Goal: Task Accomplishment & Management: Manage account settings

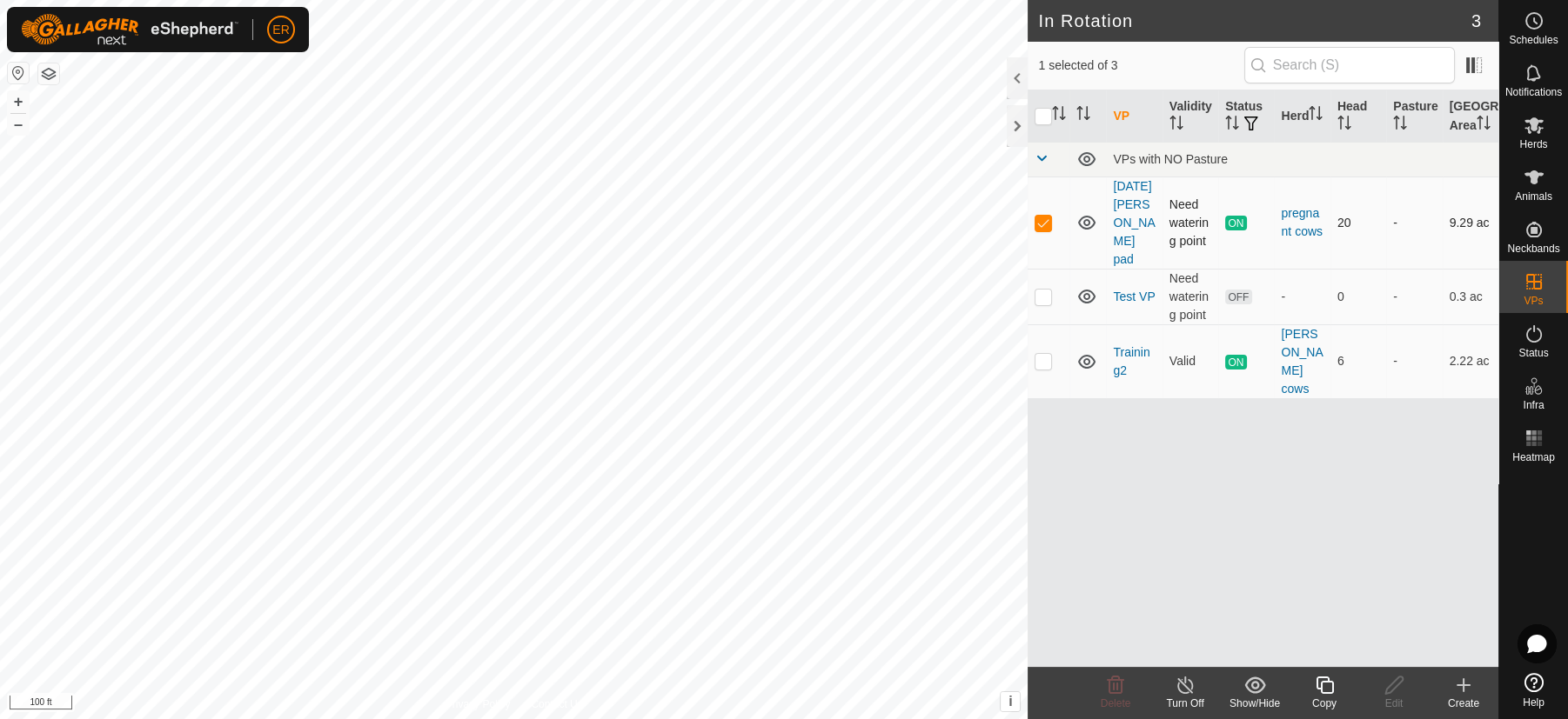
click at [1035, 228] on p-checkbox at bounding box center [1043, 223] width 18 height 14
checkbox input "true"
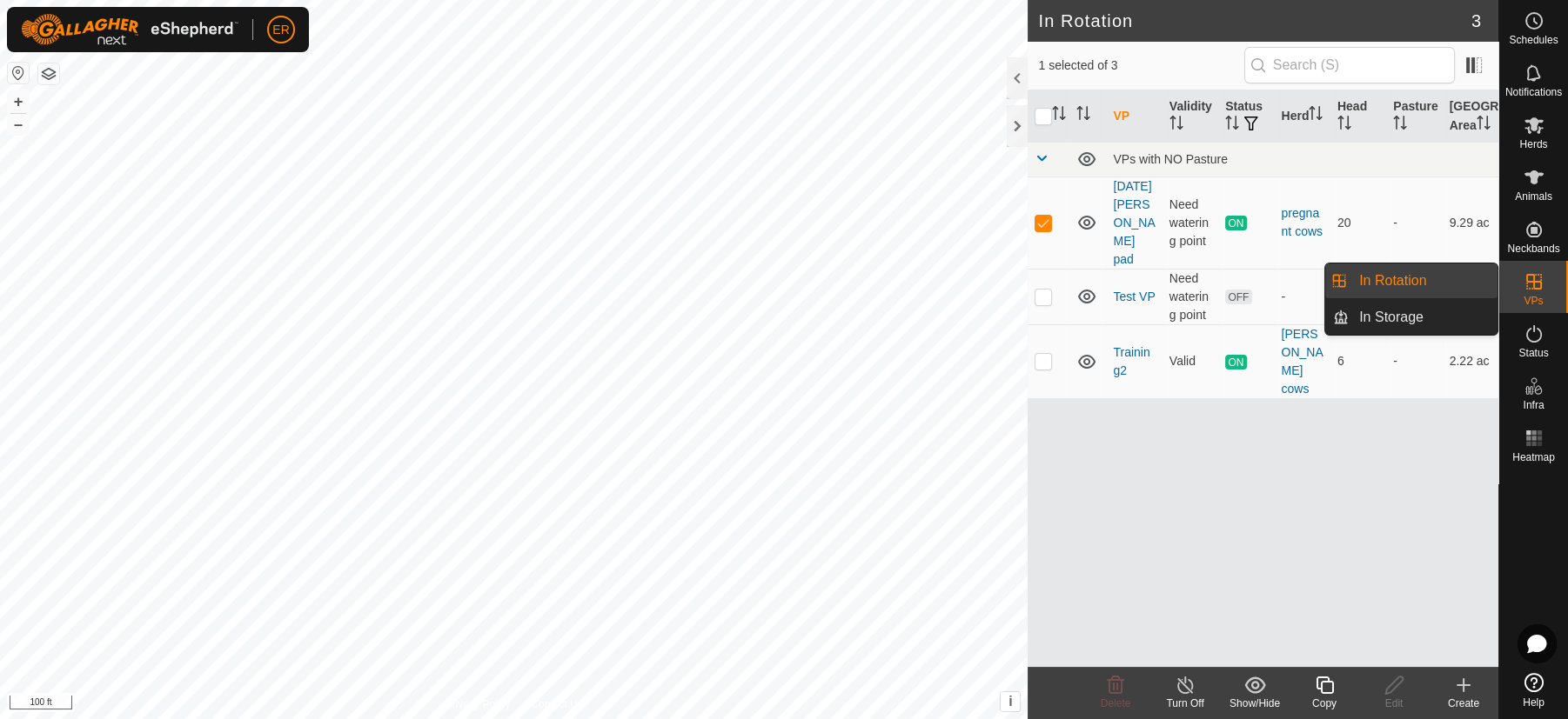
click at [1459, 272] on link "In Rotation" at bounding box center [1422, 281] width 148 height 35
click at [1418, 282] on link "In Rotation" at bounding box center [1422, 281] width 148 height 35
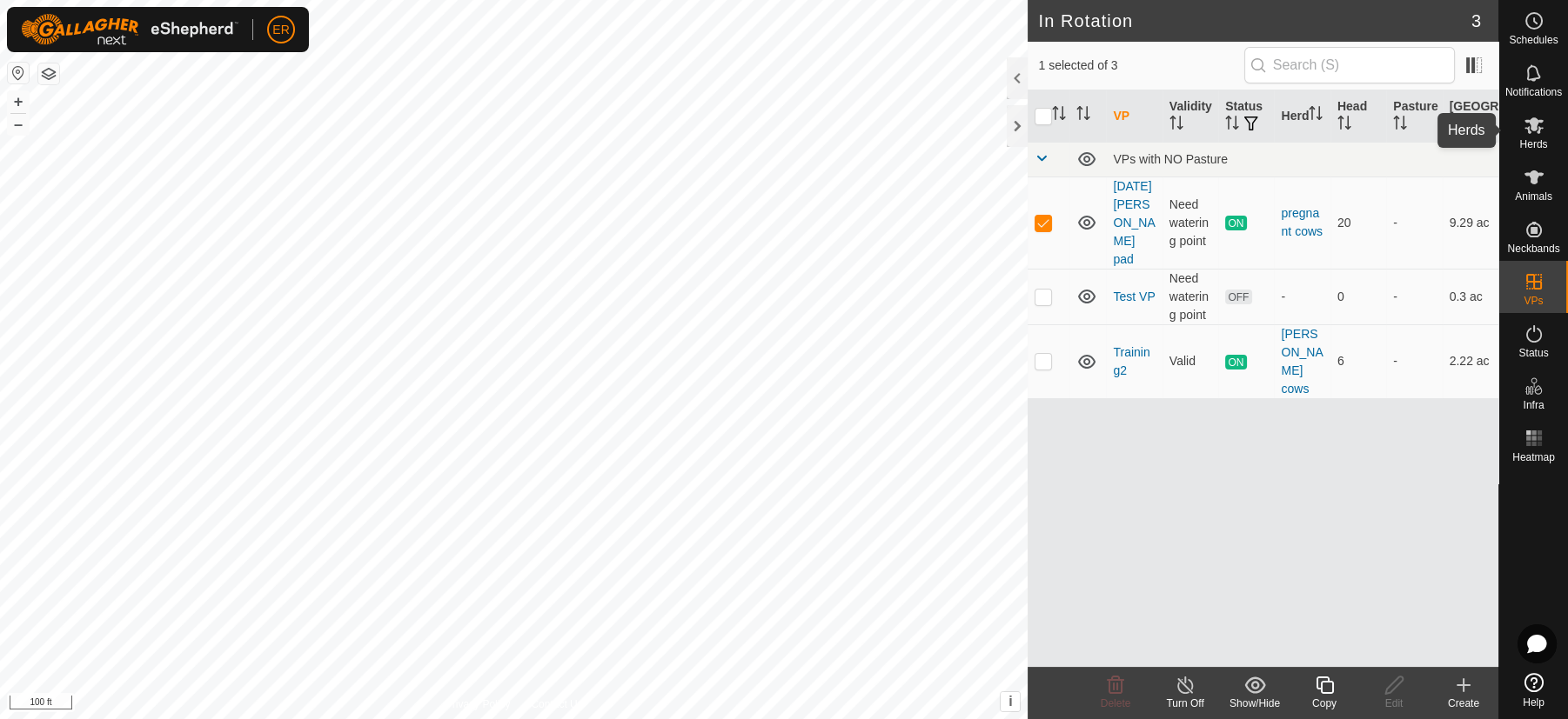
click at [1531, 131] on icon at bounding box center [1534, 125] width 21 height 21
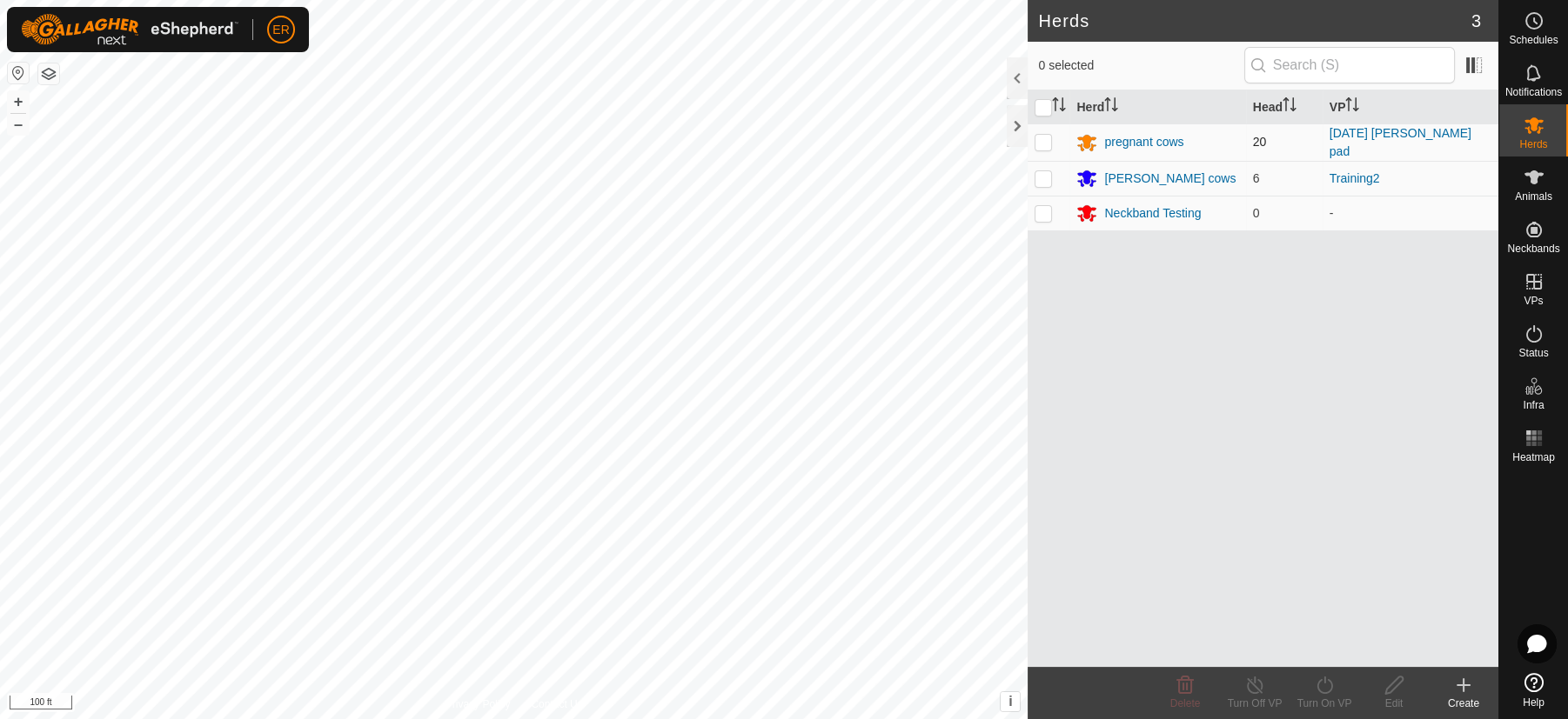
click at [1044, 139] on p-checkbox at bounding box center [1043, 141] width 18 height 14
checkbox input "true"
click at [1253, 687] on line at bounding box center [1254, 686] width 14 height 14
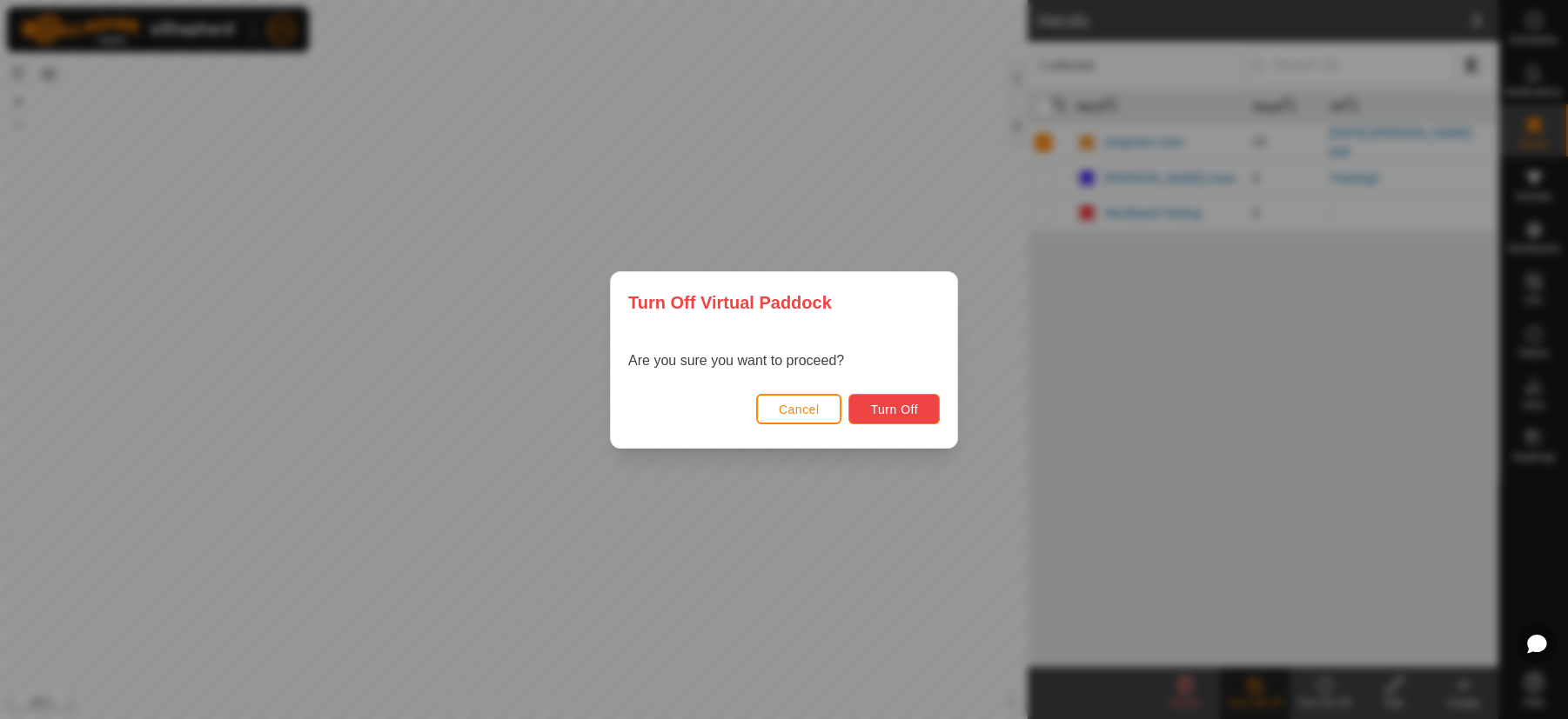
click at [911, 403] on span "Turn Off" at bounding box center [894, 409] width 48 height 14
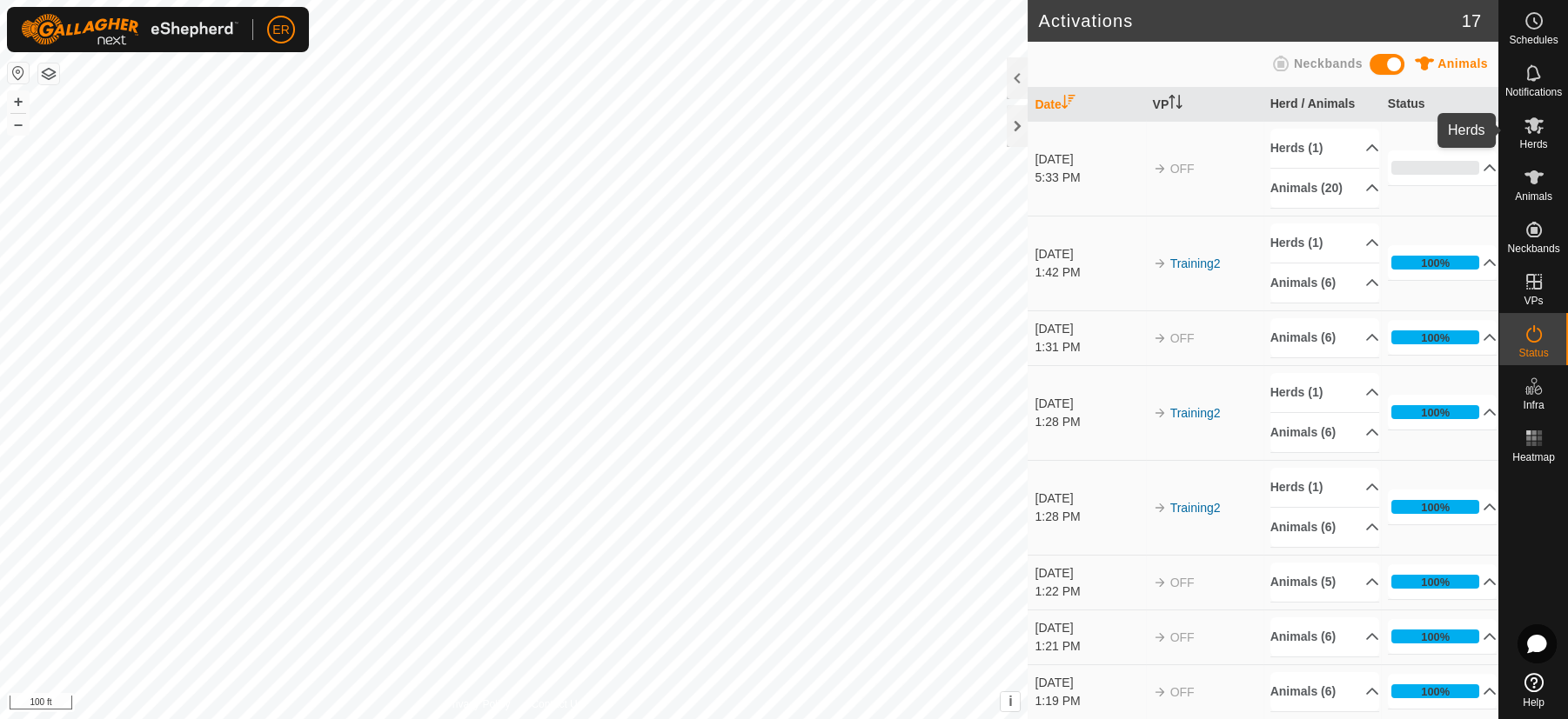
click at [1531, 119] on icon at bounding box center [1534, 126] width 19 height 17
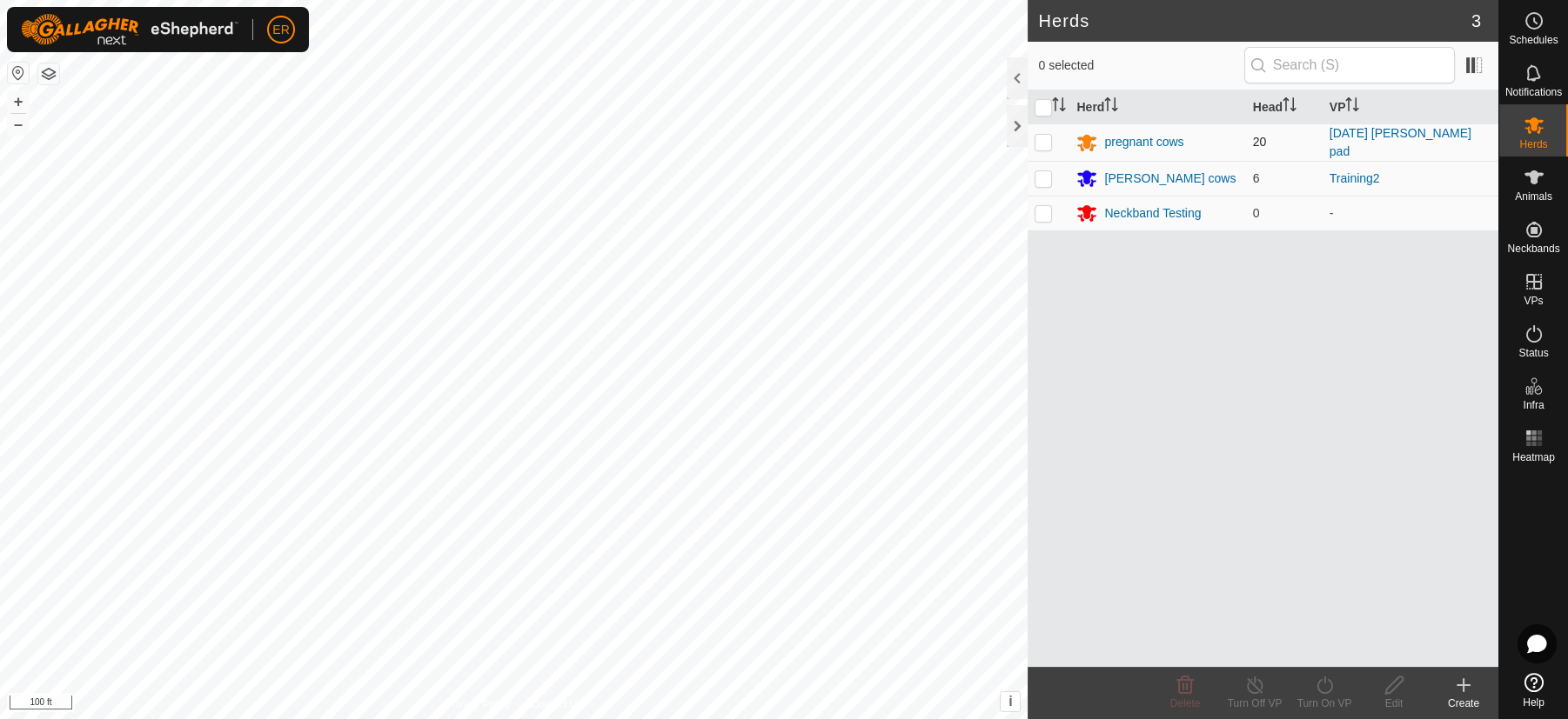
click at [1043, 141] on p-checkbox at bounding box center [1043, 141] width 18 height 14
checkbox input "true"
click at [1394, 684] on icon at bounding box center [1394, 686] width 21 height 21
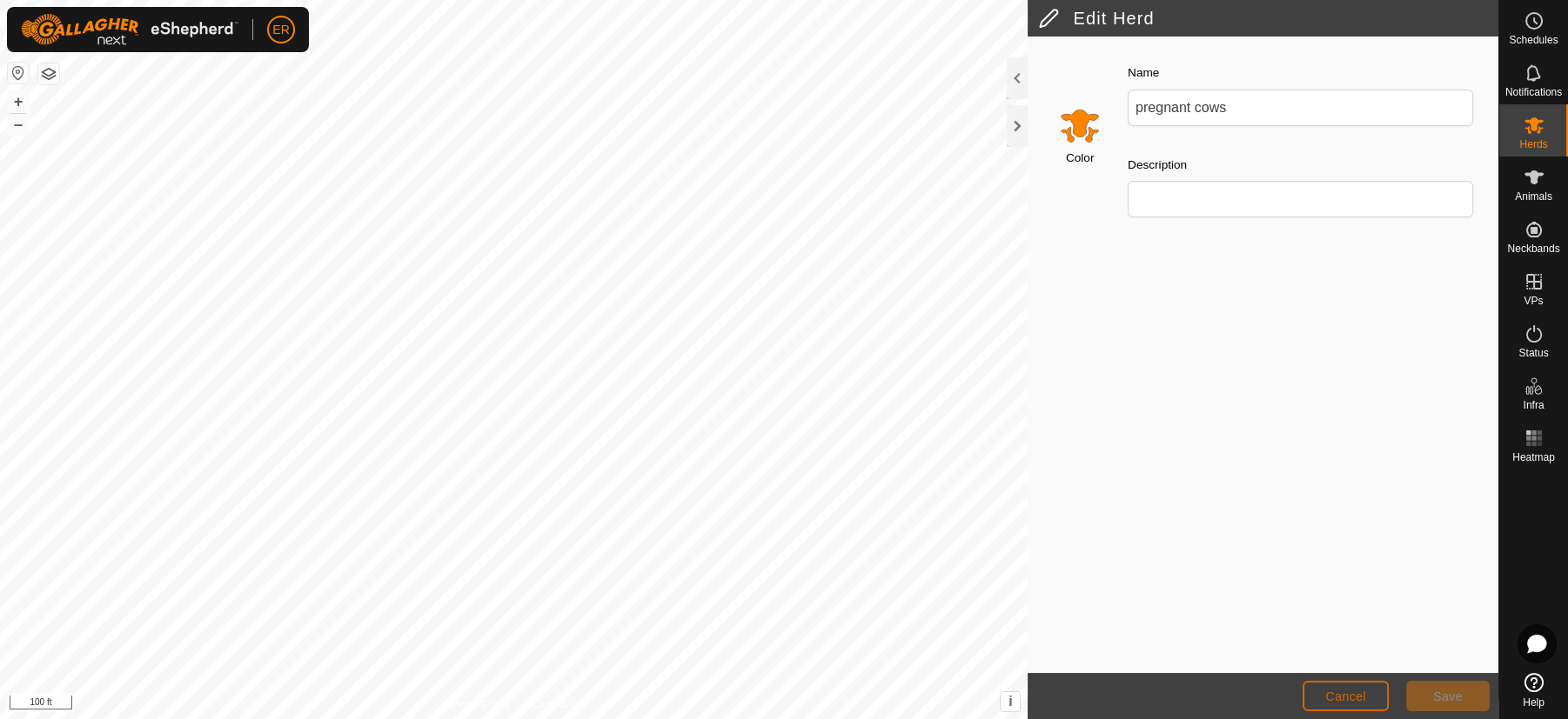
click at [1343, 700] on span "Cancel" at bounding box center [1345, 697] width 41 height 14
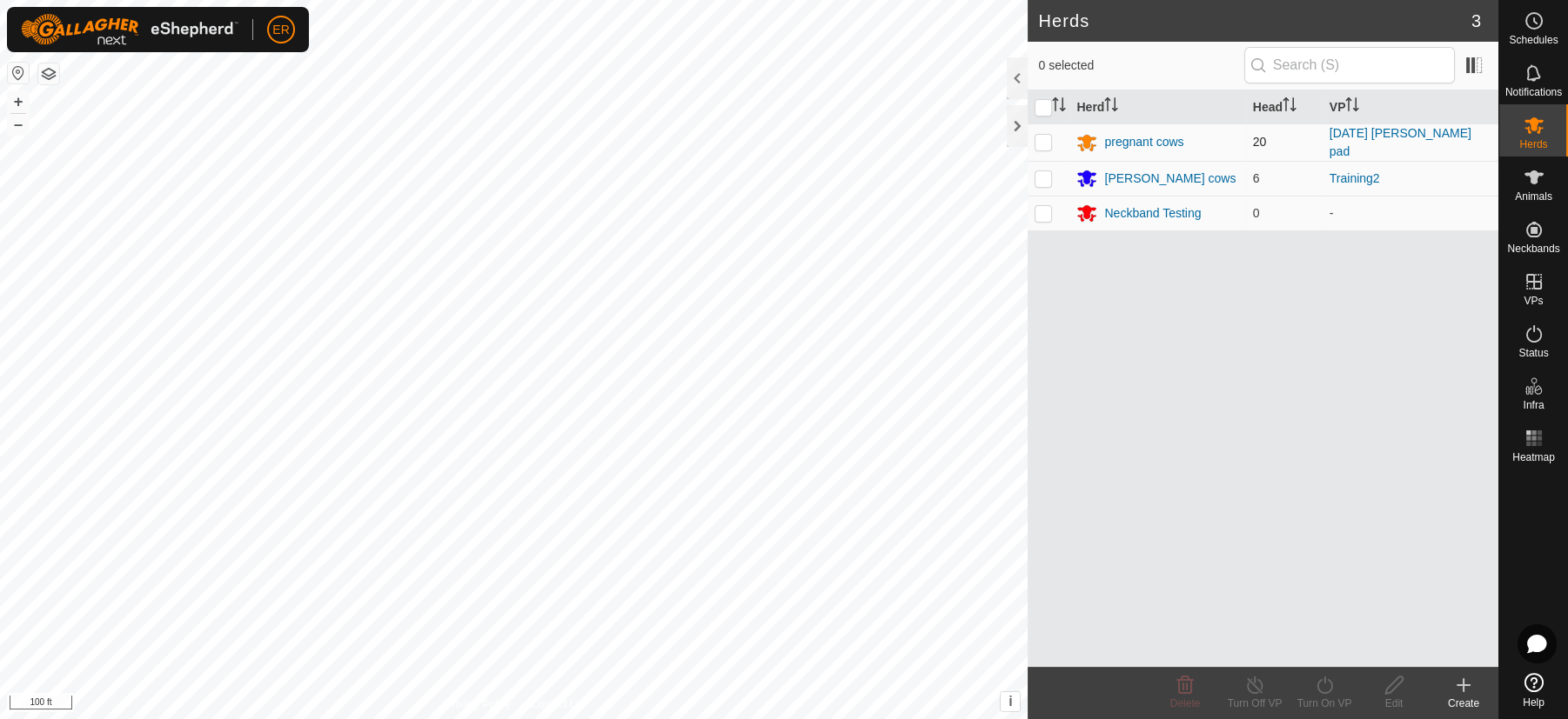
click at [1045, 132] on td at bounding box center [1047, 142] width 42 height 37
checkbox input "true"
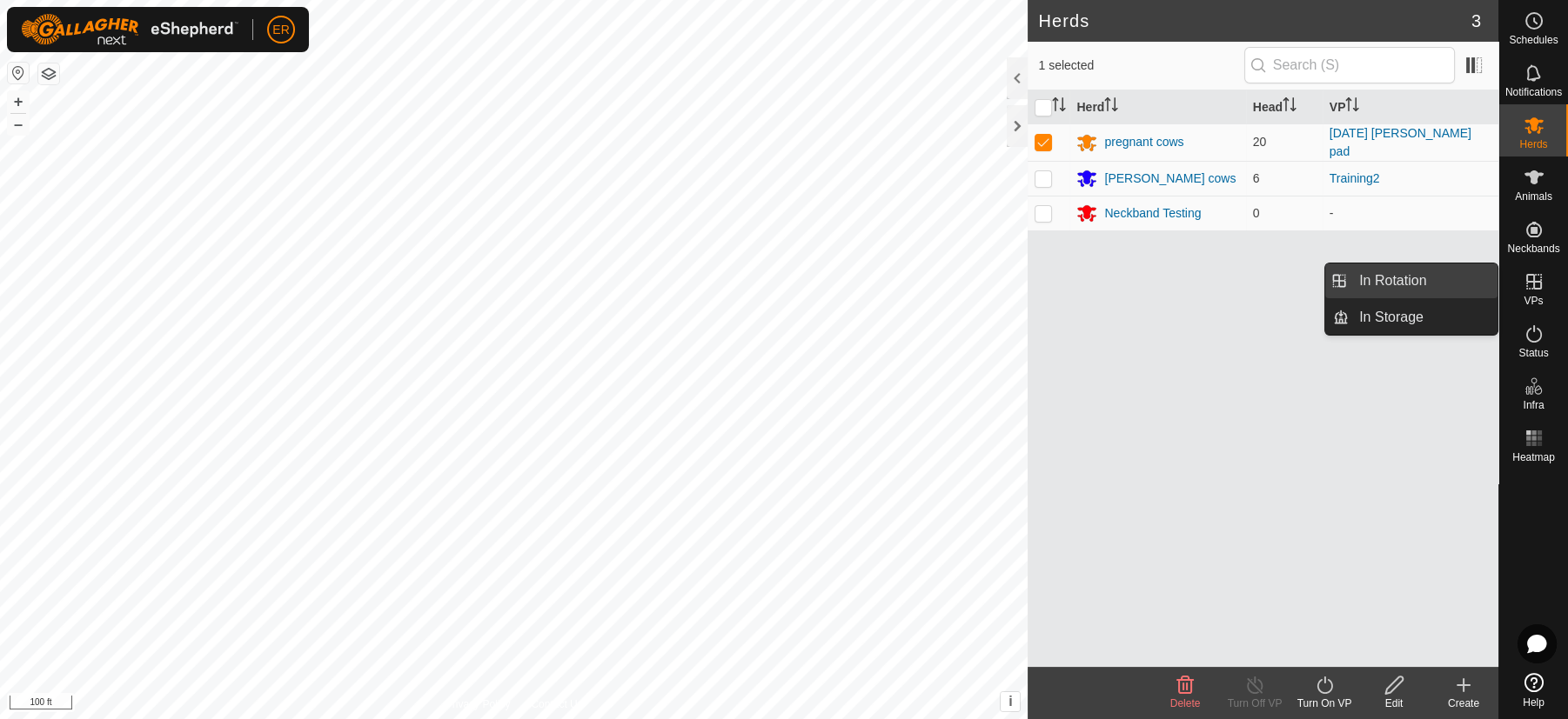
drag, startPoint x: 1497, startPoint y: 282, endPoint x: 1470, endPoint y: 285, distance: 27.2
click at [1470, 285] on link "In Rotation" at bounding box center [1422, 281] width 148 height 35
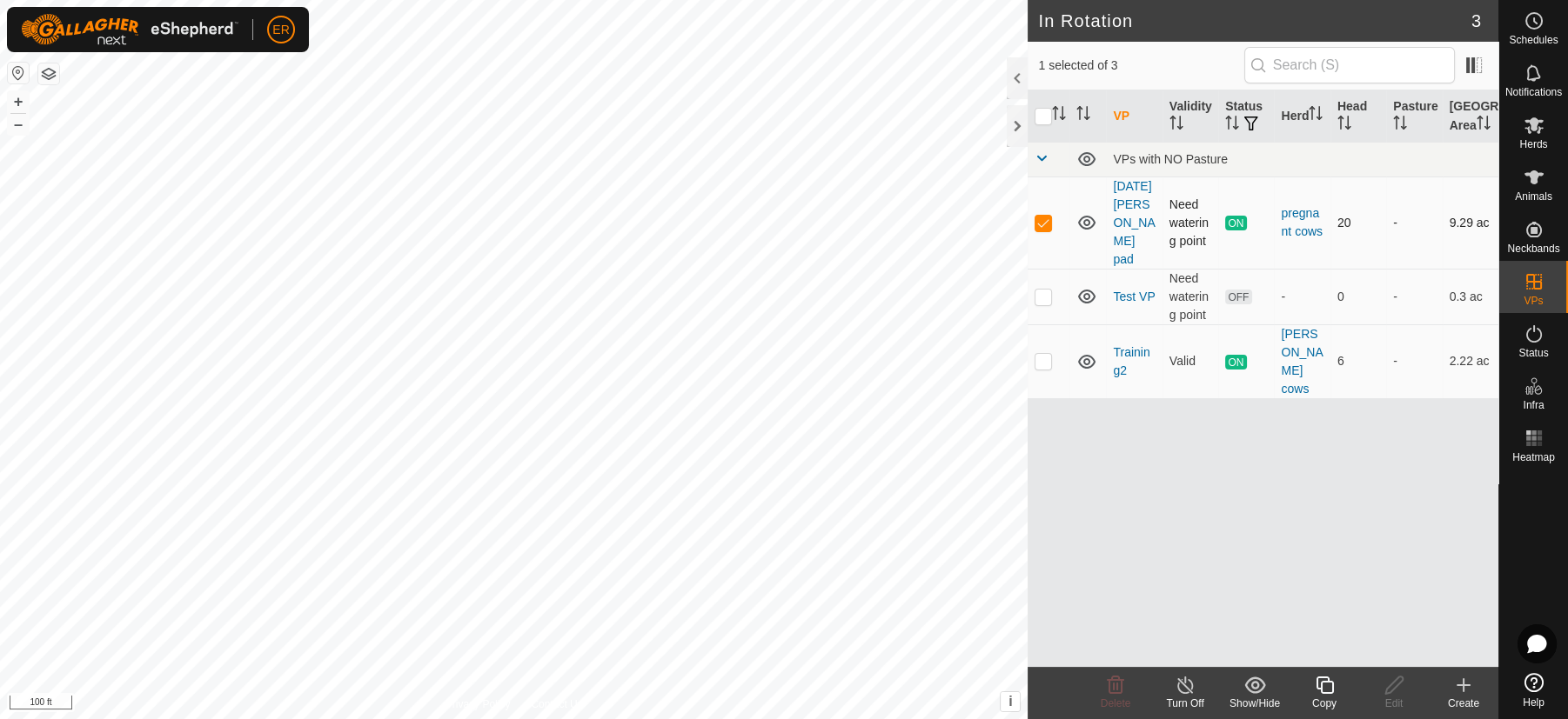
click at [1040, 229] on p-checkbox at bounding box center [1043, 223] width 18 height 14
click at [1041, 230] on p-checkbox at bounding box center [1043, 223] width 18 height 14
checkbox input "true"
click at [1177, 681] on icon at bounding box center [1185, 686] width 21 height 21
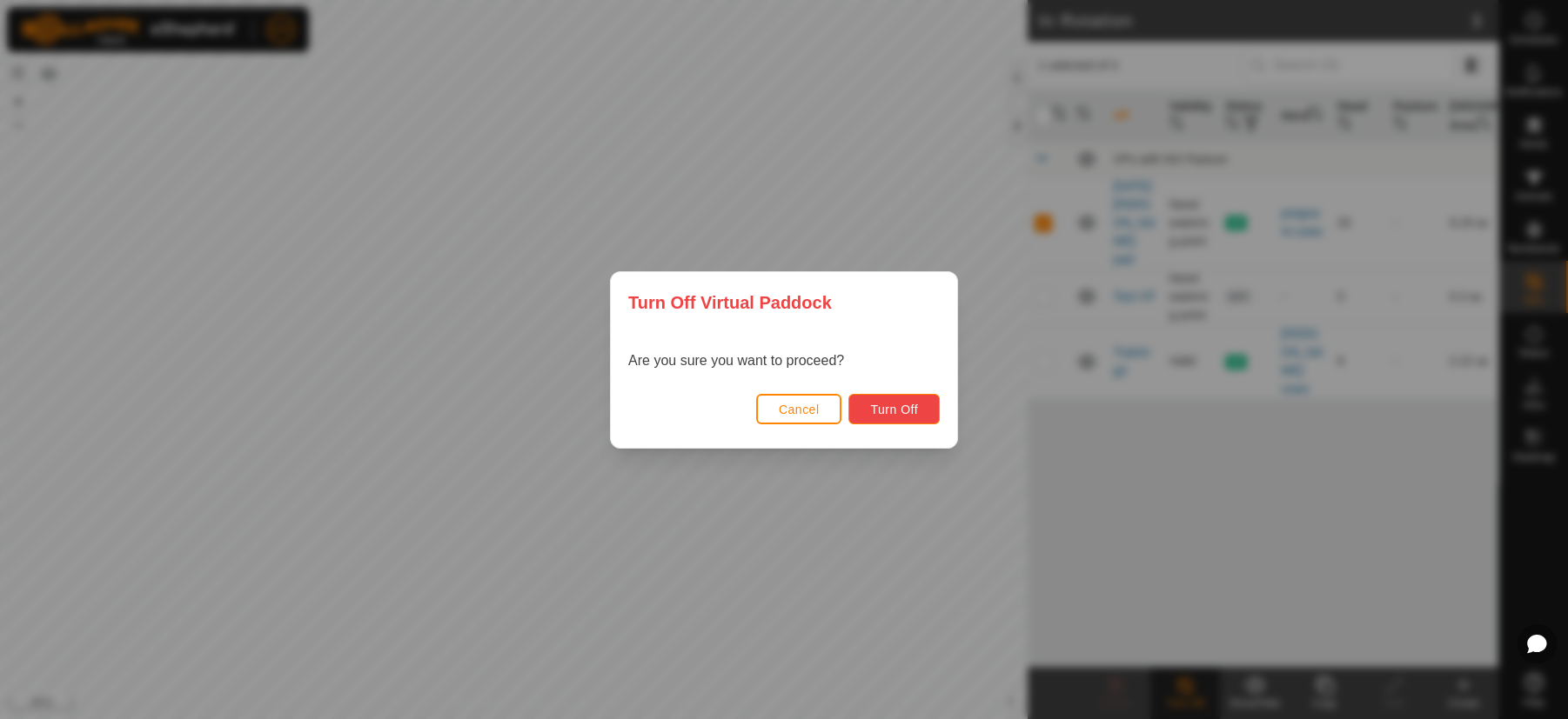
click at [918, 404] on button "Turn Off" at bounding box center [893, 409] width 91 height 31
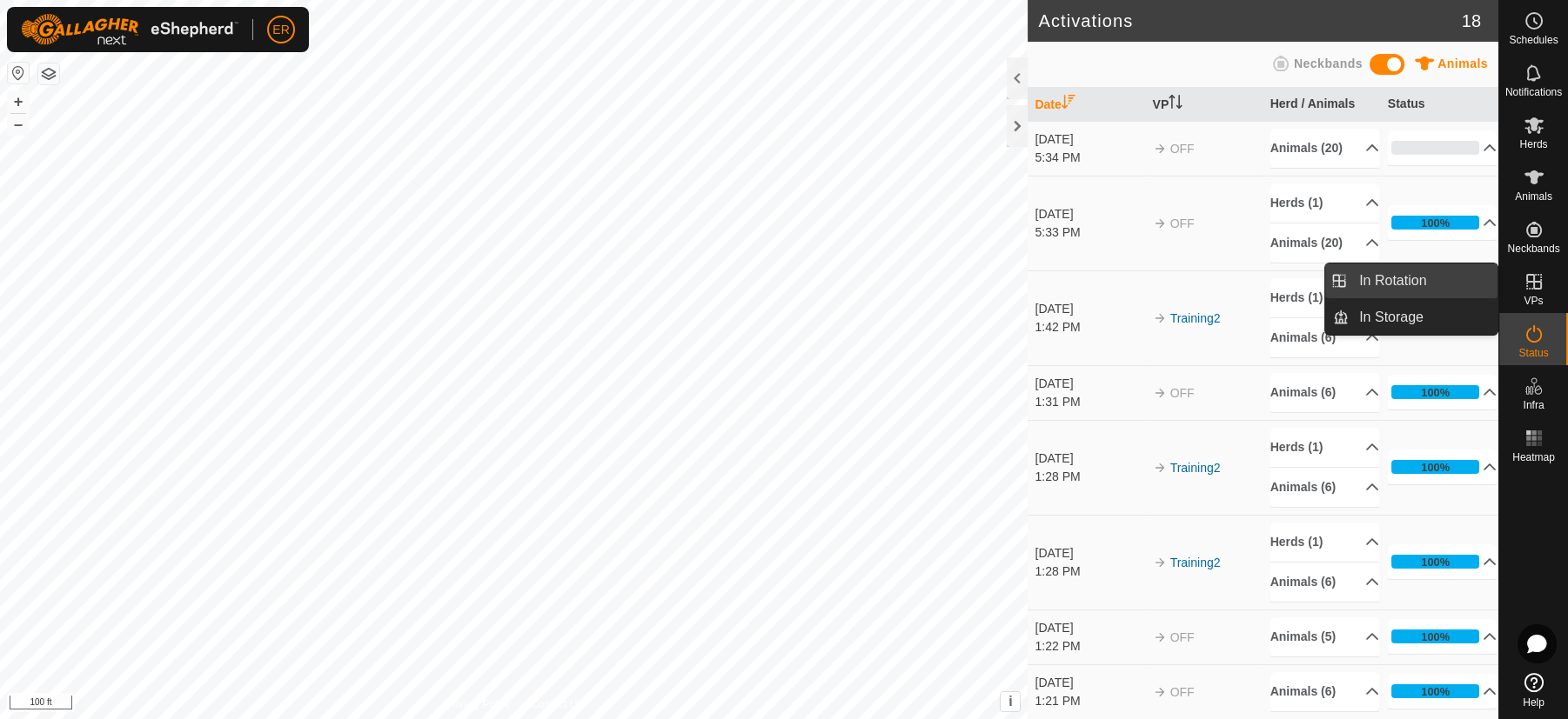
click at [1456, 280] on link "In Rotation" at bounding box center [1422, 281] width 148 height 35
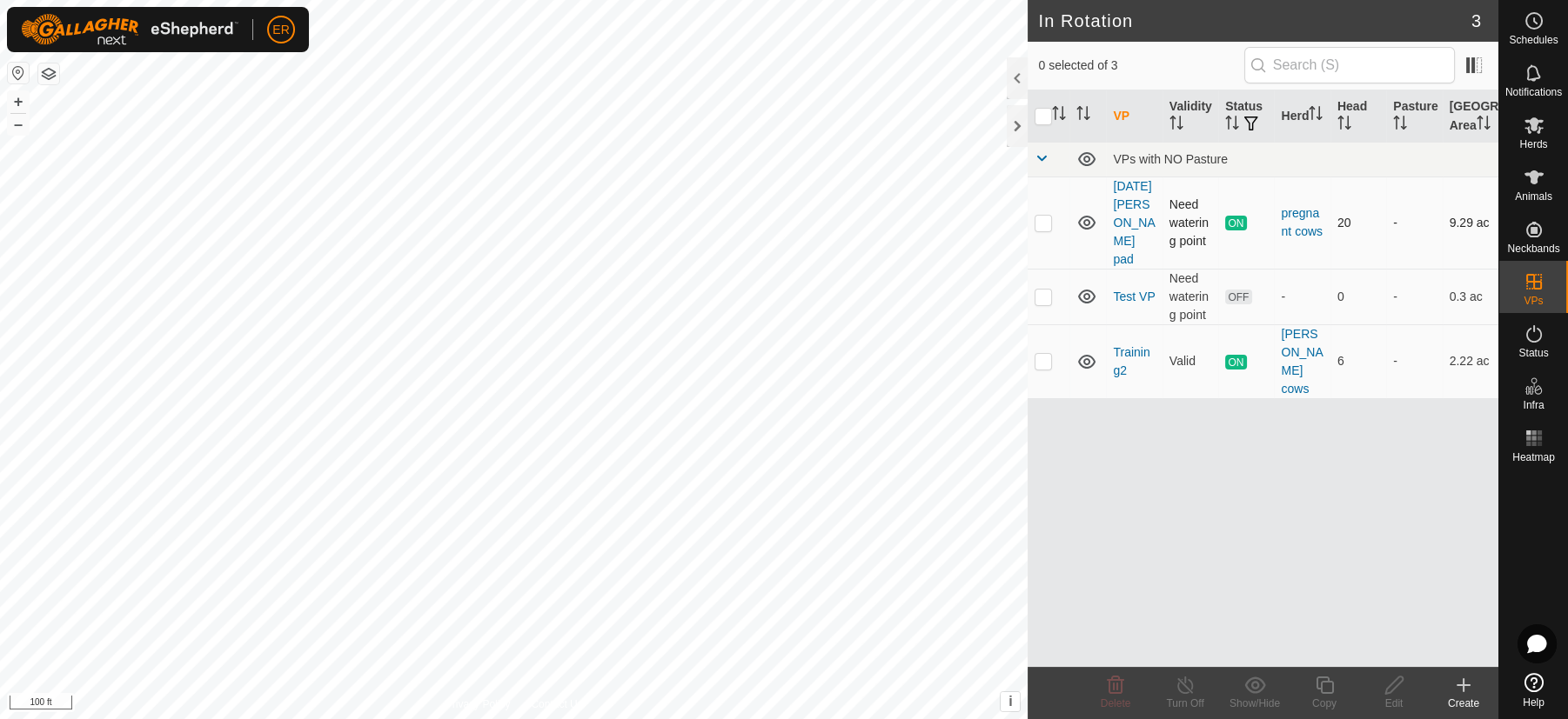
click at [1047, 230] on p-checkbox at bounding box center [1043, 223] width 18 height 14
checkbox input "true"
click at [1179, 680] on line at bounding box center [1185, 686] width 14 height 14
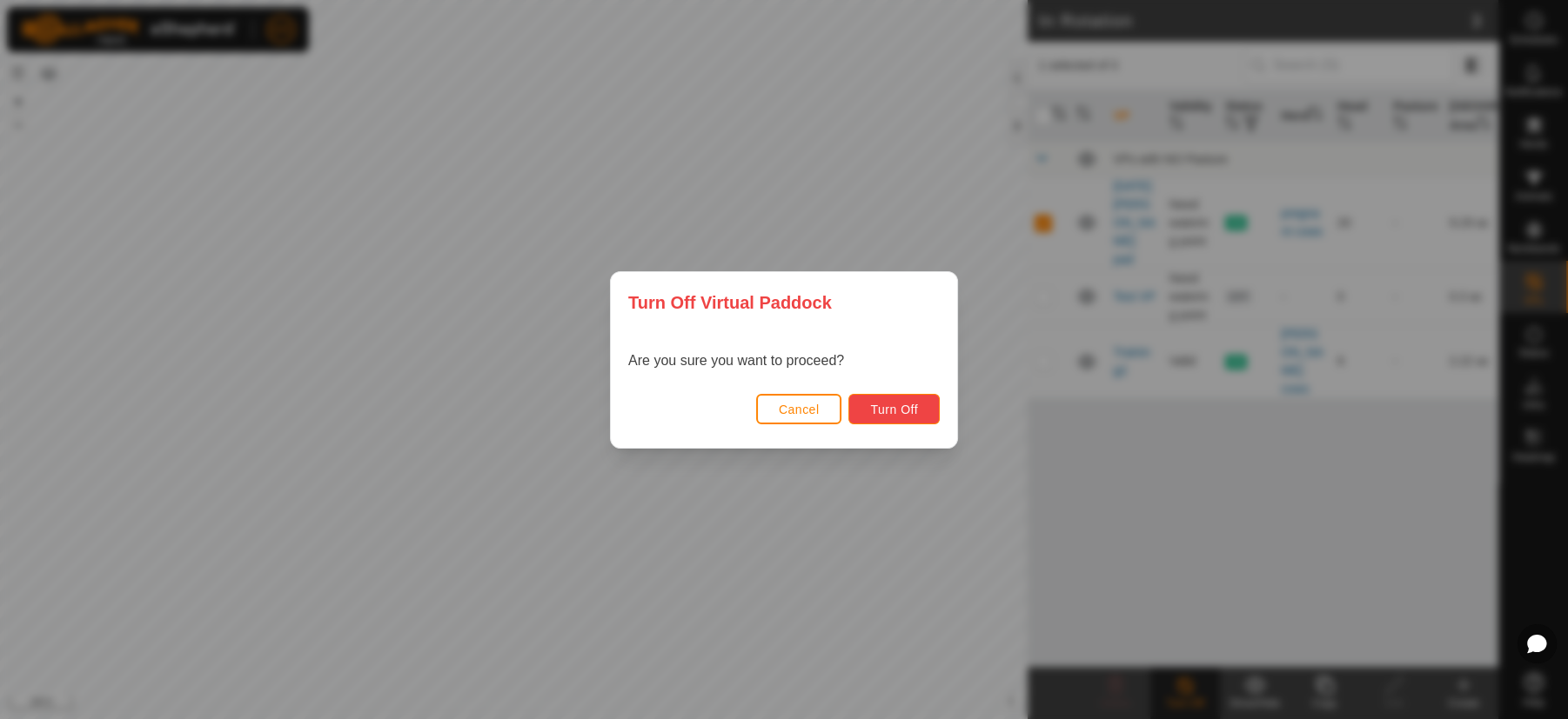
click at [927, 409] on button "Turn Off" at bounding box center [893, 409] width 91 height 31
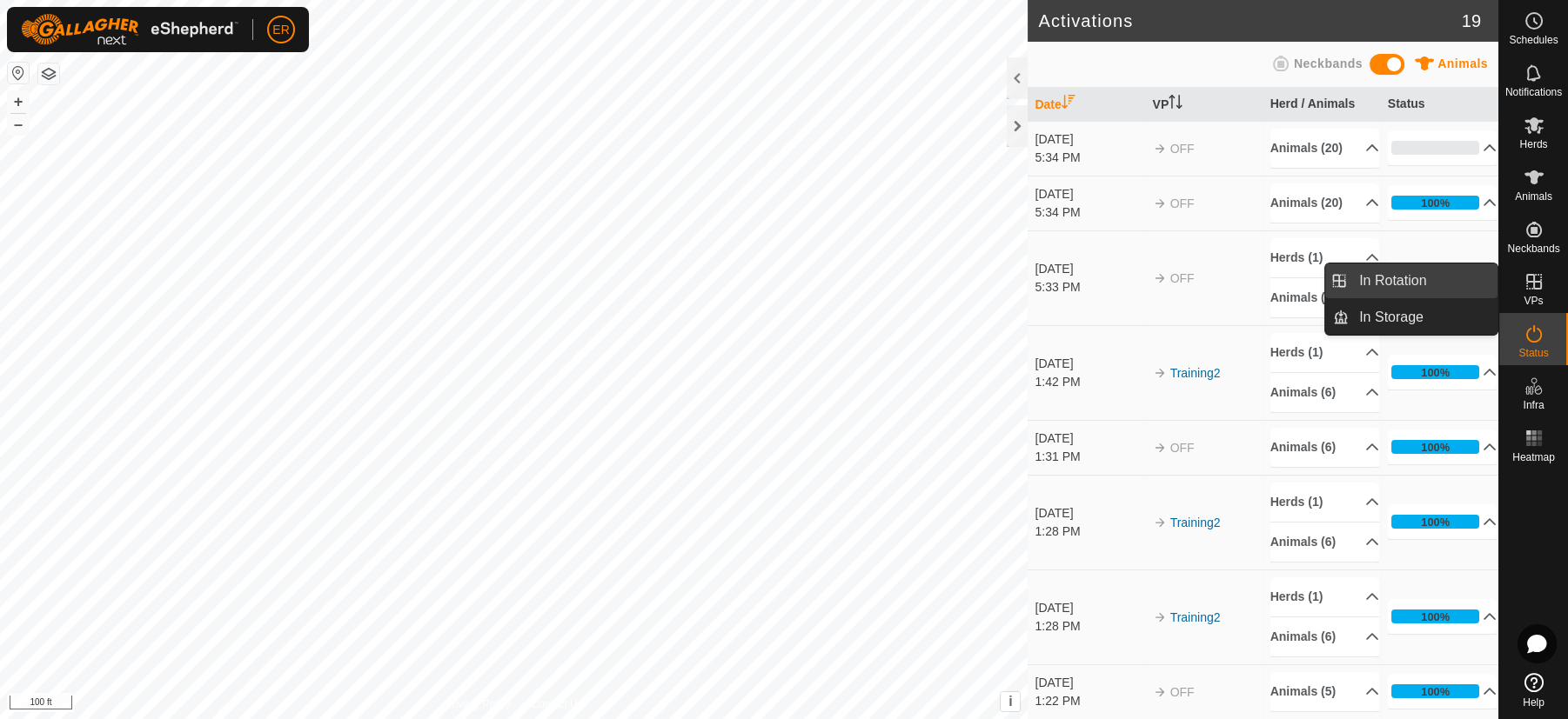
drag, startPoint x: 1496, startPoint y: 284, endPoint x: 1459, endPoint y: 284, distance: 37.0
click at [1459, 284] on link "In Rotation" at bounding box center [1422, 281] width 148 height 35
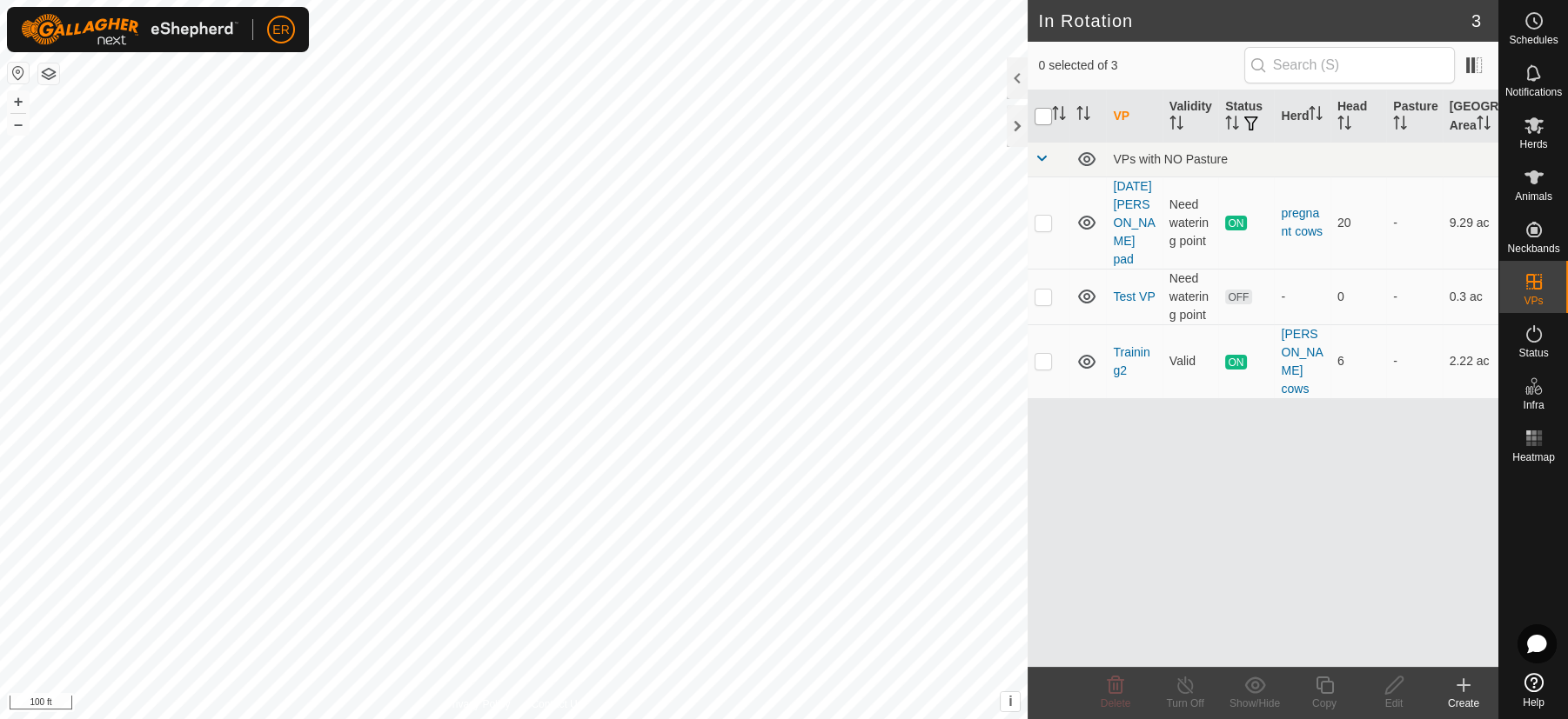
click at [1049, 125] on input "checkbox" at bounding box center [1043, 116] width 18 height 18
checkbox input "true"
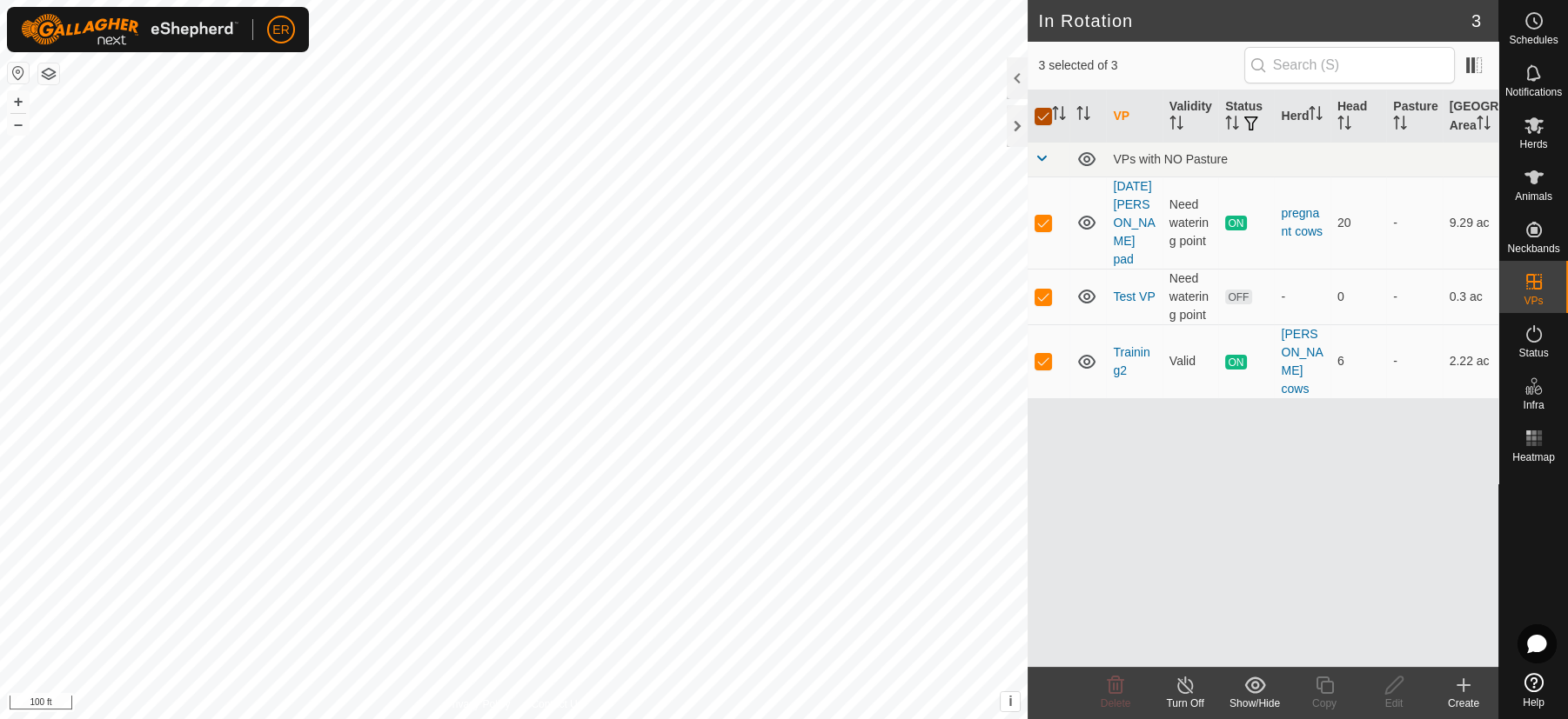
click at [1037, 124] on input "checkbox" at bounding box center [1043, 116] width 18 height 18
checkbox input "false"
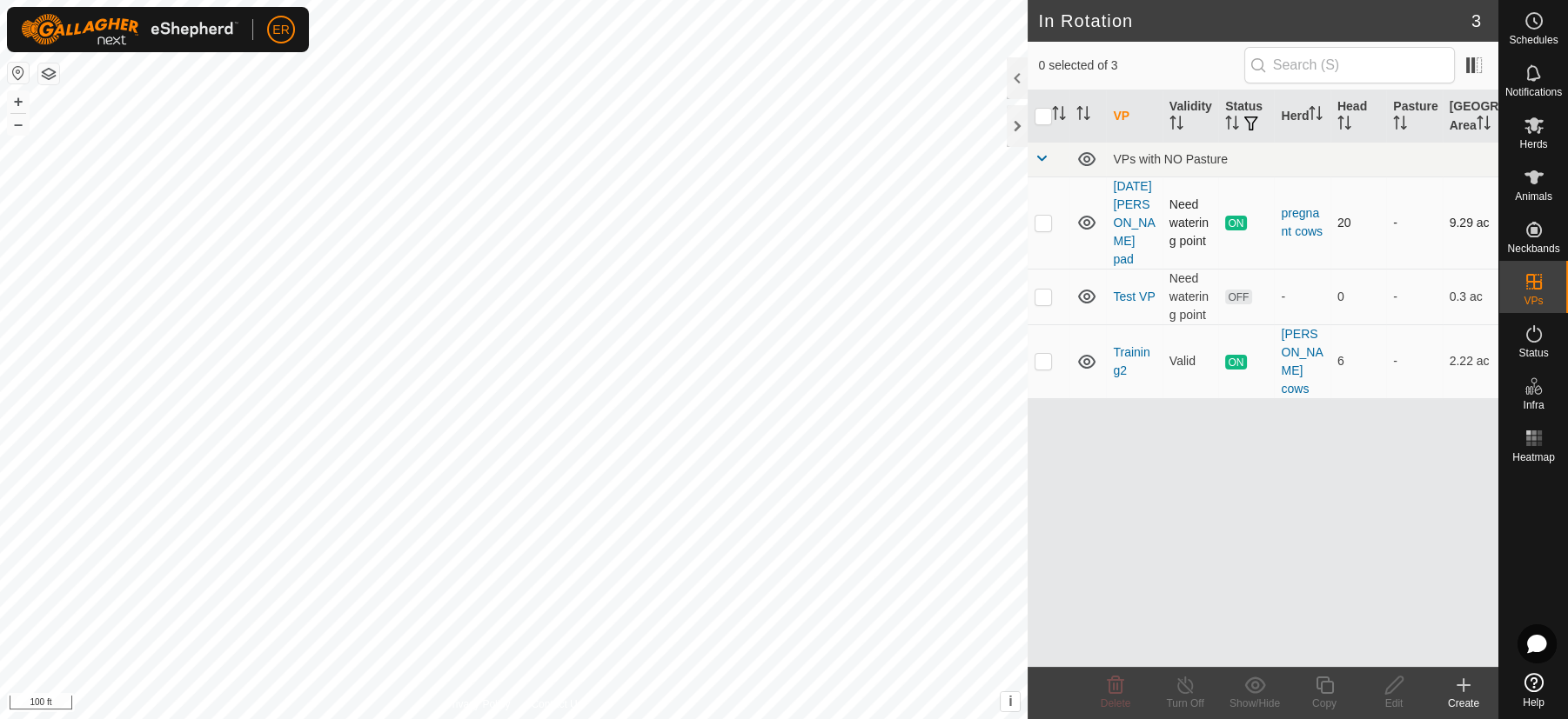
click at [1042, 230] on p-checkbox at bounding box center [1043, 223] width 18 height 14
checkbox input "true"
click at [1180, 686] on icon at bounding box center [1185, 686] width 21 height 21
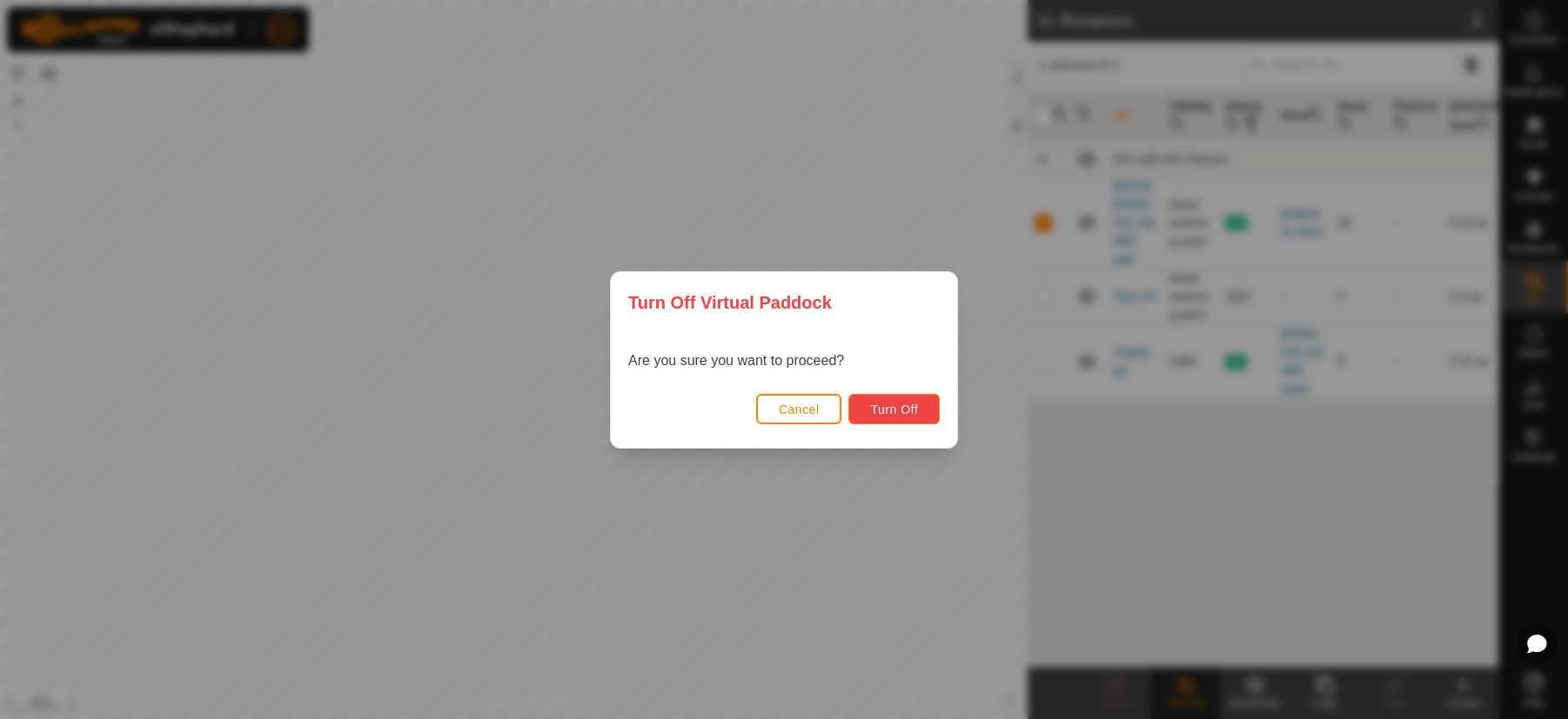
click at [919, 412] on button "Turn Off" at bounding box center [893, 409] width 91 height 31
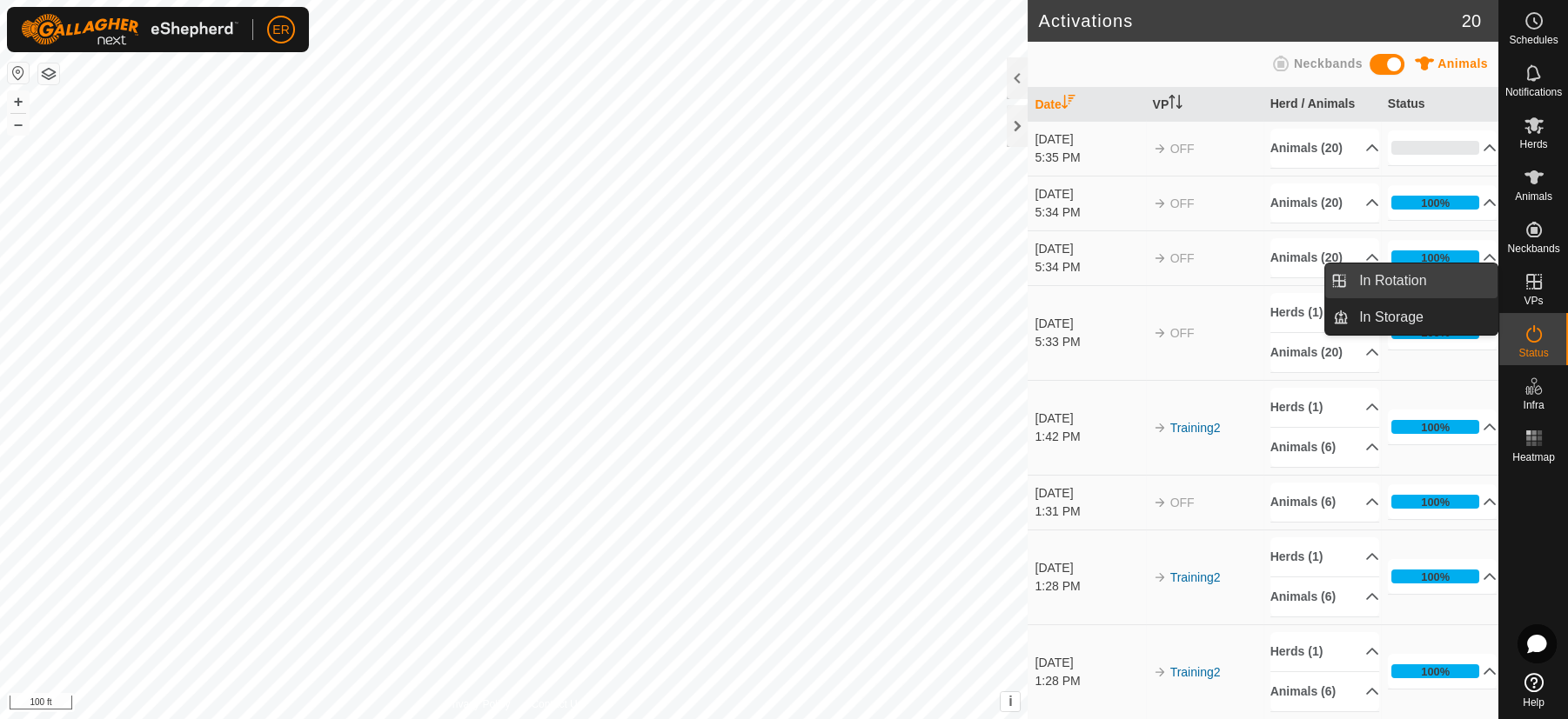
click at [1459, 285] on link "In Rotation" at bounding box center [1422, 281] width 148 height 35
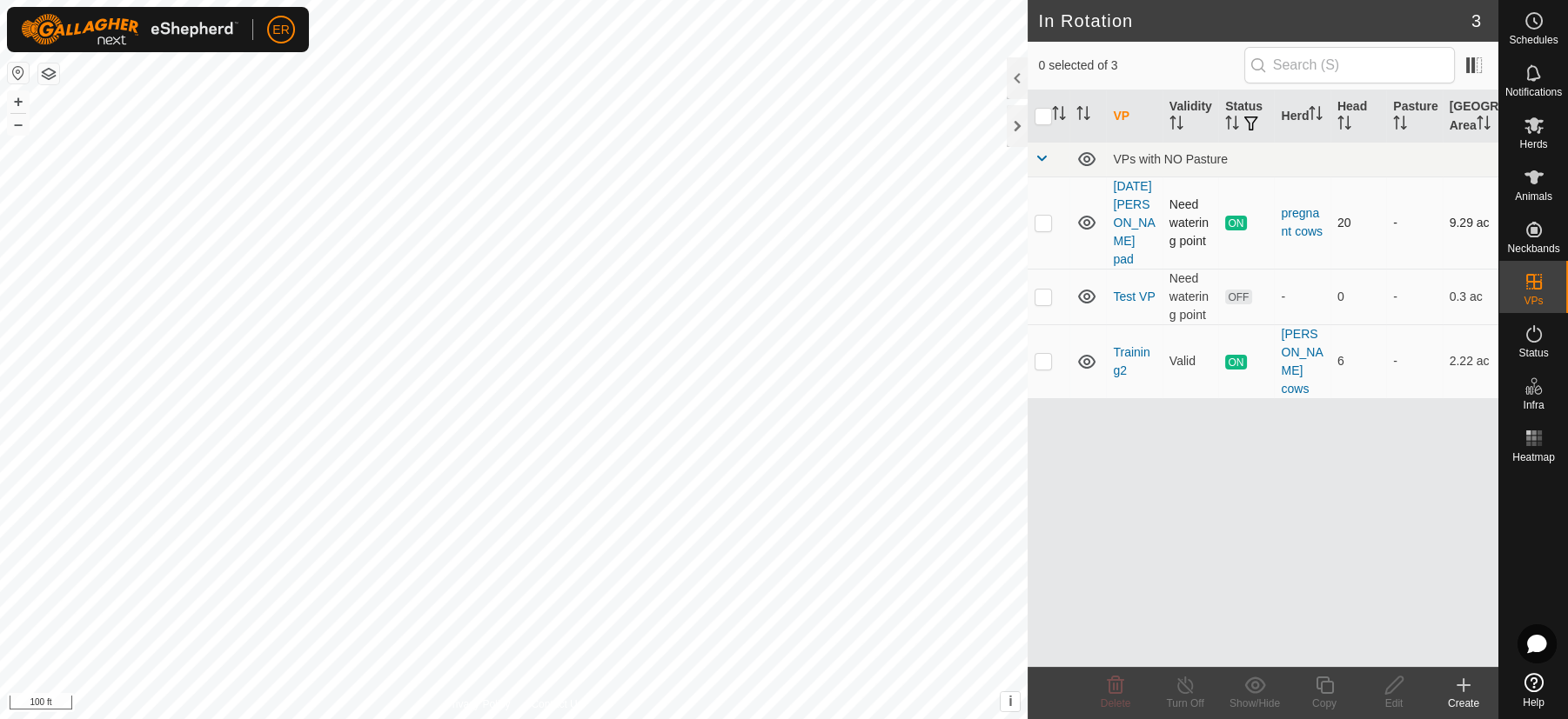
click at [1061, 238] on td at bounding box center [1047, 222] width 42 height 92
checkbox input "true"
click at [1239, 230] on span "ON" at bounding box center [1235, 224] width 21 height 15
click at [1187, 685] on icon at bounding box center [1185, 686] width 21 height 21
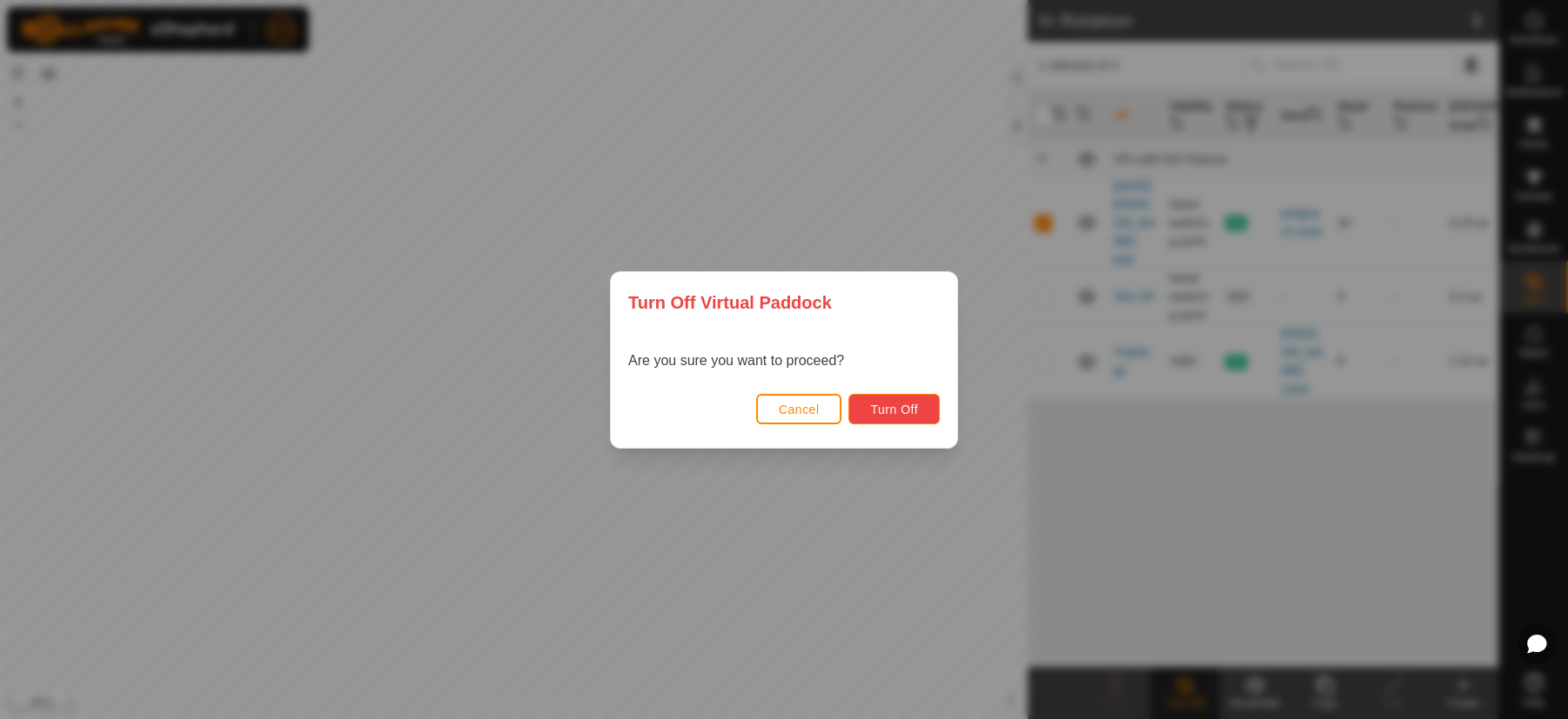
click at [912, 413] on span "Turn Off" at bounding box center [894, 409] width 48 height 14
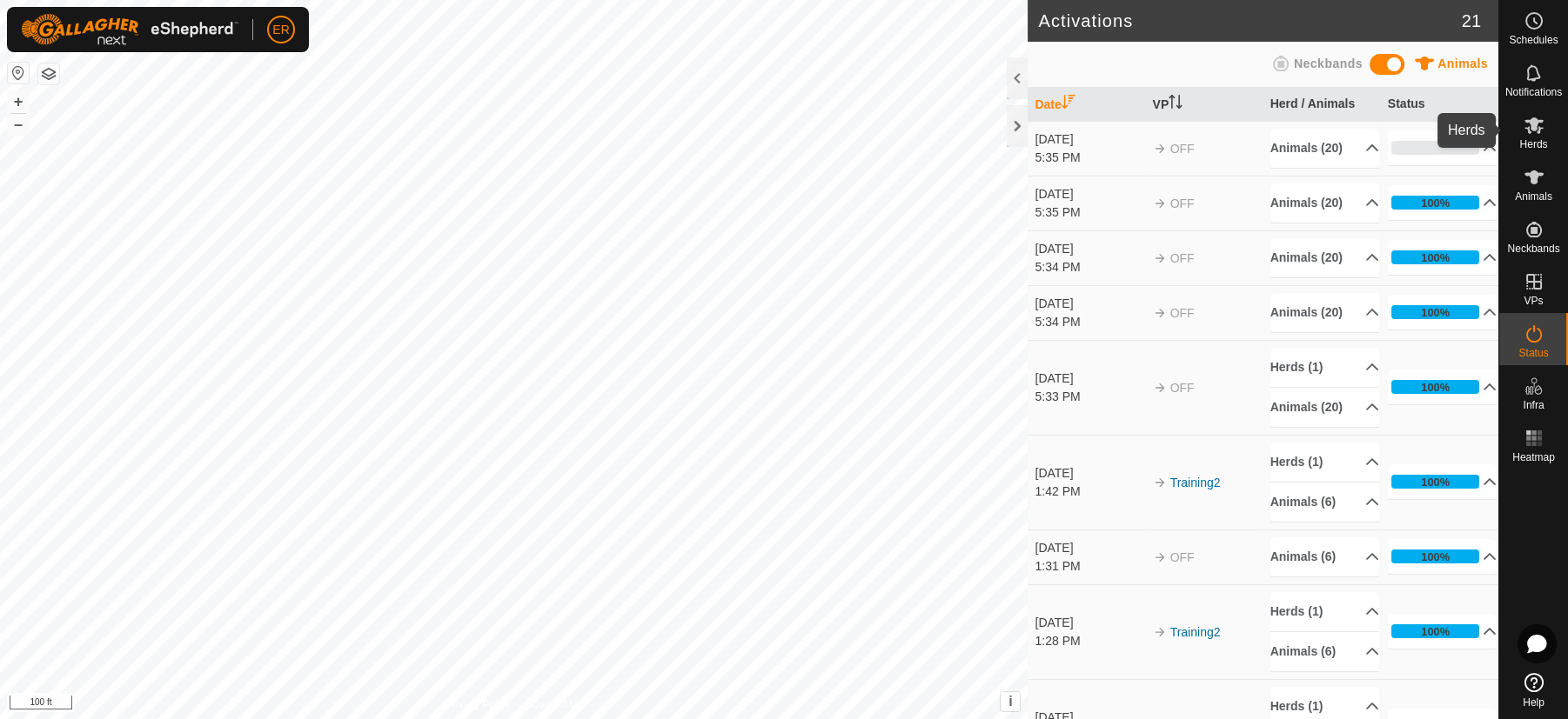
click at [1528, 129] on icon at bounding box center [1534, 126] width 19 height 17
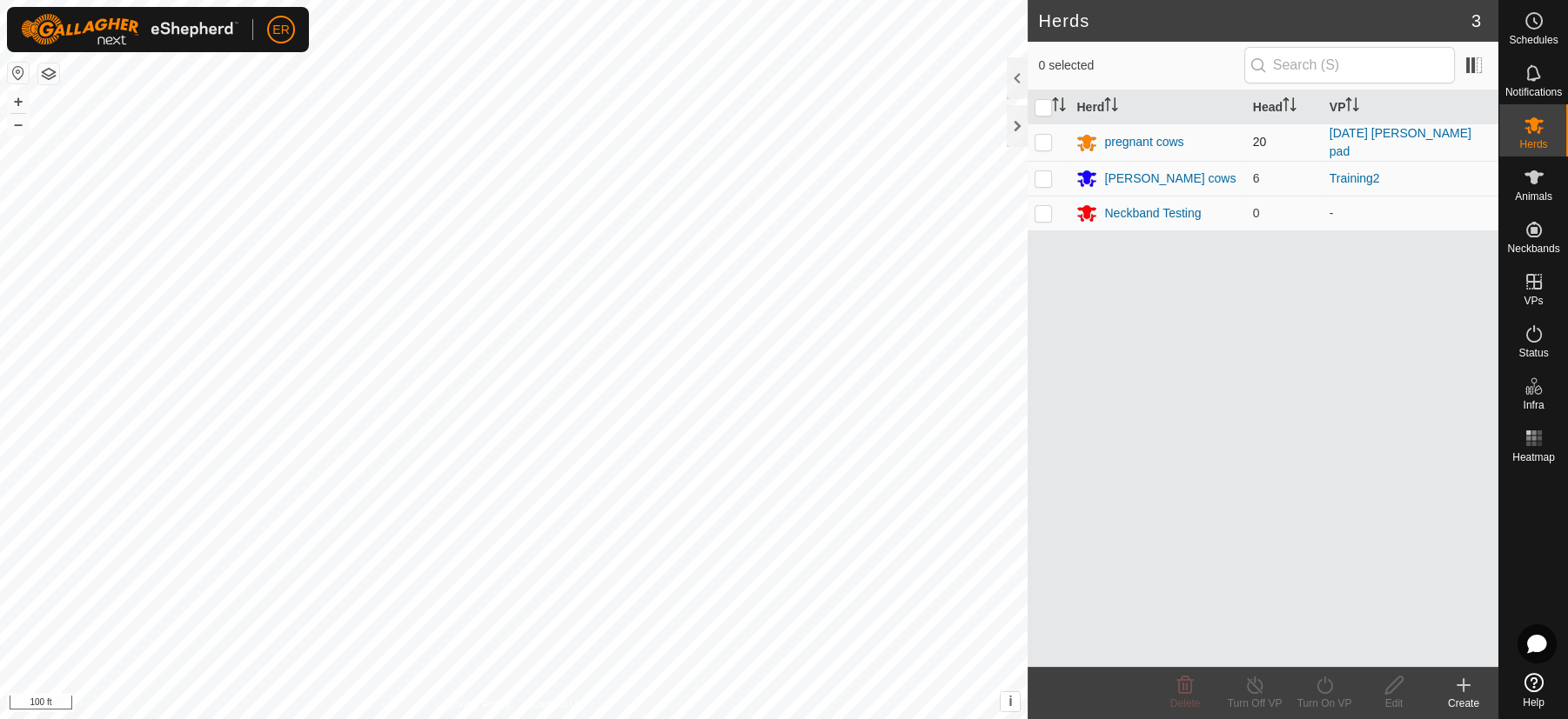
click at [1043, 139] on p-checkbox at bounding box center [1043, 141] width 18 height 14
checkbox input "true"
click at [1389, 685] on icon at bounding box center [1394, 686] width 18 height 18
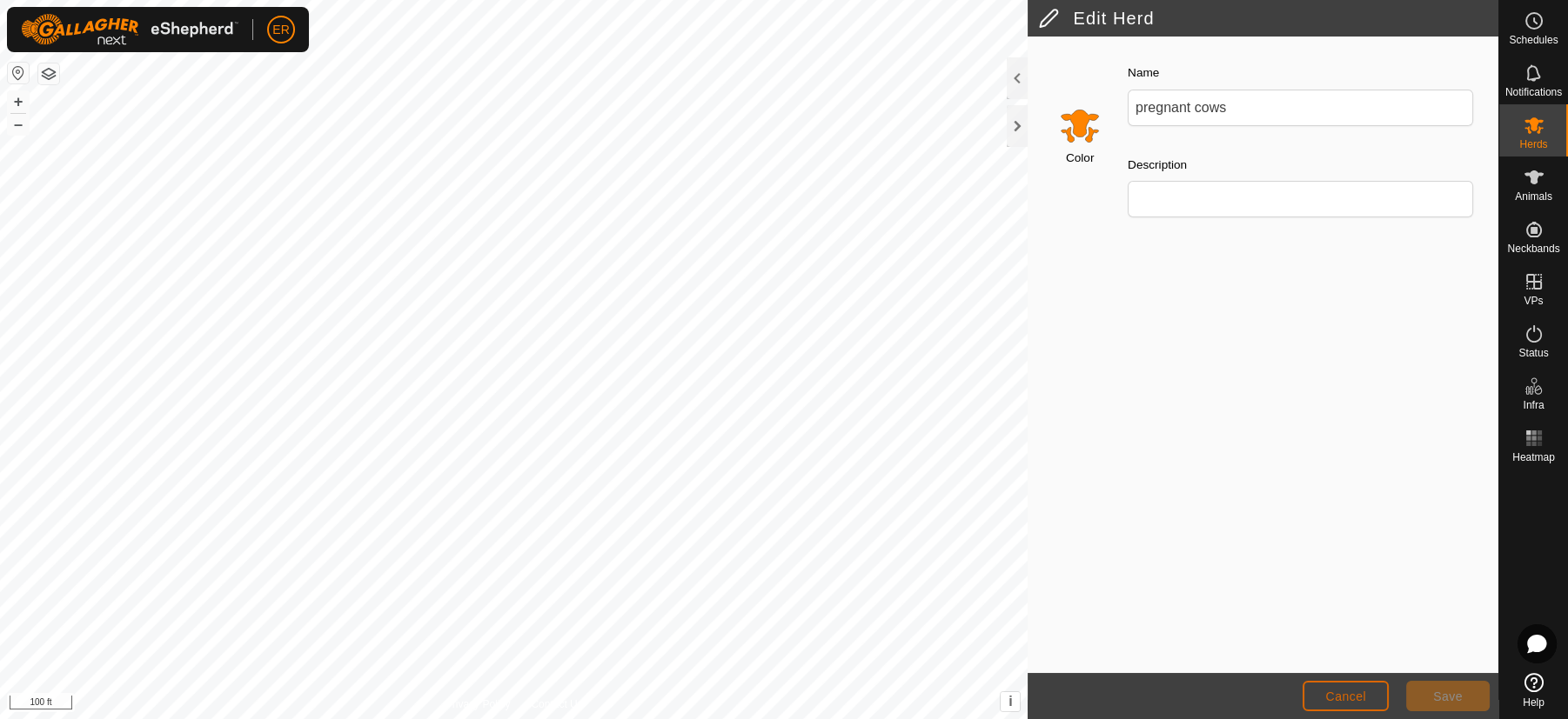
click at [1315, 704] on button "Cancel" at bounding box center [1345, 696] width 86 height 31
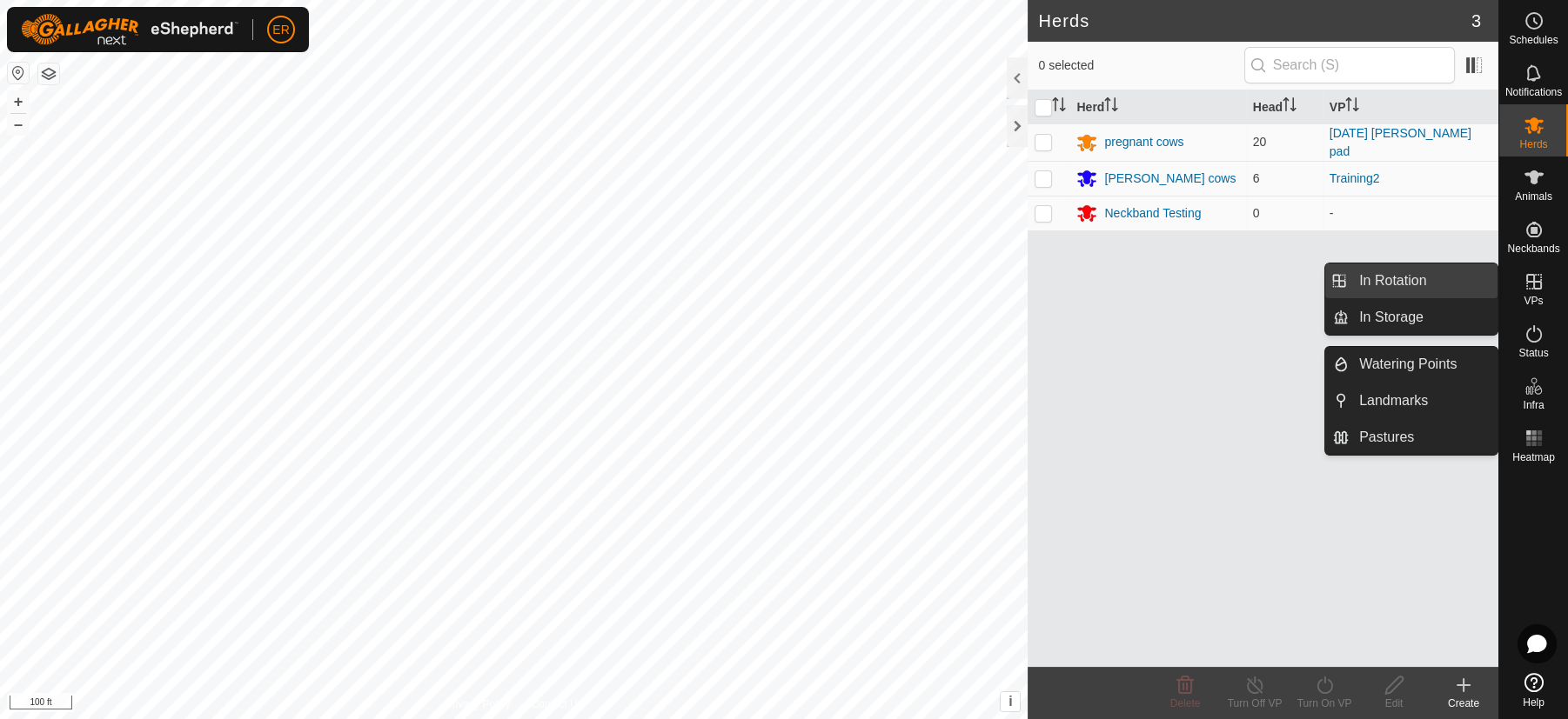
click at [1383, 277] on link "In Rotation" at bounding box center [1422, 281] width 148 height 35
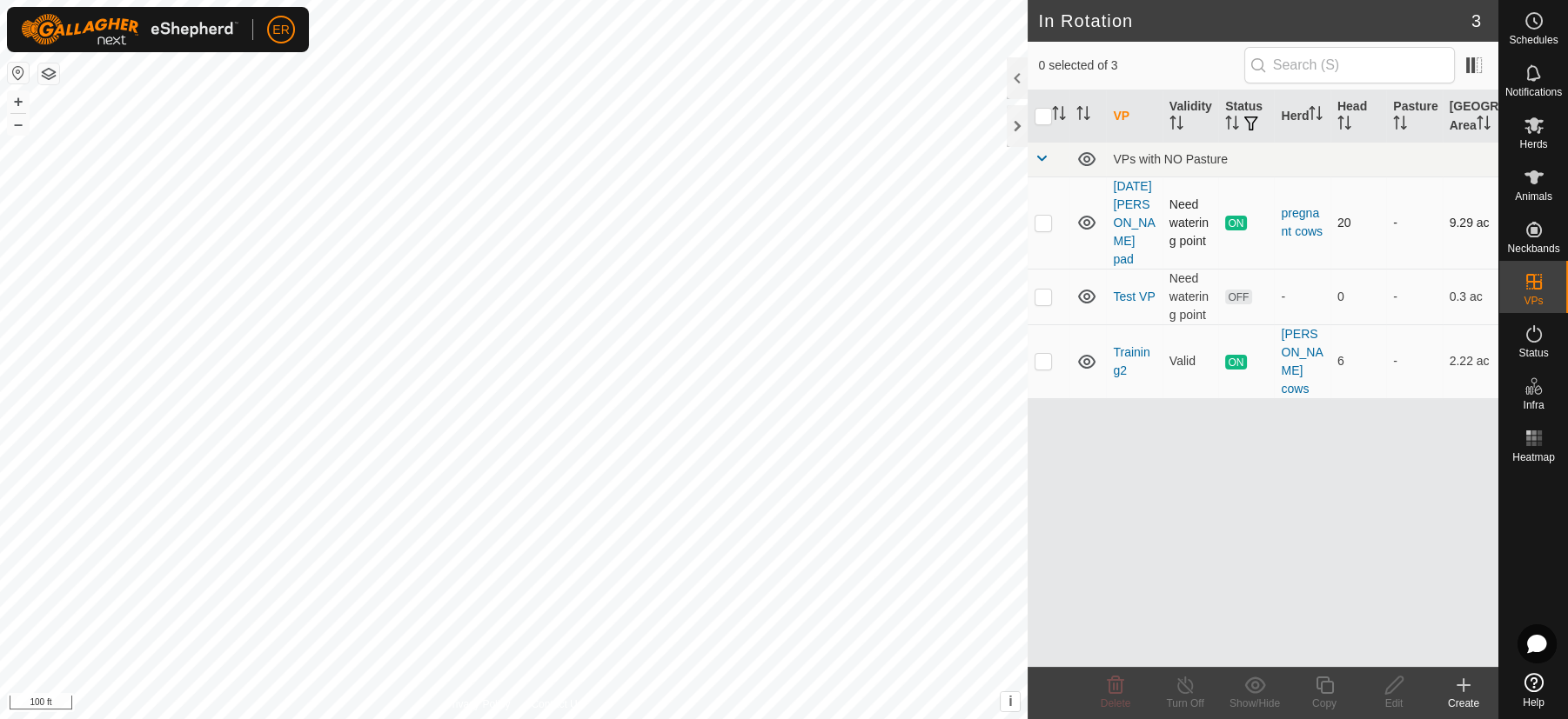
click at [1041, 230] on p-checkbox at bounding box center [1043, 223] width 18 height 14
checkbox input "true"
click at [1180, 686] on icon at bounding box center [1185, 686] width 21 height 21
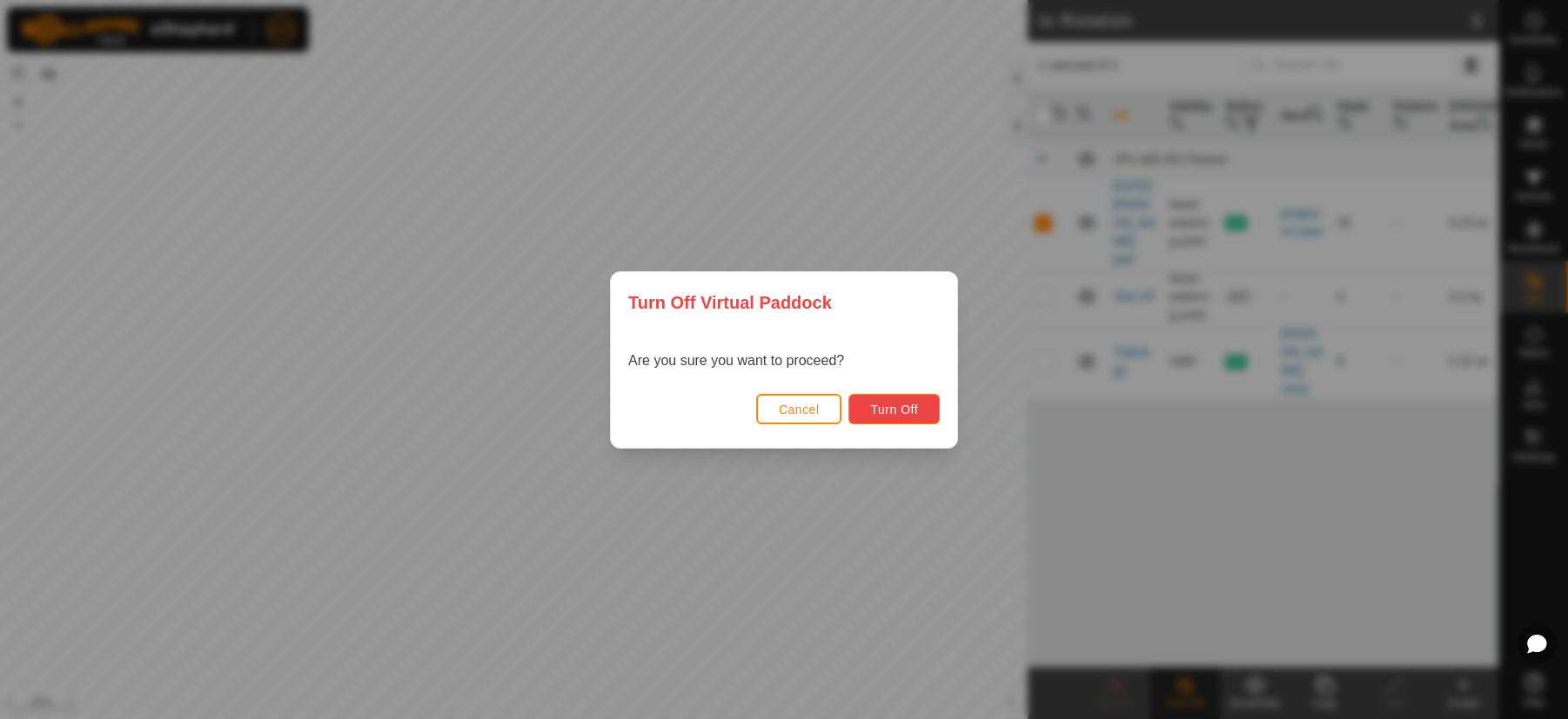
click at [885, 407] on span "Turn Off" at bounding box center [894, 409] width 48 height 14
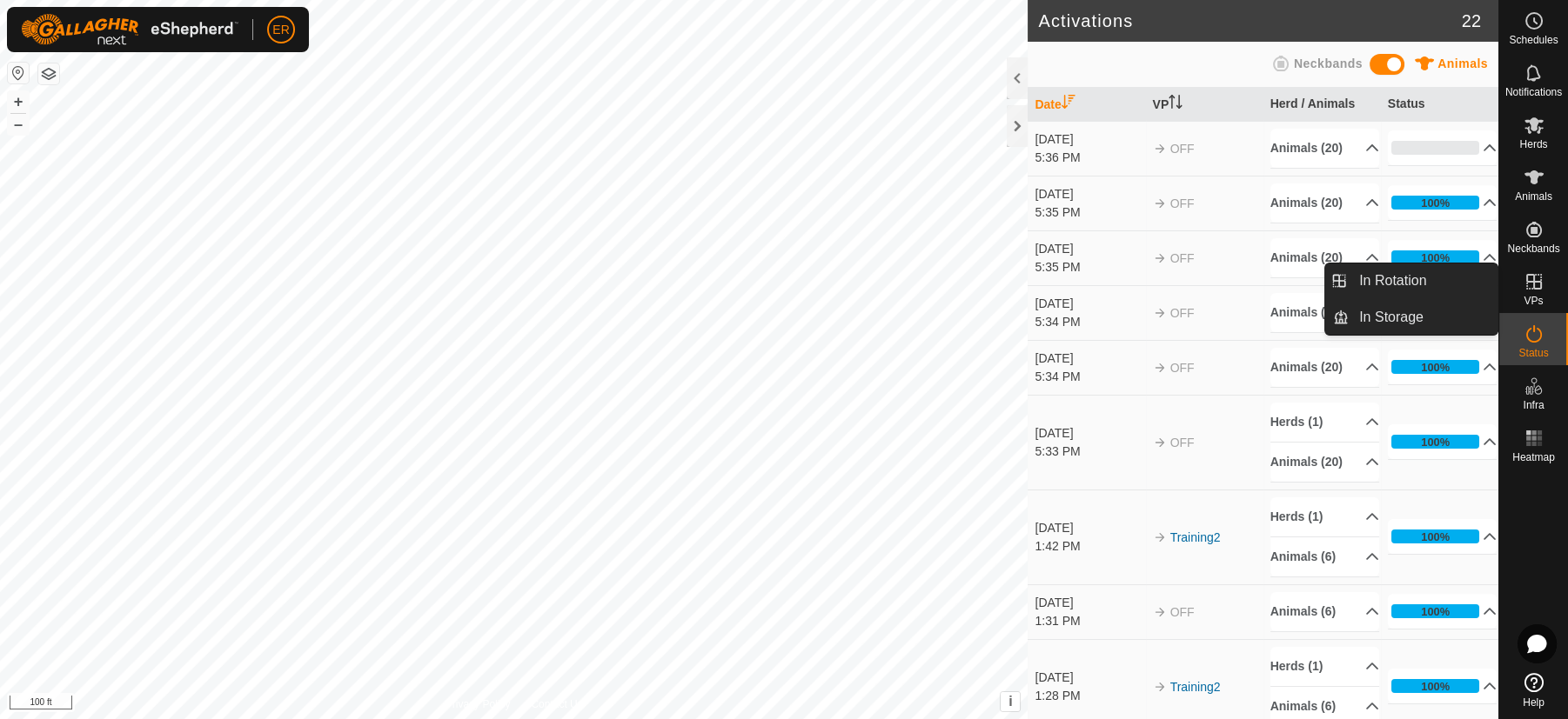
click at [1528, 282] on icon at bounding box center [1534, 281] width 16 height 16
click at [1439, 282] on link "In Rotation" at bounding box center [1422, 281] width 148 height 35
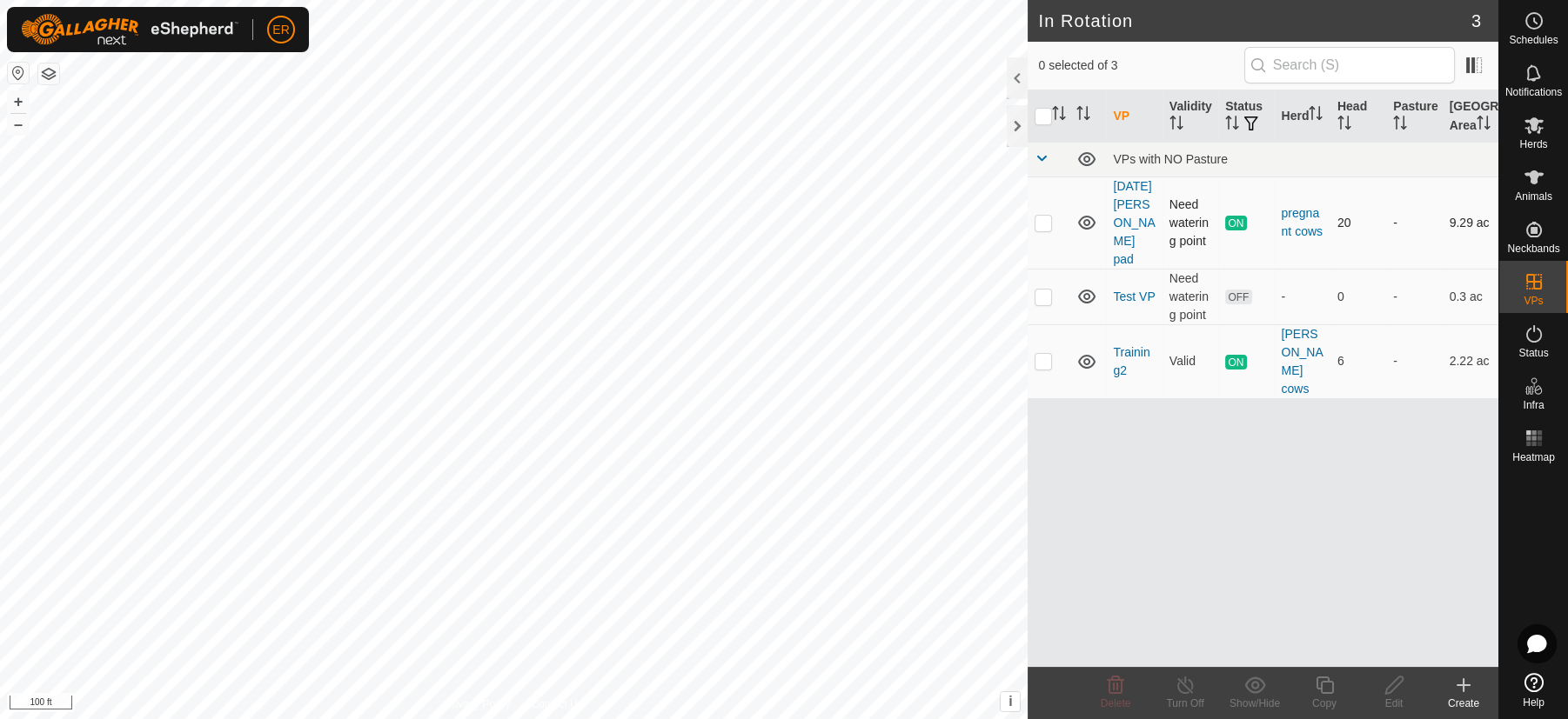
click at [1044, 230] on p-checkbox at bounding box center [1043, 223] width 18 height 14
checkbox input "true"
click at [1180, 686] on icon at bounding box center [1185, 686] width 21 height 21
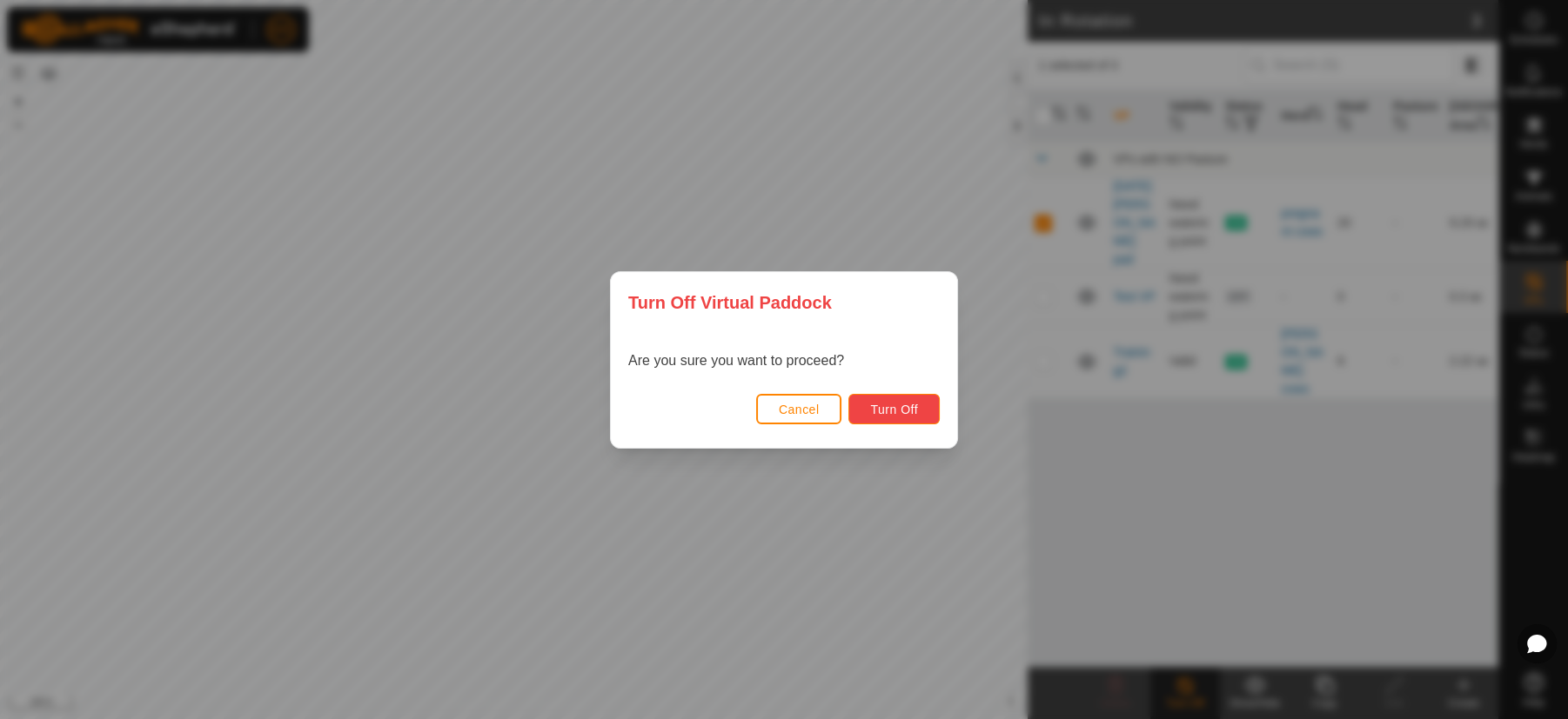
click at [882, 400] on button "Turn Off" at bounding box center [893, 409] width 91 height 31
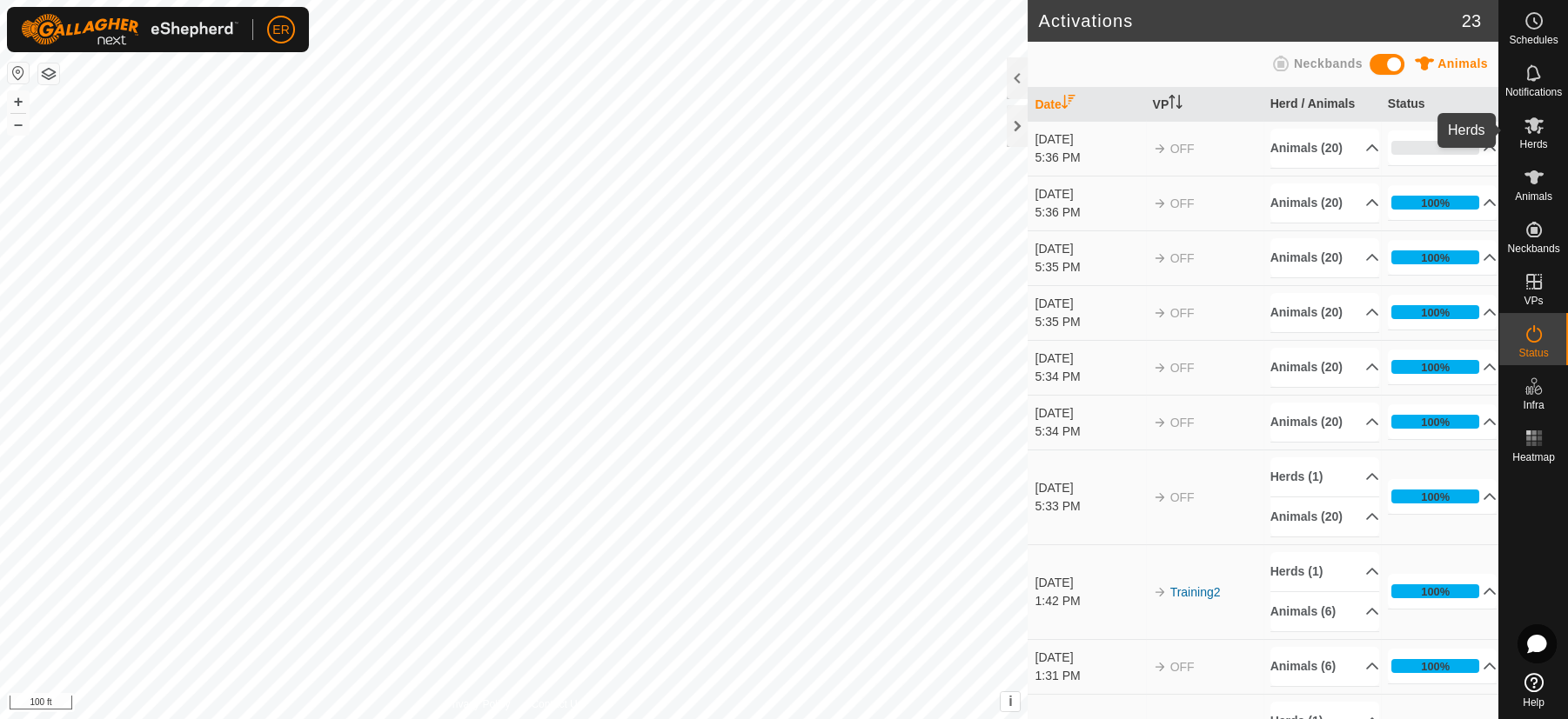
click at [1527, 123] on icon at bounding box center [1534, 125] width 21 height 21
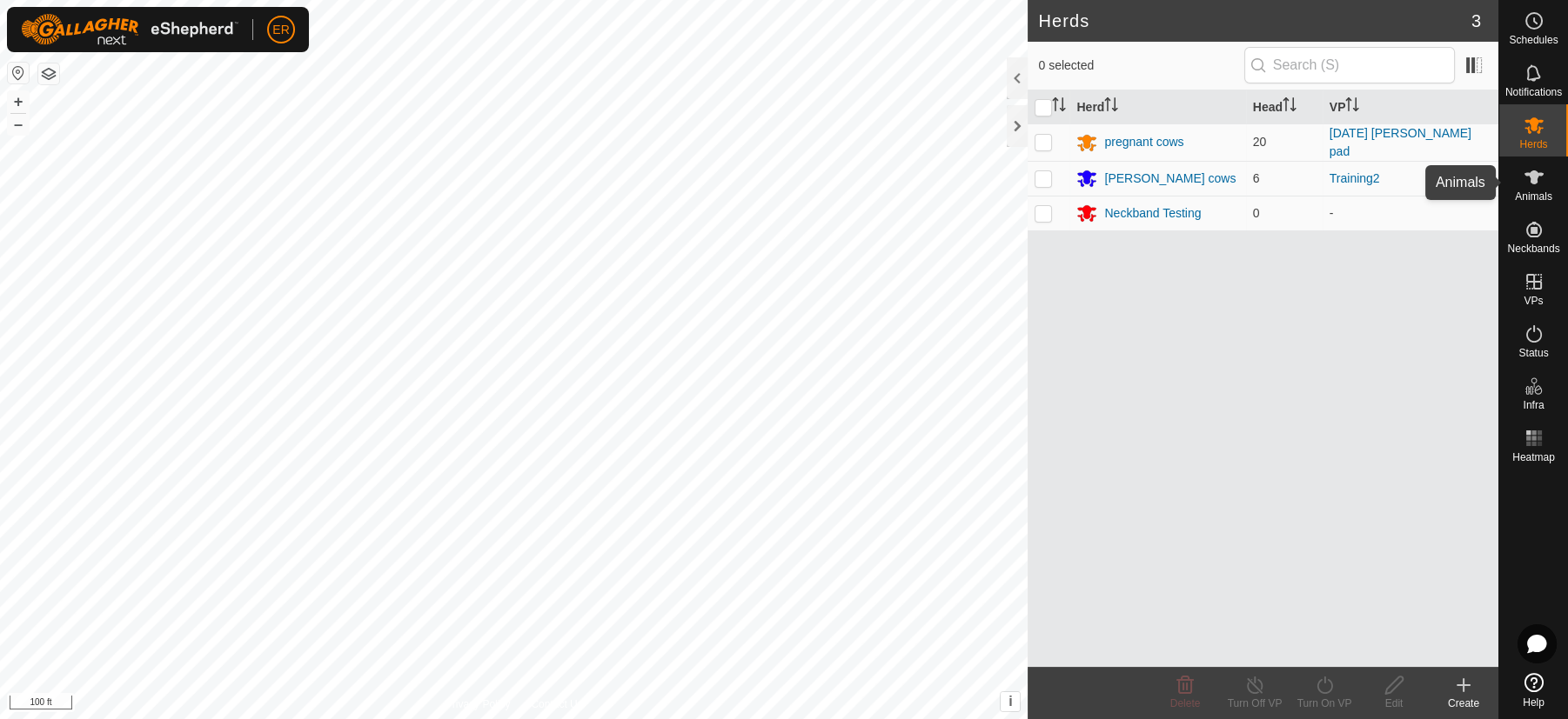
click at [1525, 180] on icon at bounding box center [1534, 177] width 21 height 21
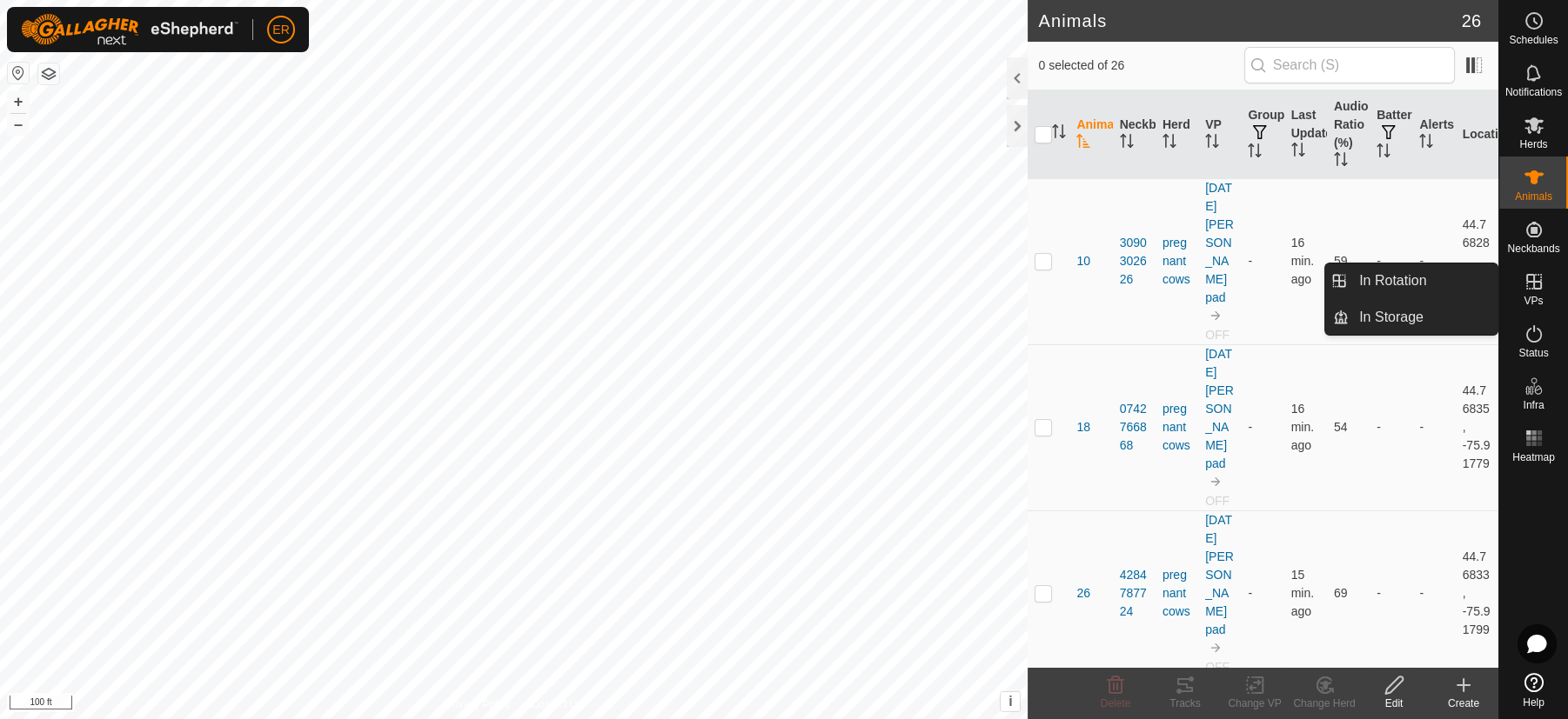
click at [1535, 274] on icon at bounding box center [1534, 281] width 16 height 16
click at [1439, 276] on link "In Rotation" at bounding box center [1422, 281] width 148 height 35
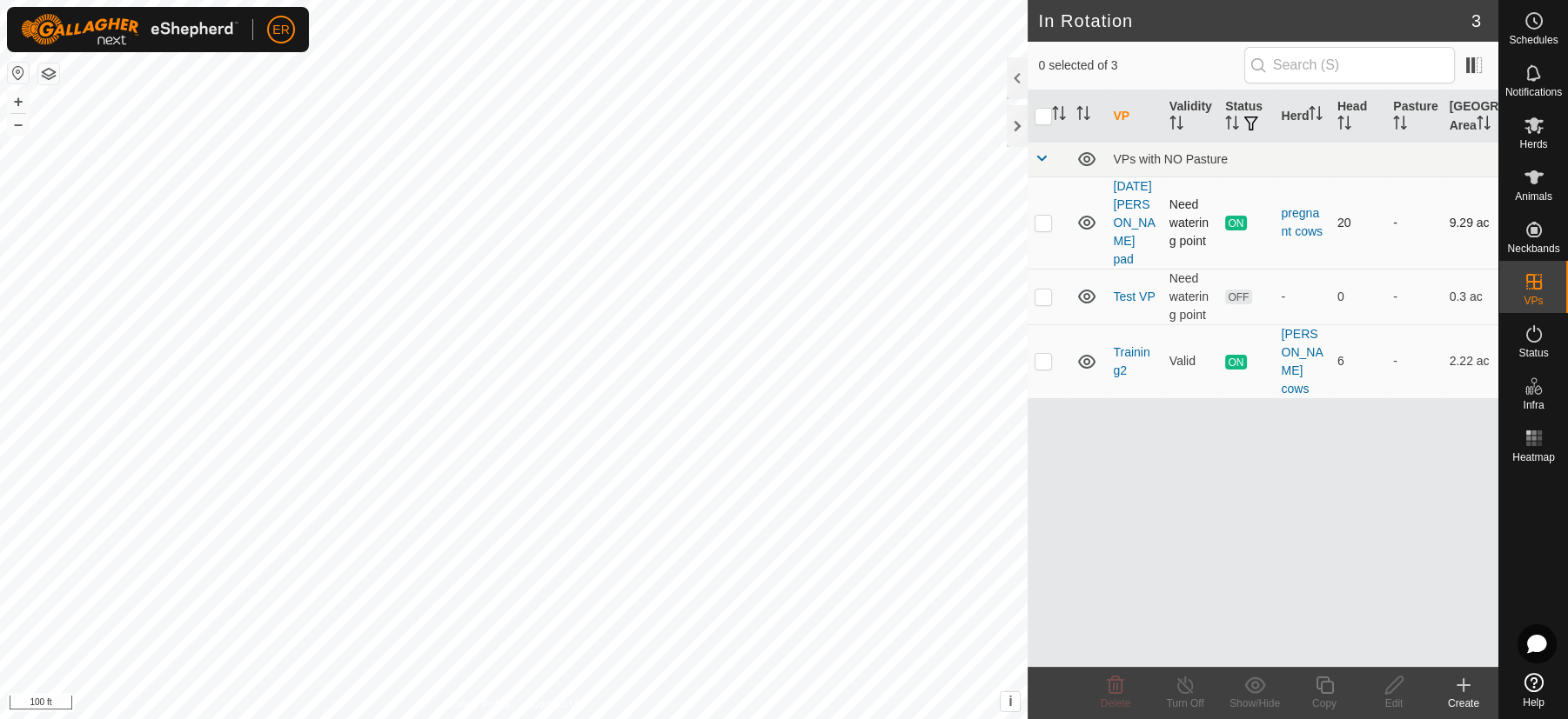
click at [1050, 230] on p-checkbox at bounding box center [1043, 223] width 18 height 14
checkbox input "true"
click at [1186, 685] on icon at bounding box center [1185, 686] width 21 height 21
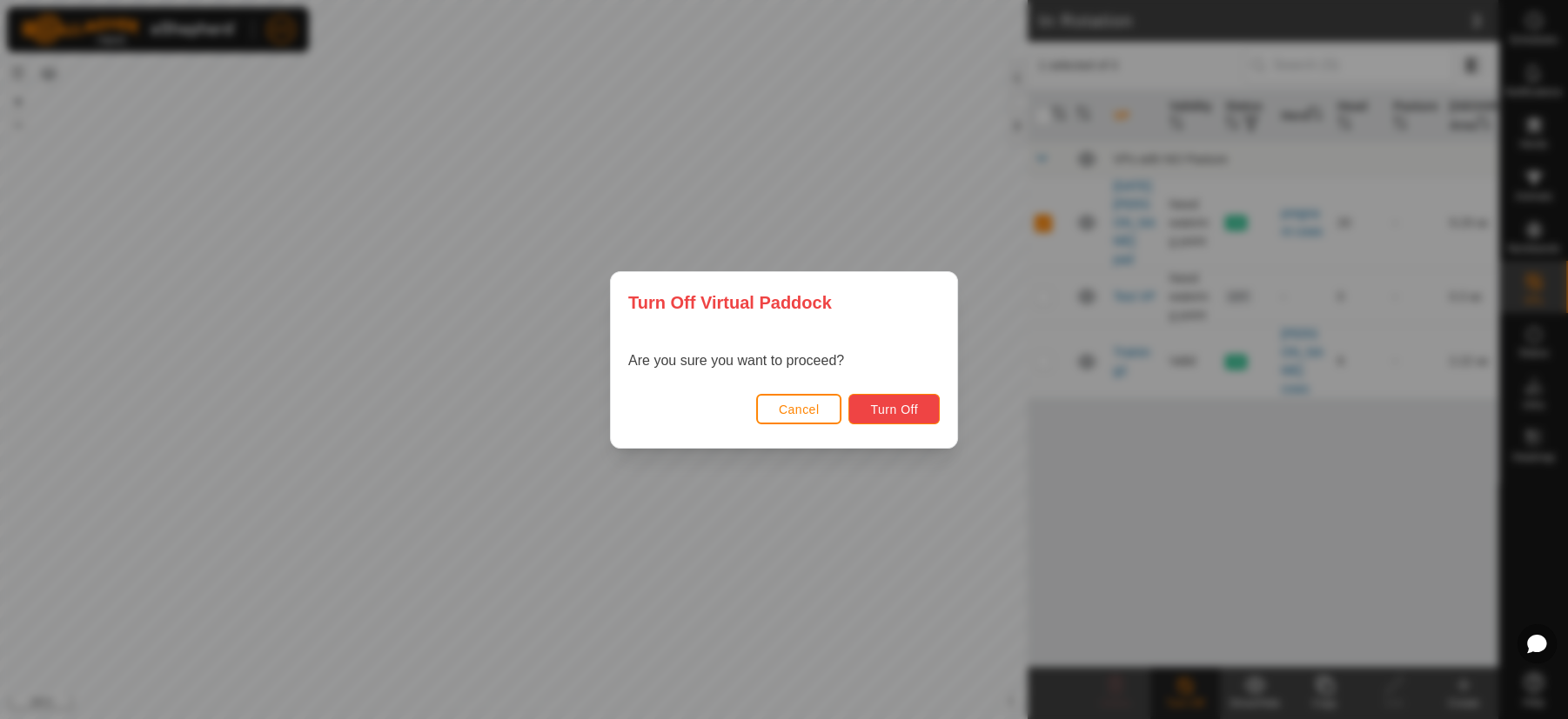
click at [905, 408] on span "Turn Off" at bounding box center [894, 409] width 48 height 14
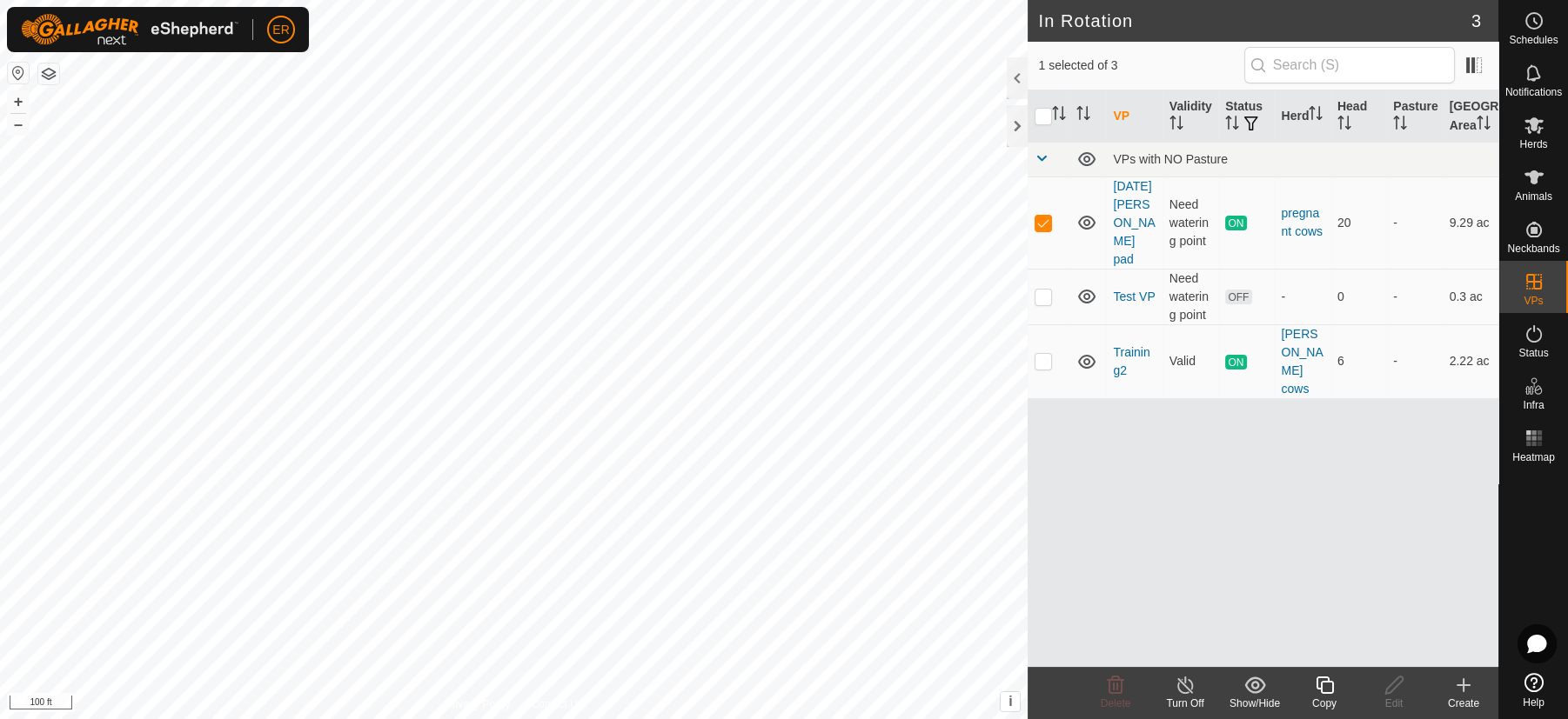
click at [1186, 686] on icon at bounding box center [1185, 686] width 21 height 21
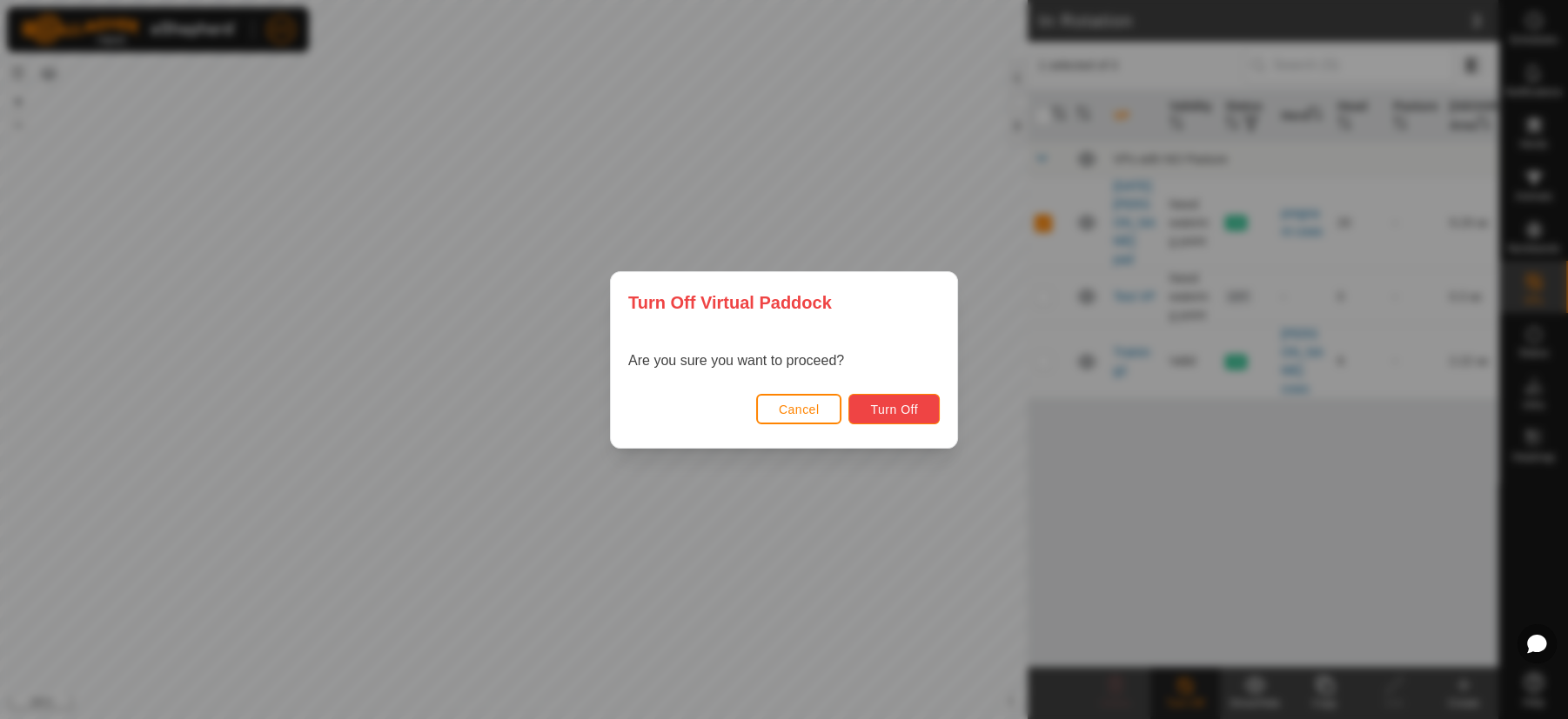
click at [923, 412] on button "Turn Off" at bounding box center [893, 409] width 91 height 31
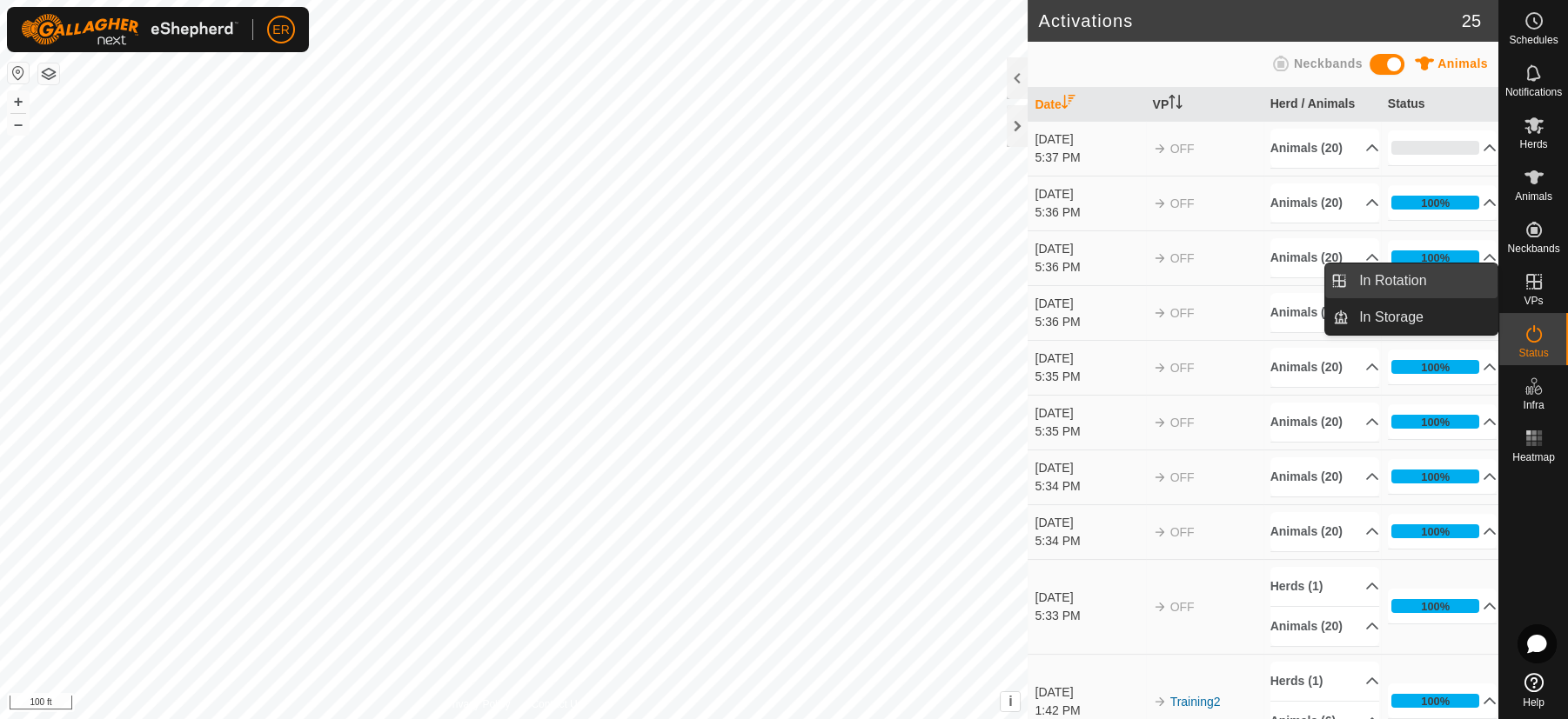
click at [1459, 276] on link "In Rotation" at bounding box center [1422, 281] width 148 height 35
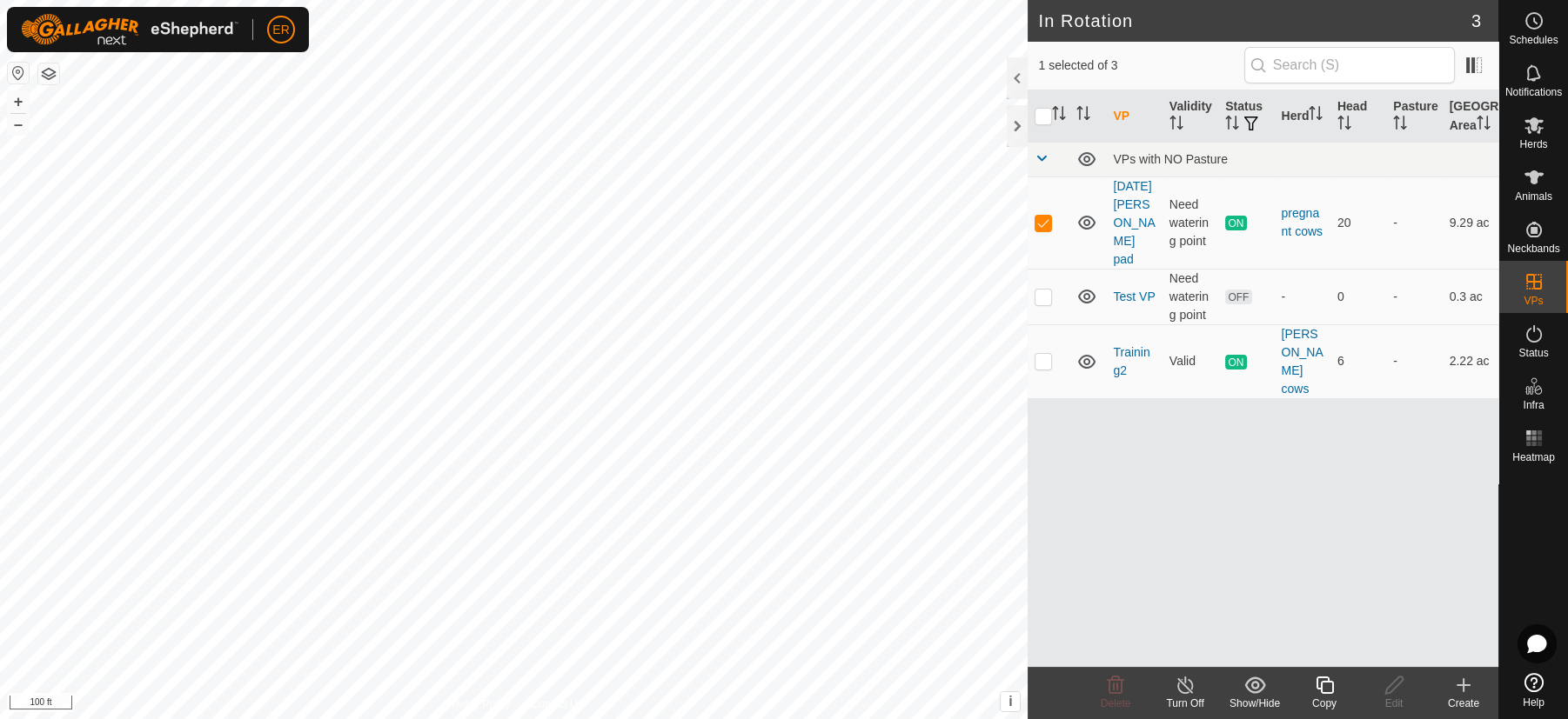
click at [1185, 687] on line at bounding box center [1185, 686] width 14 height 14
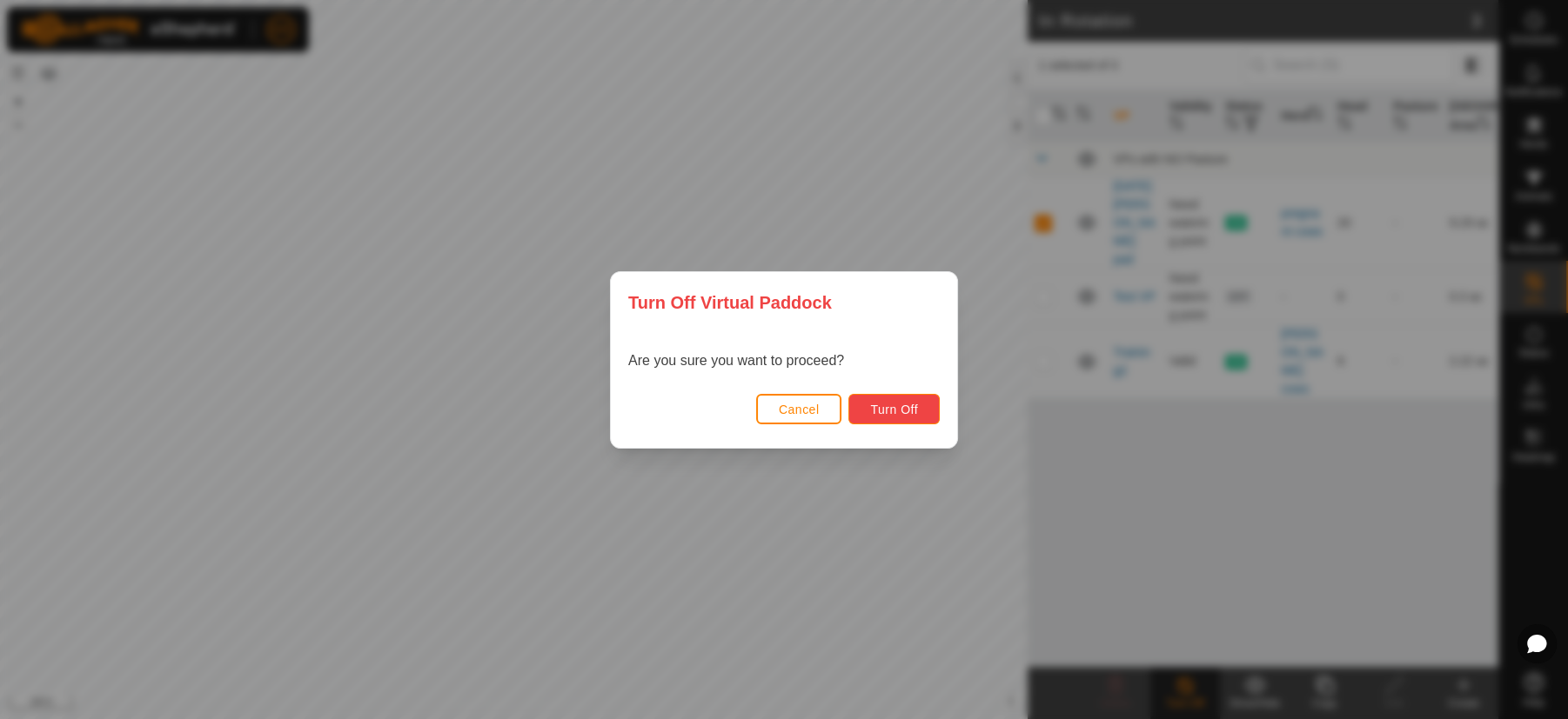
click at [879, 404] on span "Turn Off" at bounding box center [894, 409] width 48 height 14
click at [887, 412] on span "Turn Off" at bounding box center [894, 409] width 48 height 14
click at [909, 406] on span "Turn Off" at bounding box center [894, 409] width 48 height 14
click at [908, 513] on div "Turn Off Virtual Paddock Are you sure you want to proceed? Cancel Turn Off" at bounding box center [784, 359] width 1568 height 719
click at [1110, 543] on div "Turn Off Virtual Paddock Are you sure you want to proceed? Cancel Turn Off" at bounding box center [784, 359] width 1568 height 719
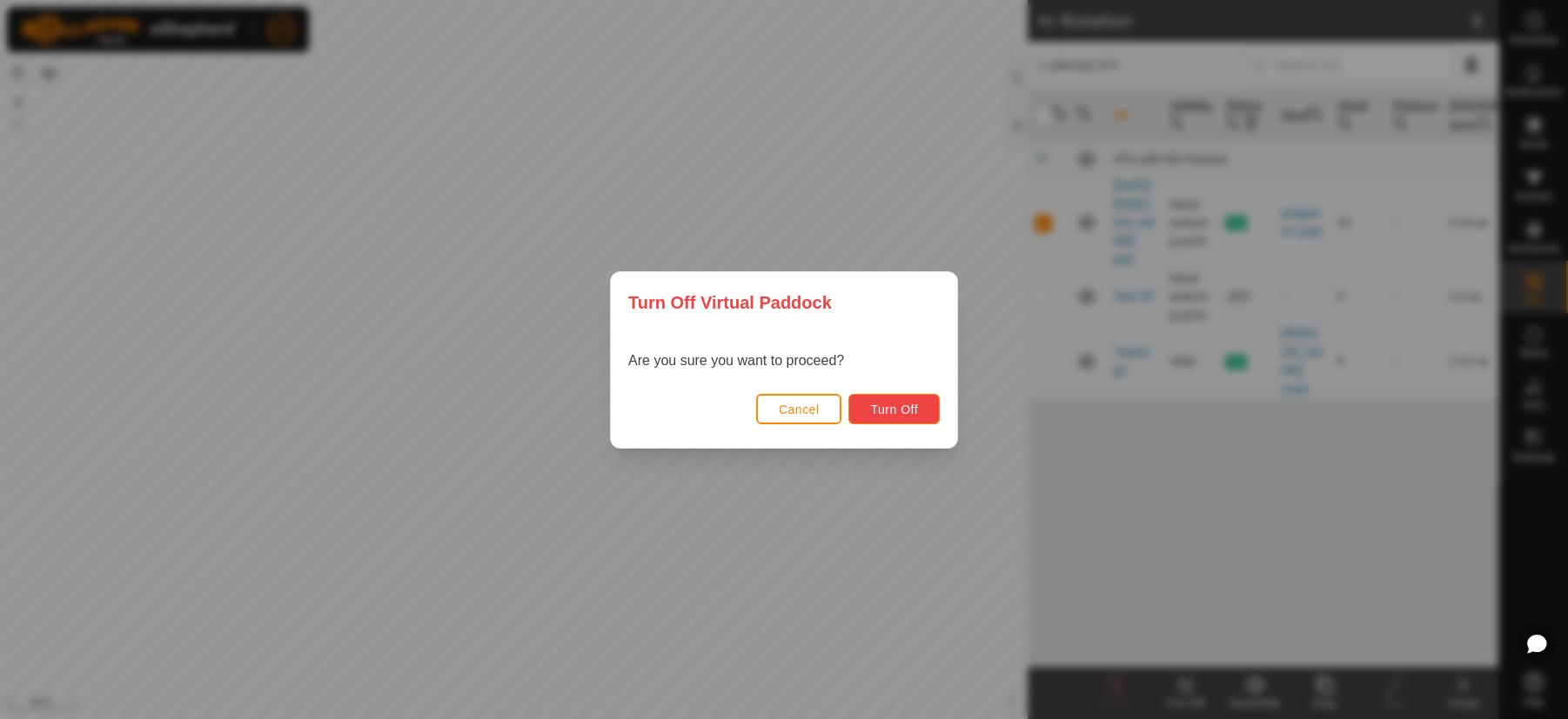
click at [878, 412] on span "Turn Off" at bounding box center [894, 409] width 48 height 14
click at [923, 600] on div "Turn Off Virtual Paddock Are you sure you want to proceed? Cancel Turn Off" at bounding box center [784, 359] width 1568 height 719
click at [777, 411] on button "Cancel" at bounding box center [799, 409] width 86 height 31
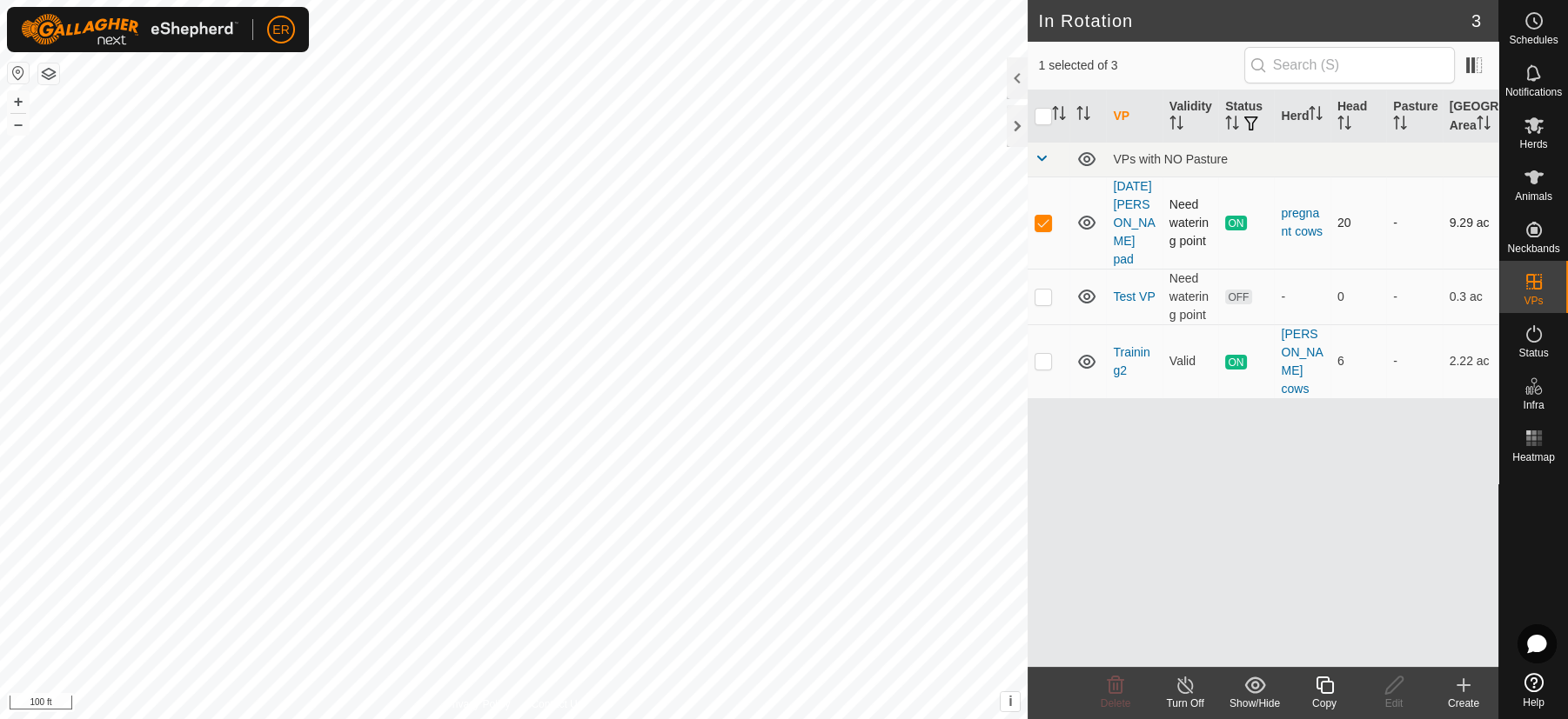
click at [1040, 230] on p-checkbox at bounding box center [1043, 223] width 18 height 14
click at [1039, 230] on p-checkbox at bounding box center [1043, 223] width 18 height 14
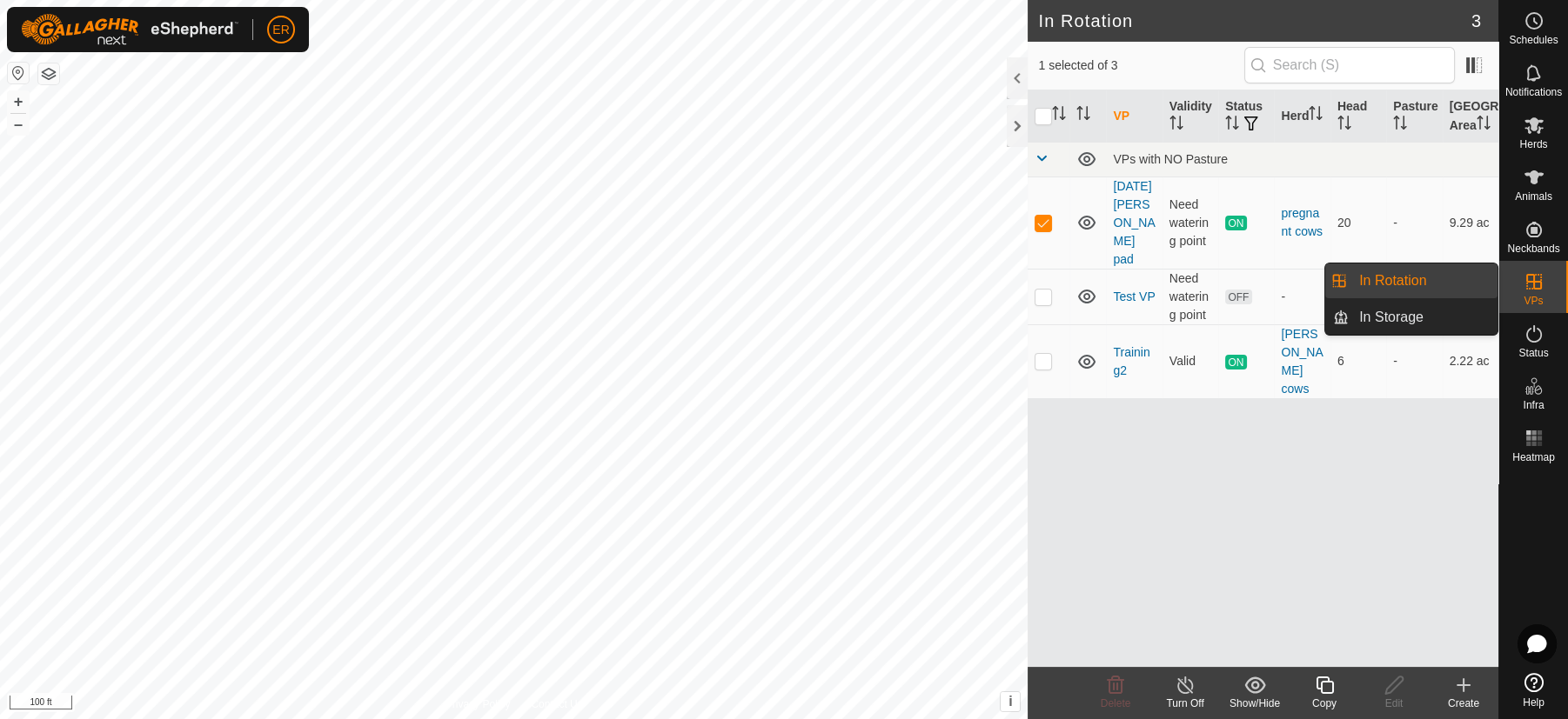
click at [1413, 277] on link "In Rotation" at bounding box center [1422, 281] width 148 height 35
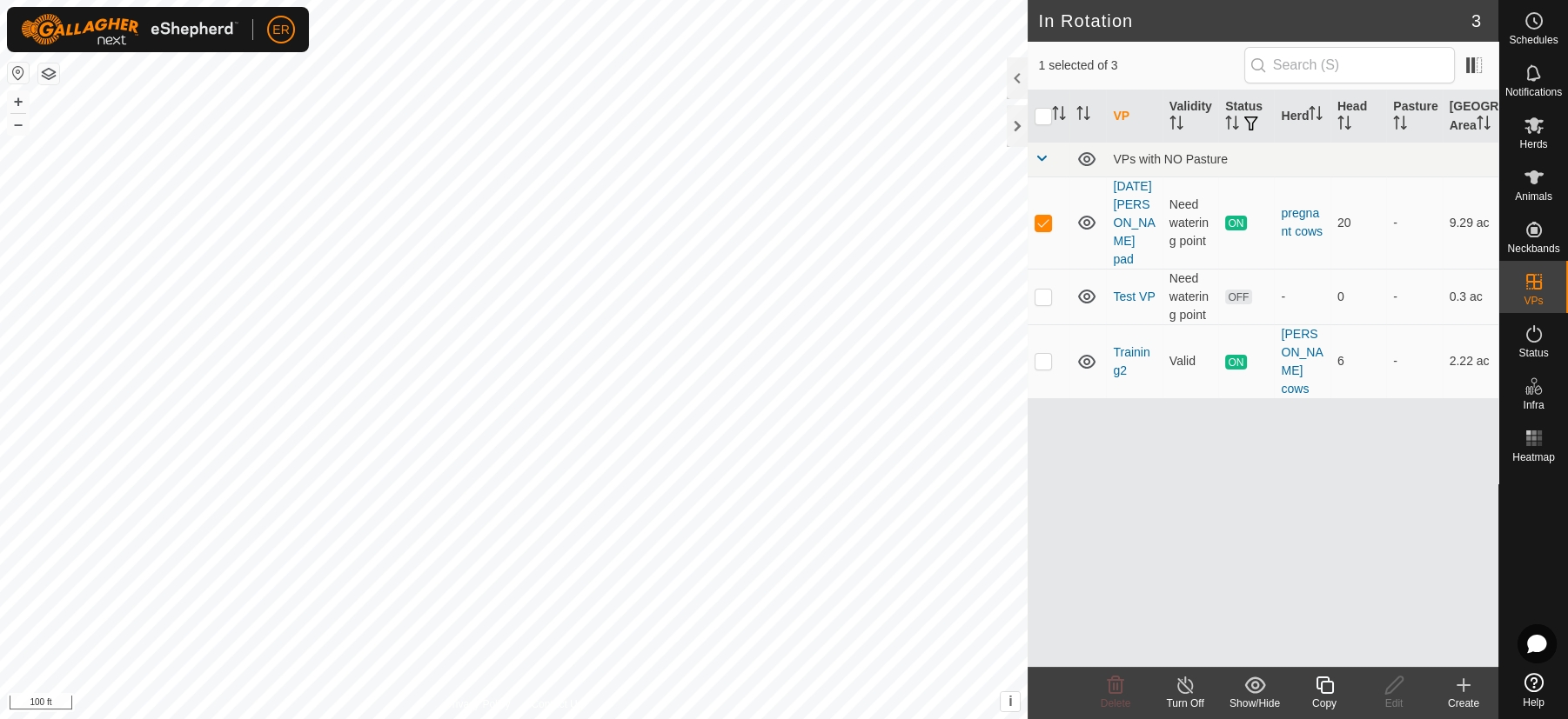
click at [1181, 685] on icon at bounding box center [1185, 686] width 21 height 21
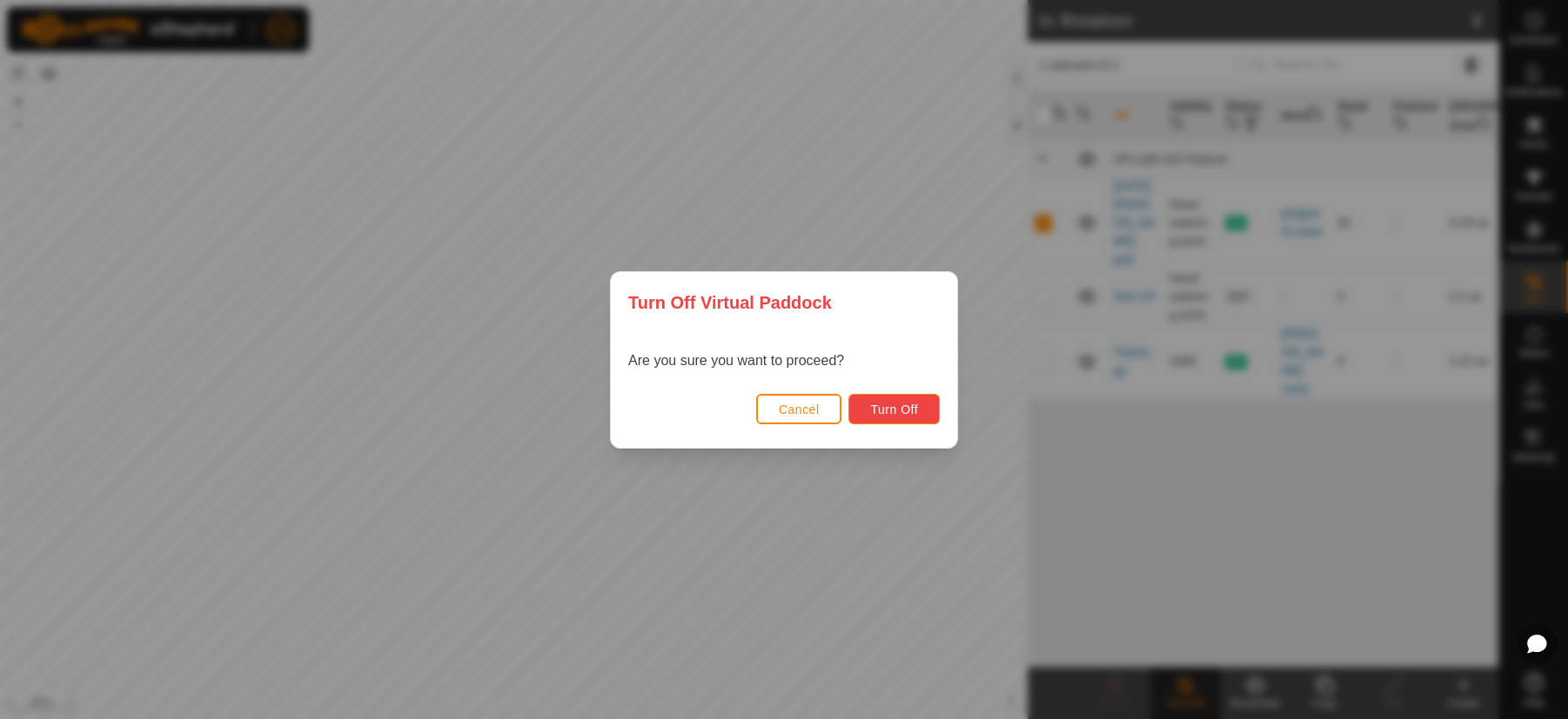
click at [915, 404] on span "Turn Off" at bounding box center [894, 409] width 48 height 14
click at [891, 415] on span "Turn Off" at bounding box center [894, 409] width 48 height 14
click at [879, 594] on div "Turn Off Virtual Paddock Are you sure you want to proceed? Cancel Turn Off" at bounding box center [784, 359] width 1568 height 719
click at [819, 418] on button "Cancel" at bounding box center [799, 409] width 86 height 31
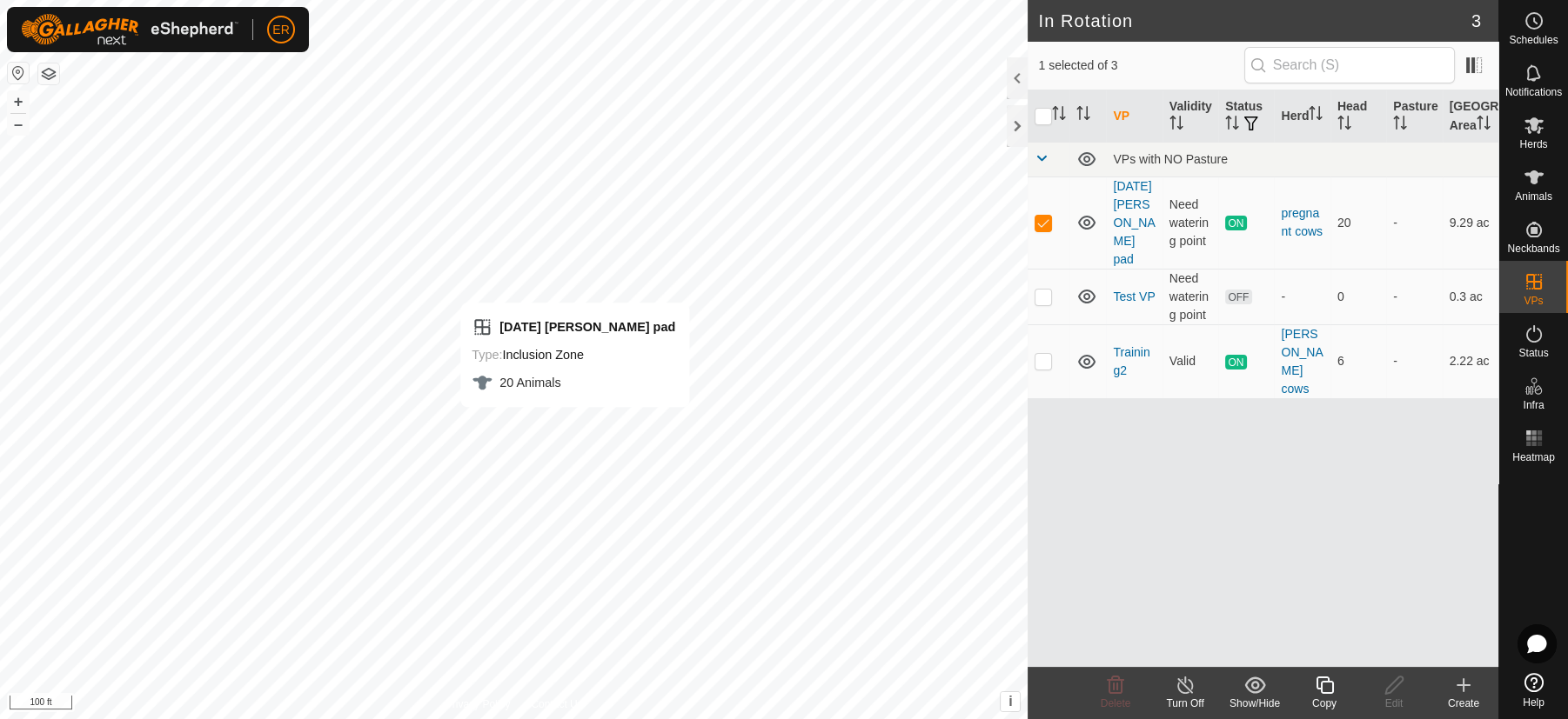
checkbox input "false"
click at [1458, 688] on icon at bounding box center [1463, 686] width 21 height 21
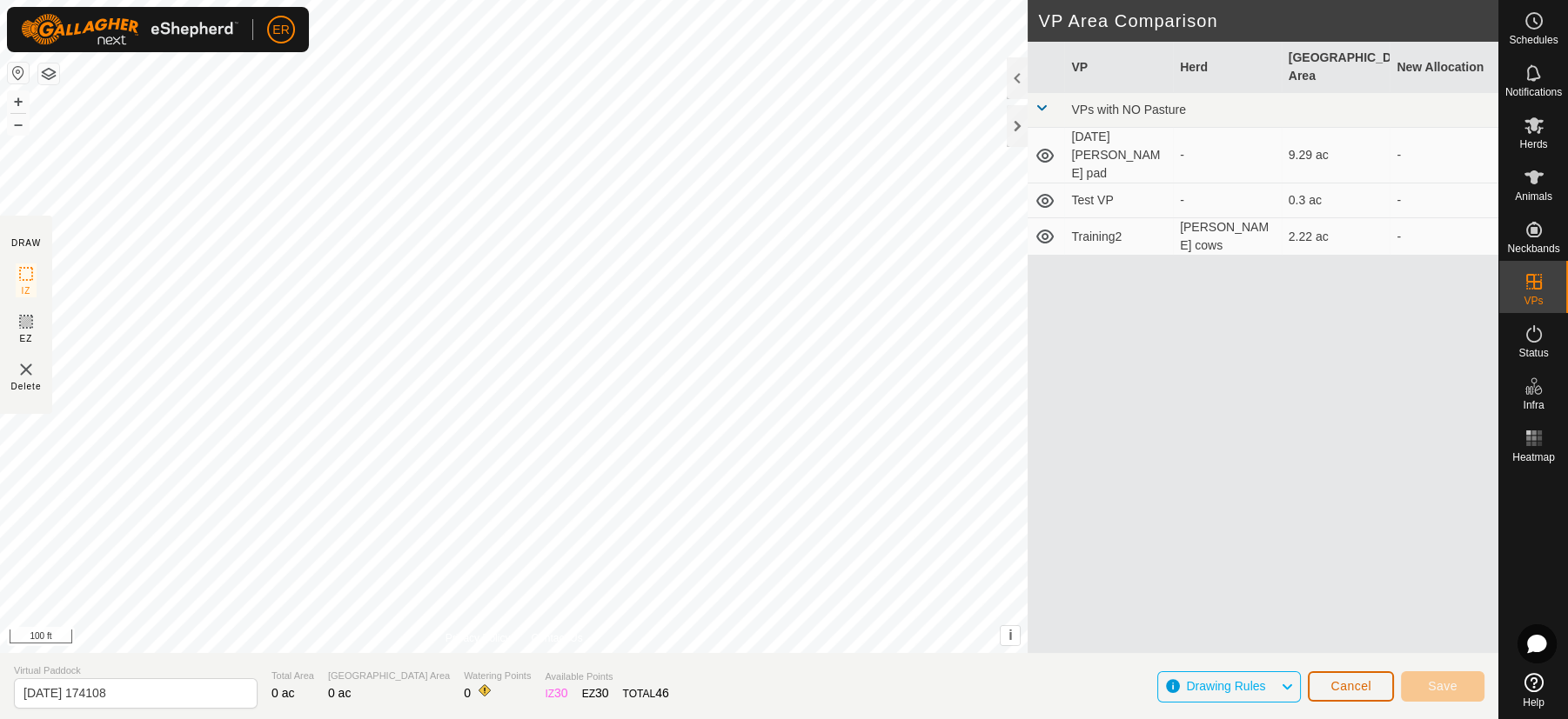
click at [1318, 687] on button "Cancel" at bounding box center [1350, 687] width 86 height 31
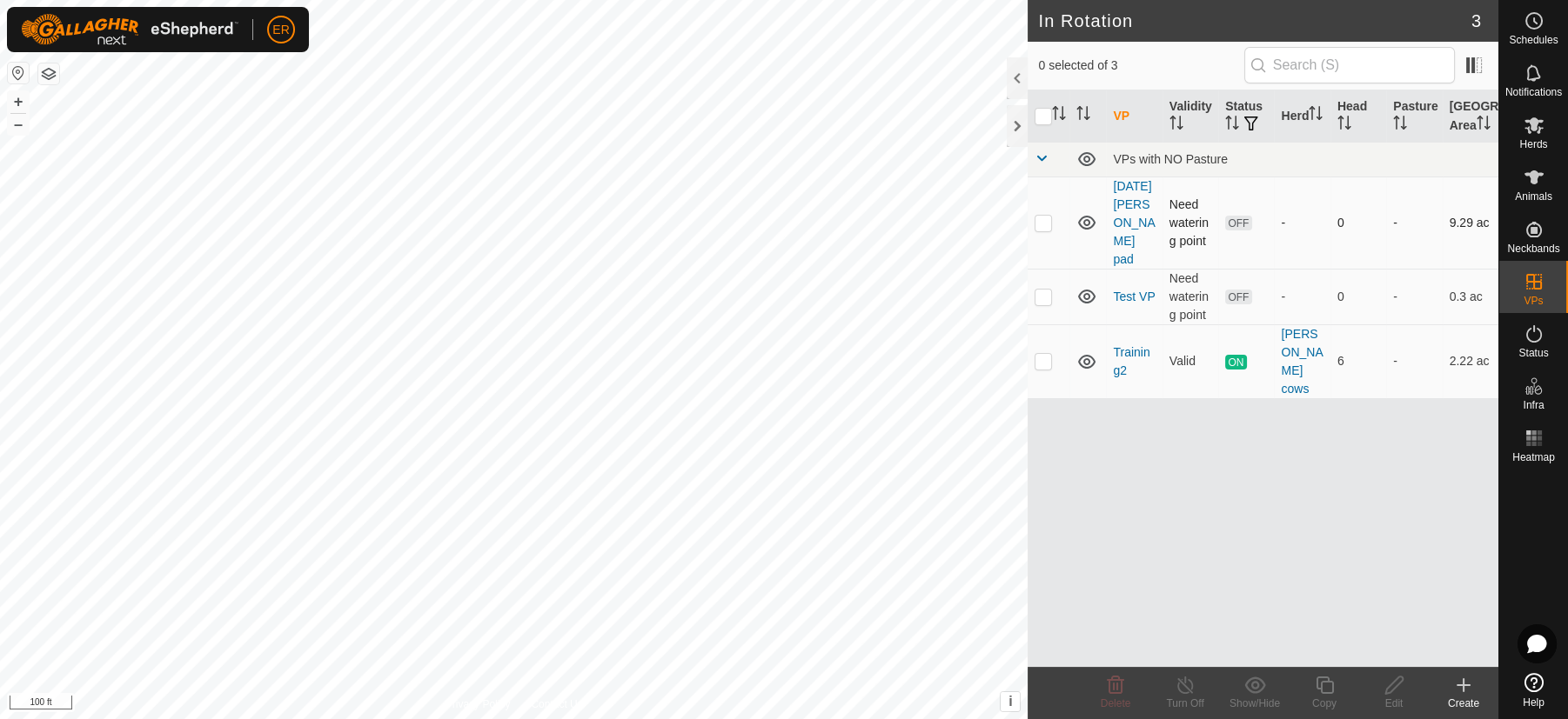
click at [1040, 227] on p-checkbox at bounding box center [1043, 223] width 18 height 14
checkbox input "true"
click at [1394, 686] on icon at bounding box center [1394, 686] width 21 height 21
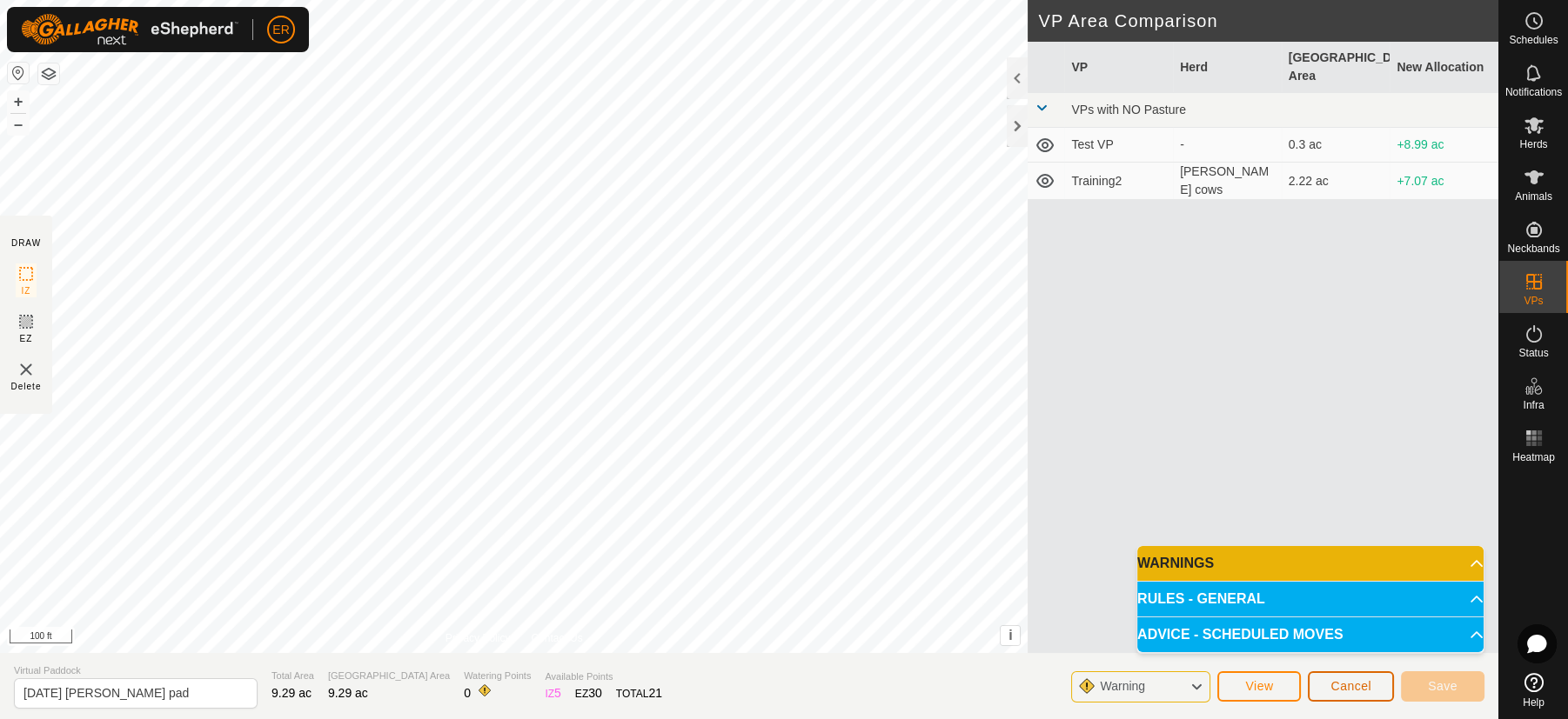
click at [1342, 688] on span "Cancel" at bounding box center [1351, 686] width 41 height 14
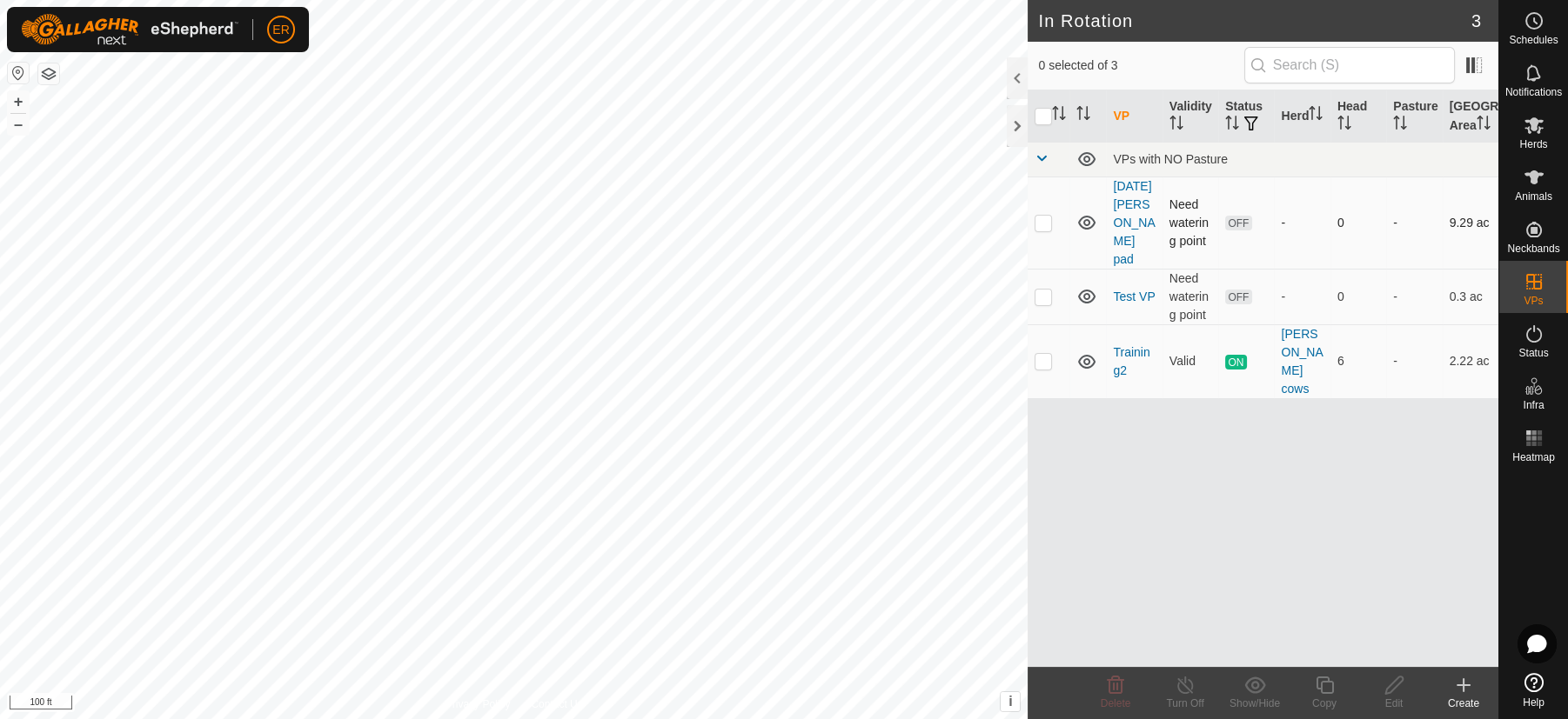
click at [1038, 230] on p-checkbox at bounding box center [1043, 223] width 18 height 14
checkbox input "true"
click at [1389, 679] on icon at bounding box center [1394, 686] width 21 height 21
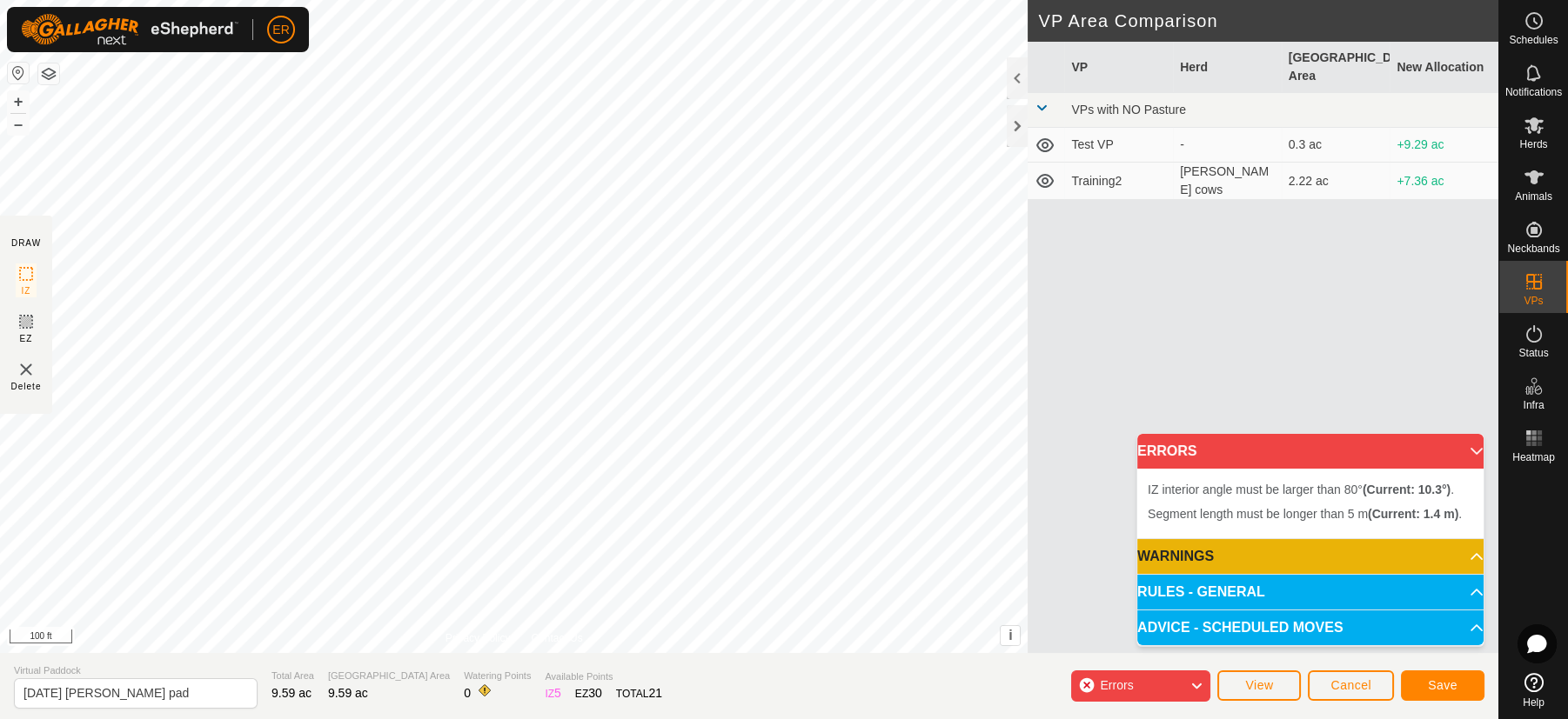
click at [345, 483] on div "Segment length must be longer than 5 m (Current: 1.4 m) . + – ⇧ i This applicat…" at bounding box center [513, 327] width 1027 height 653
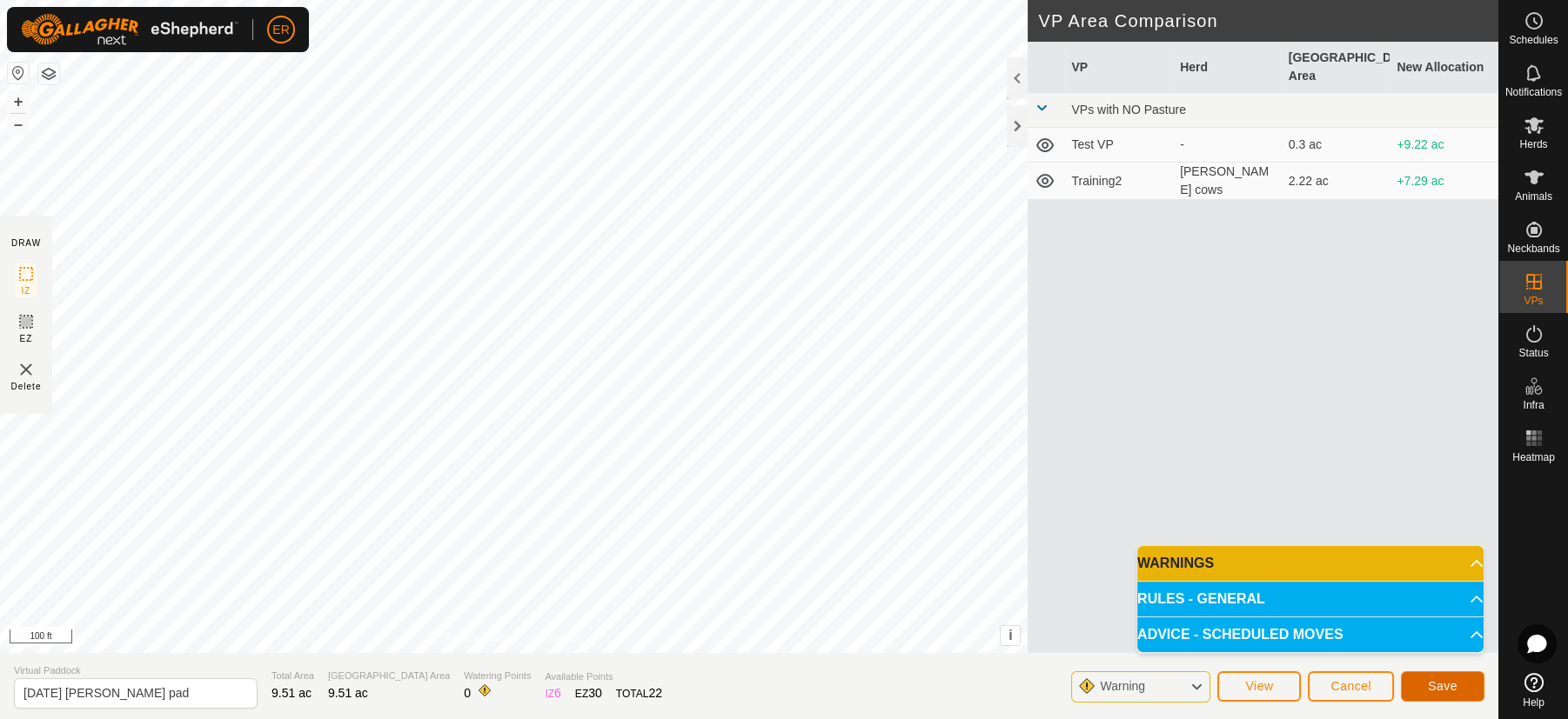
click at [1433, 677] on button "Save" at bounding box center [1443, 687] width 84 height 31
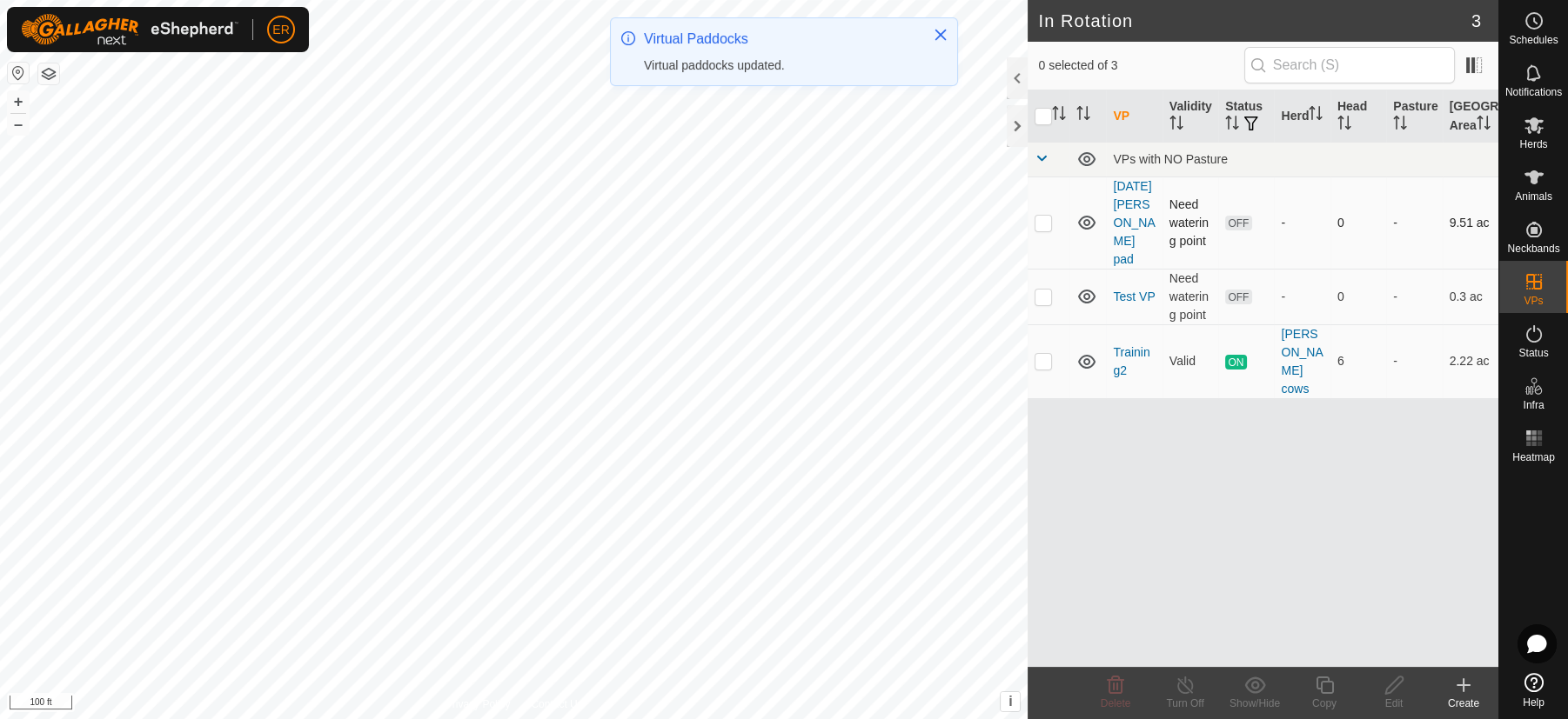
click at [1046, 229] on p-checkbox at bounding box center [1043, 223] width 18 height 14
checkbox input "true"
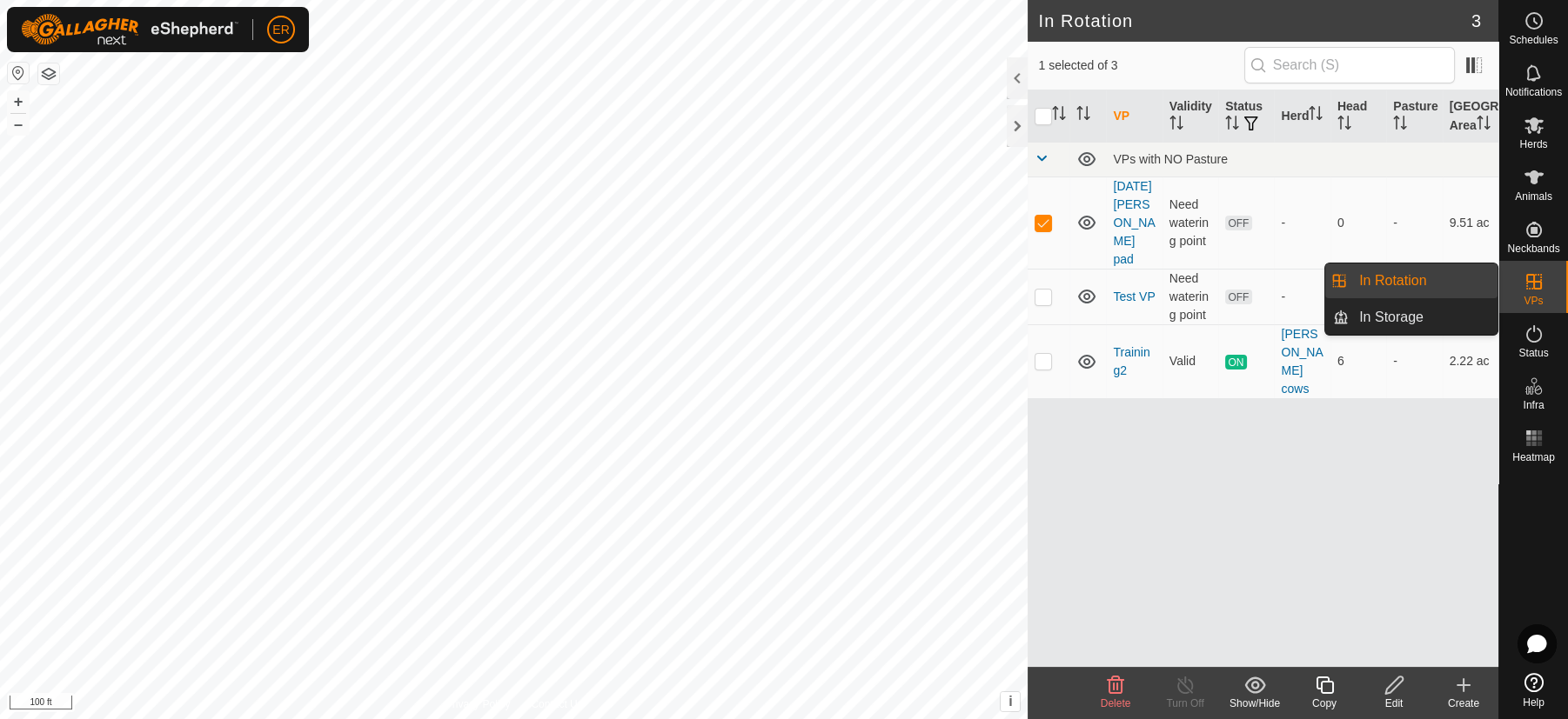
click at [1527, 284] on icon at bounding box center [1534, 282] width 21 height 21
click at [1398, 279] on link "In Rotation" at bounding box center [1422, 281] width 148 height 35
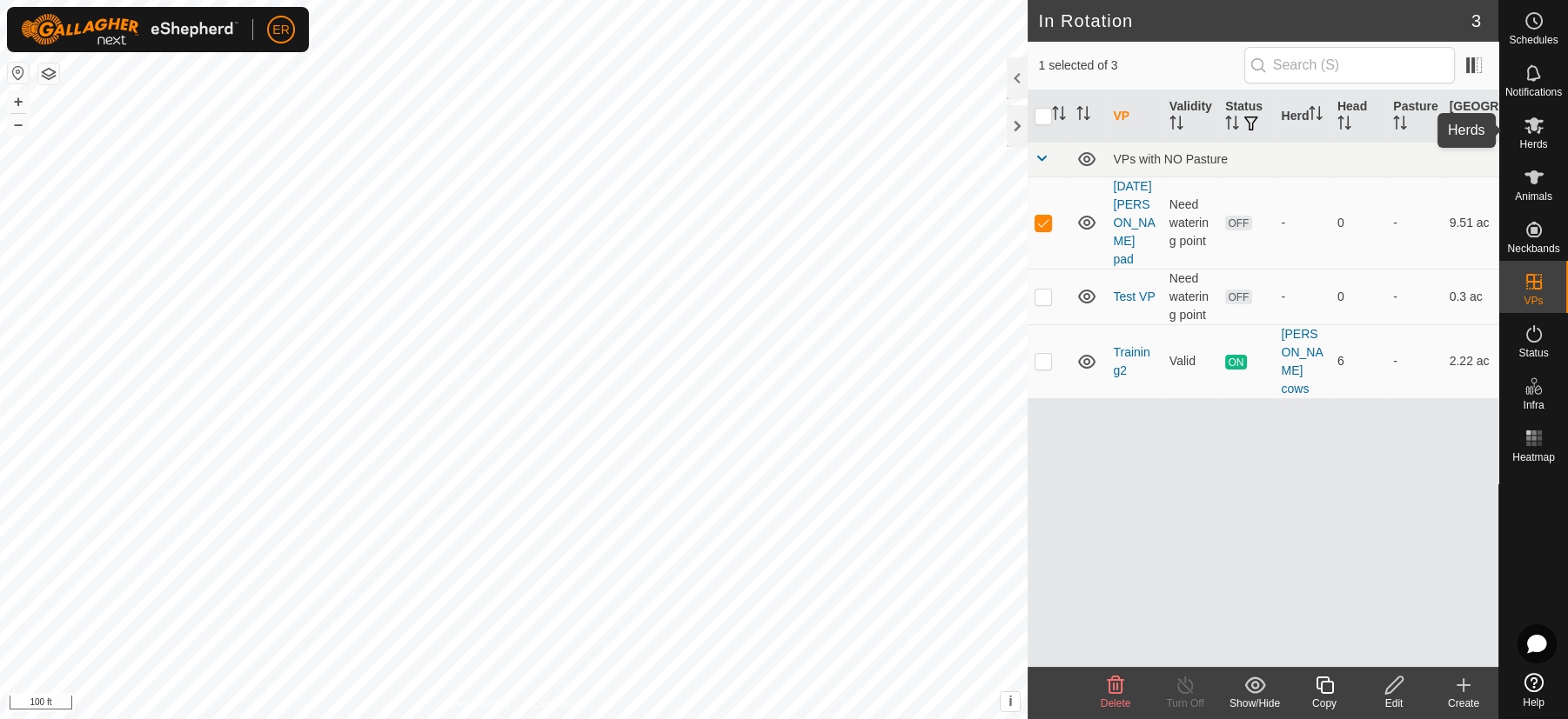
click at [1540, 123] on icon at bounding box center [1534, 125] width 21 height 21
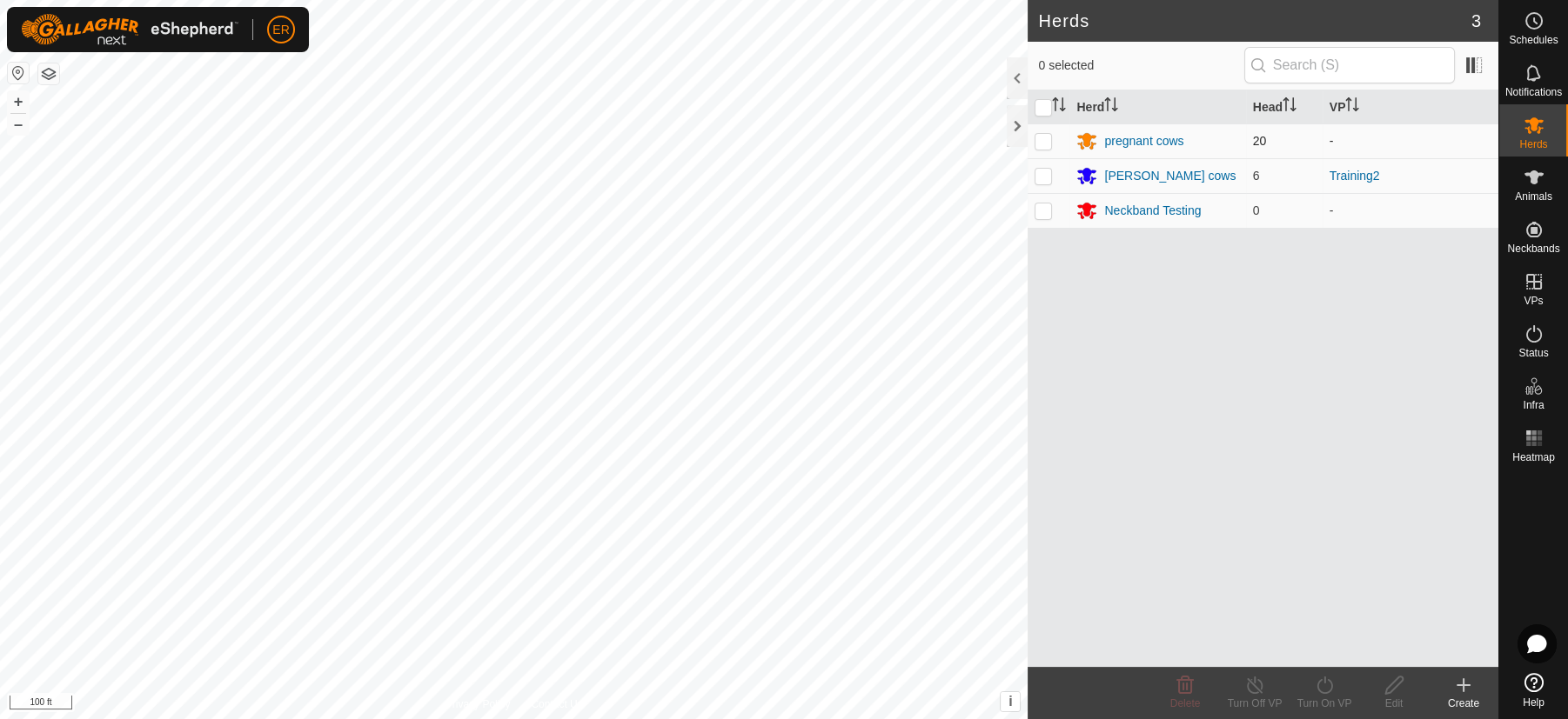
click at [1044, 134] on p-checkbox at bounding box center [1043, 140] width 18 height 14
checkbox input "true"
click at [1318, 683] on icon at bounding box center [1324, 686] width 16 height 18
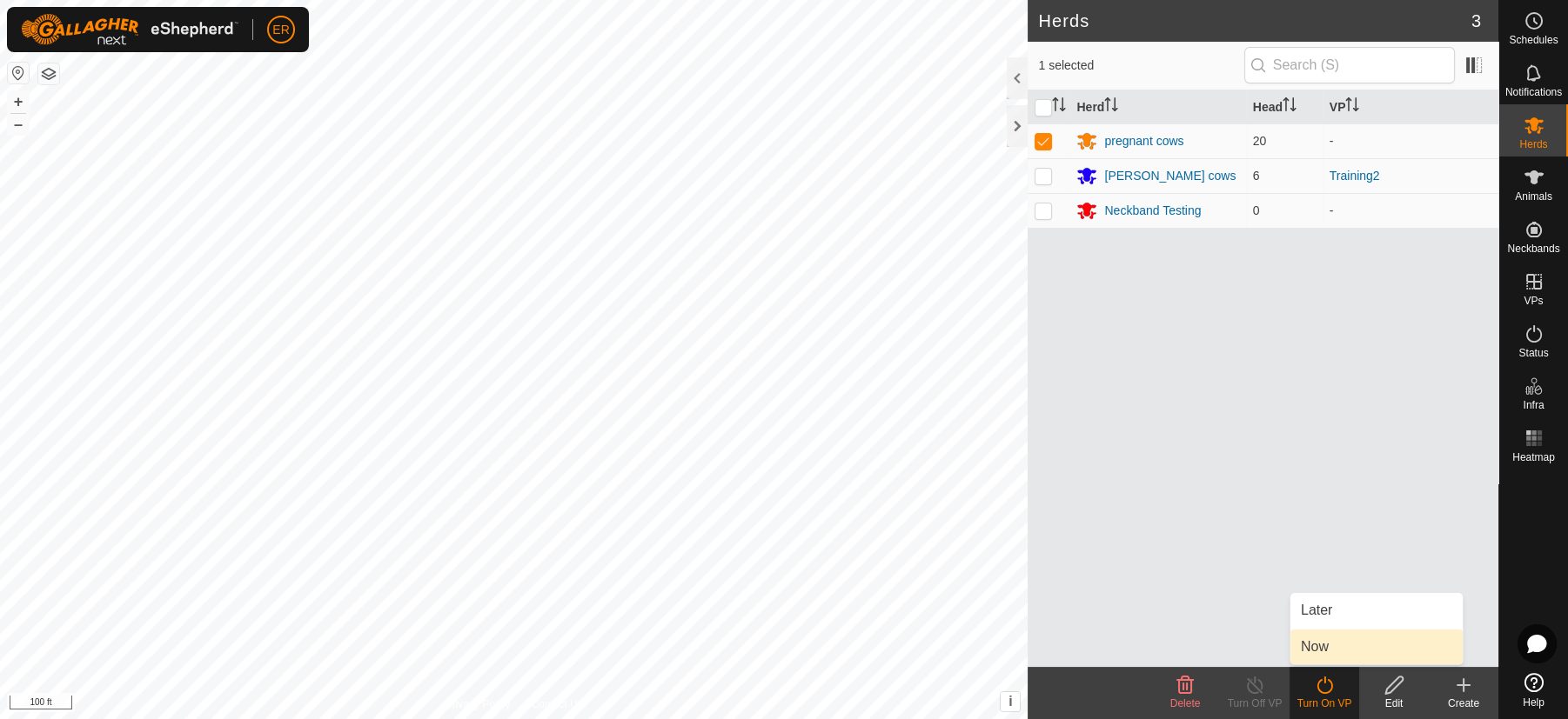
click at [1319, 650] on link "Now" at bounding box center [1377, 648] width 173 height 35
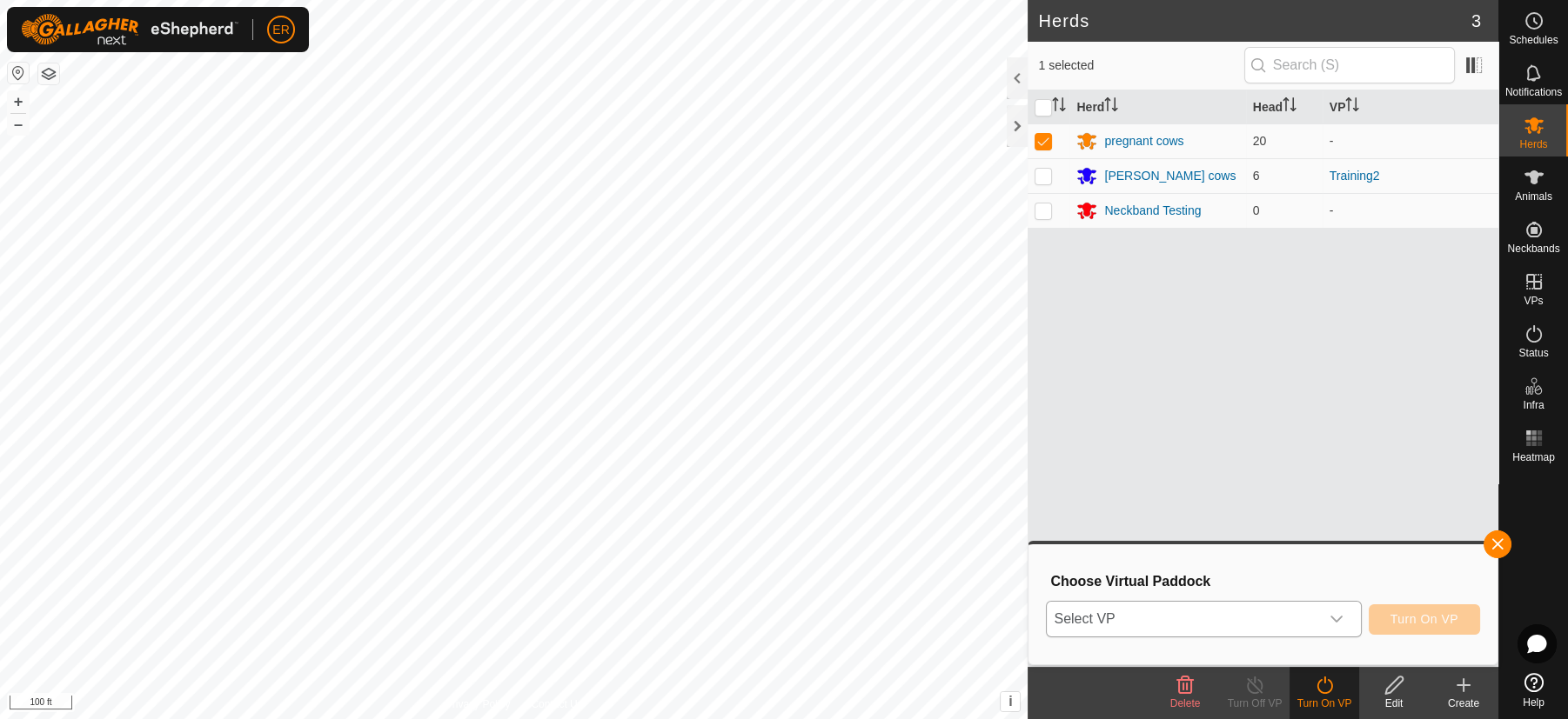
click at [1330, 615] on icon "dropdown trigger" at bounding box center [1336, 619] width 14 height 14
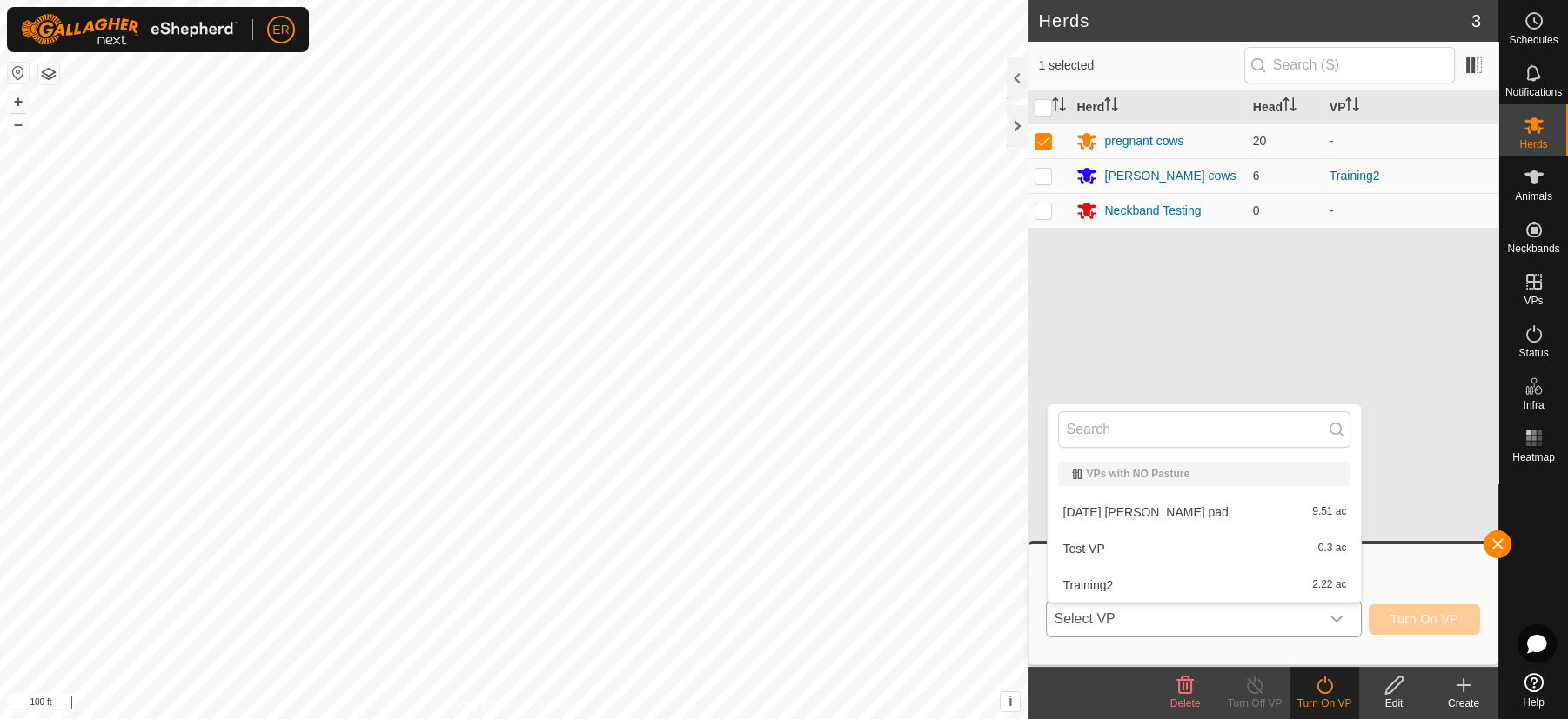
click at [1092, 507] on li "[DATE] [PERSON_NAME] pad 9.51 ac" at bounding box center [1204, 513] width 314 height 35
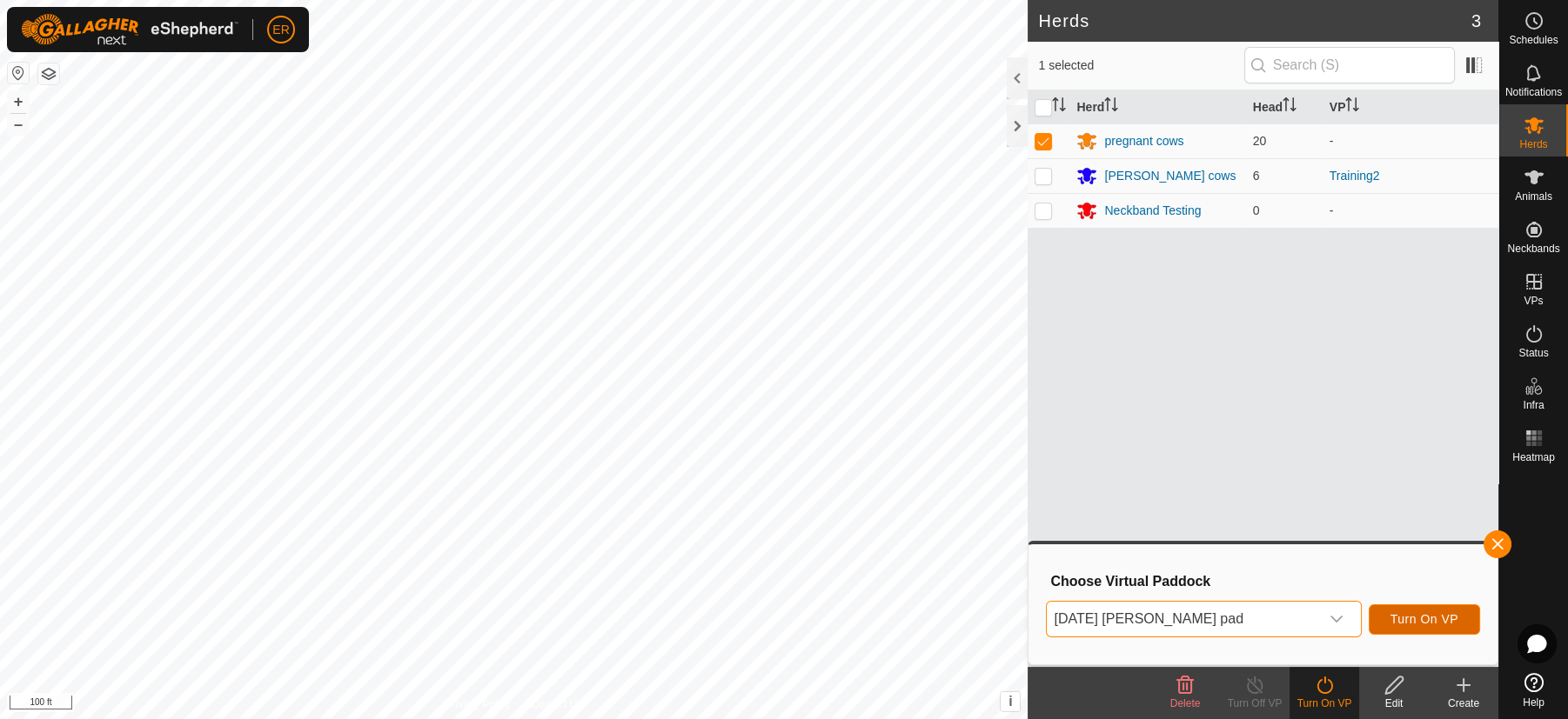
click at [1409, 622] on span "Turn On VP" at bounding box center [1423, 619] width 68 height 14
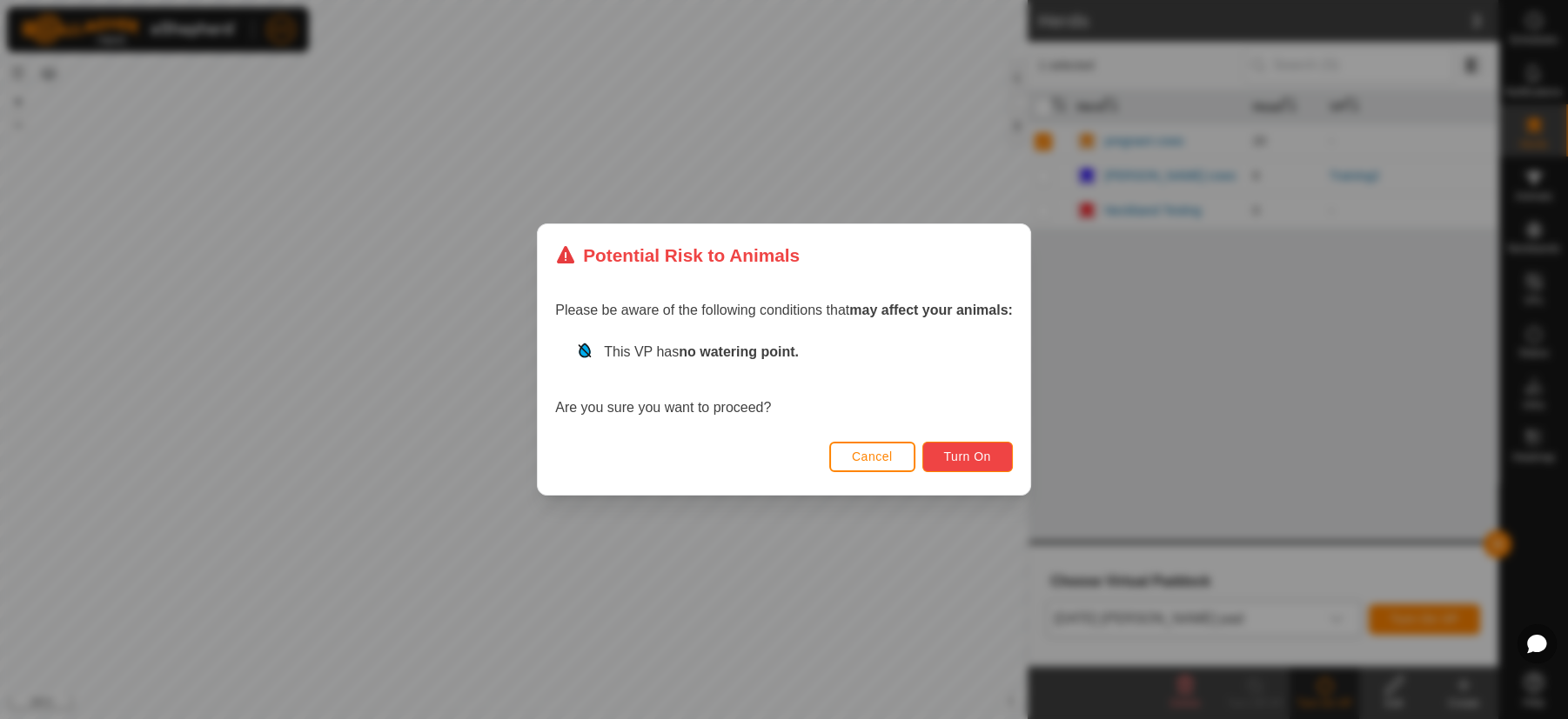
click at [962, 464] on button "Turn On" at bounding box center [968, 456] width 91 height 31
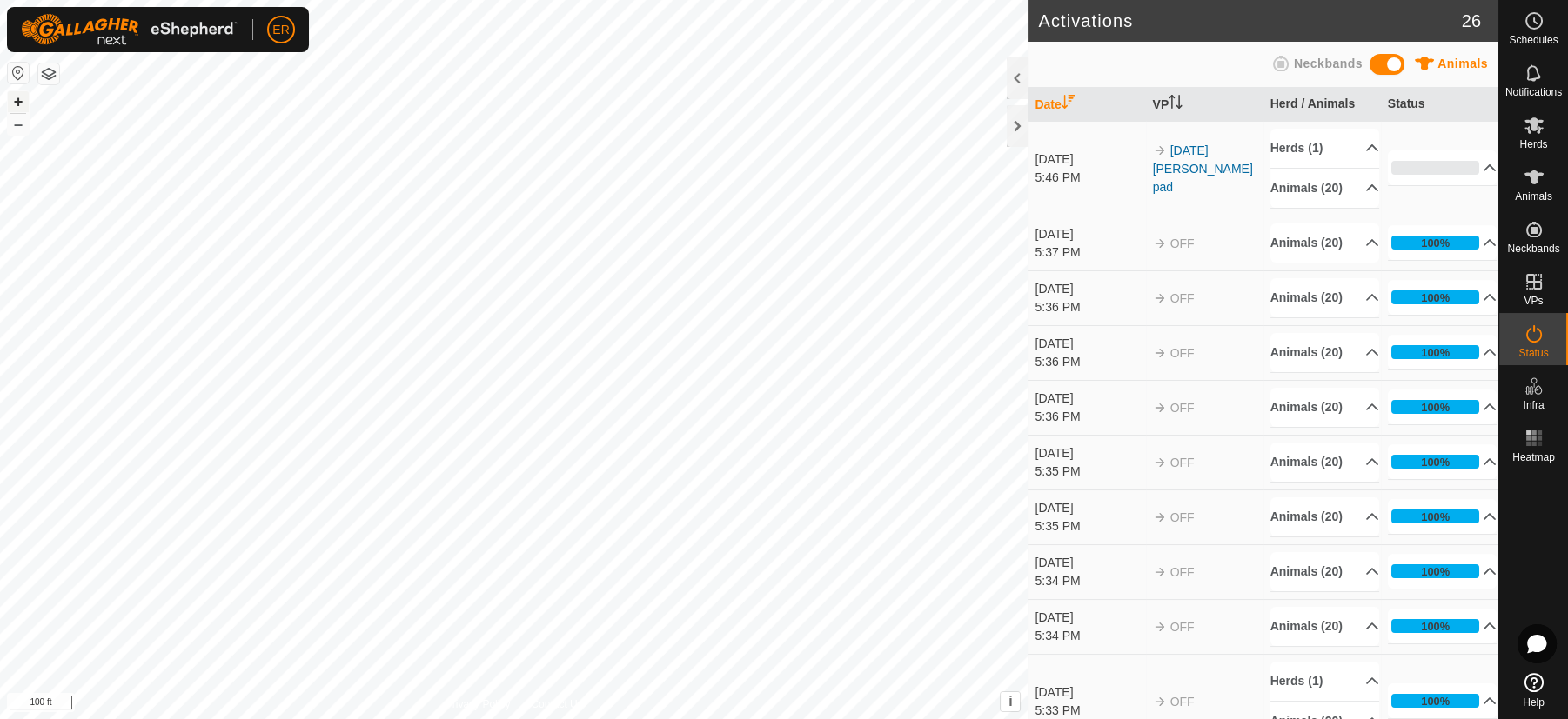
click at [14, 101] on button "+" at bounding box center [18, 101] width 21 height 21
click at [7, 124] on div "+ –" at bounding box center [19, 113] width 22 height 45
click at [19, 129] on button "–" at bounding box center [18, 124] width 21 height 21
click at [17, 127] on button "–" at bounding box center [18, 124] width 21 height 21
